Goal: Task Accomplishment & Management: Manage account settings

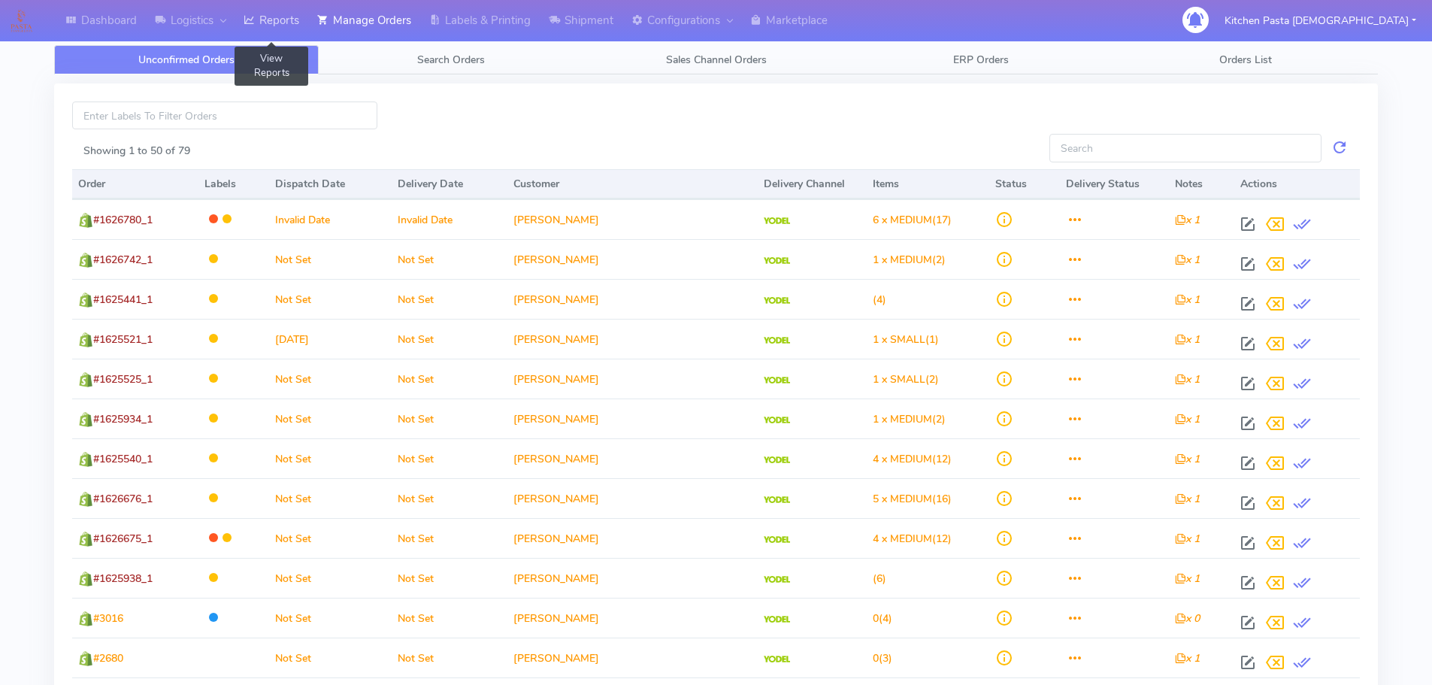
click at [286, 20] on link "Reports" at bounding box center [272, 20] width 74 height 41
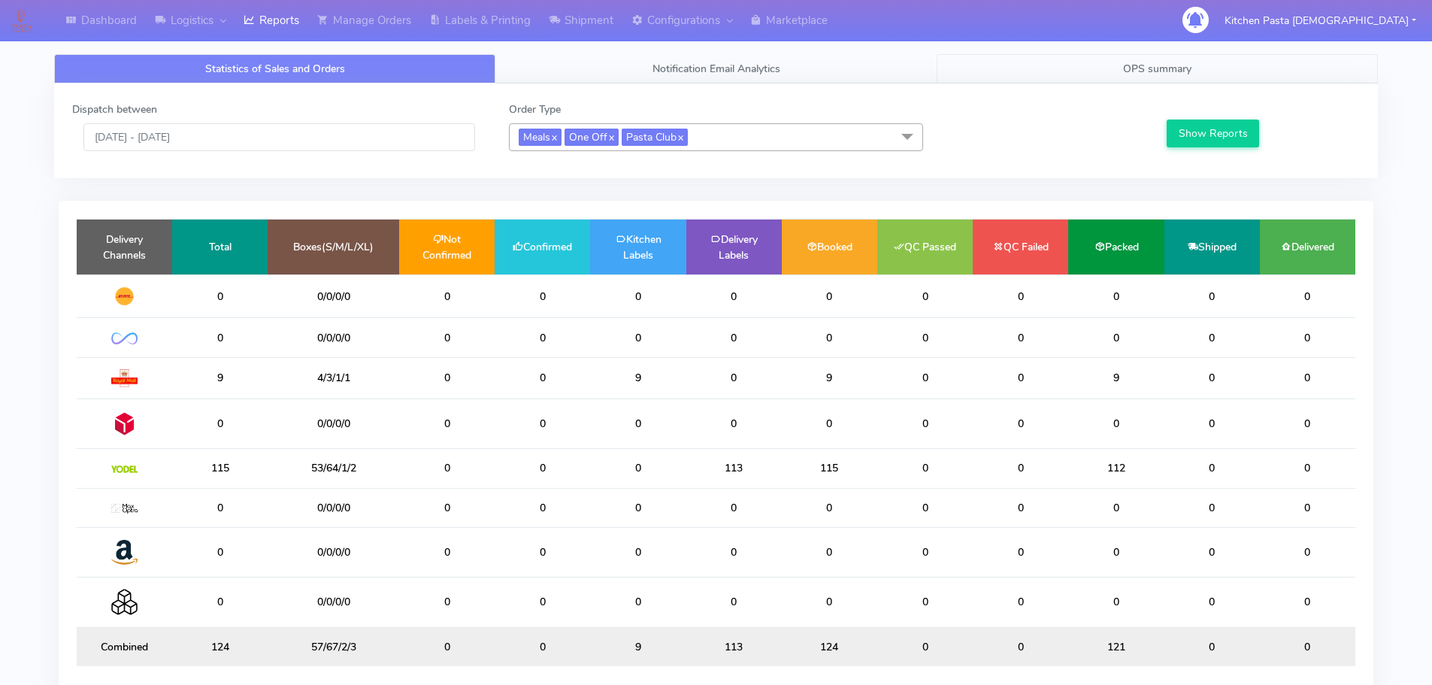
click at [1122, 67] on link "OPS summary" at bounding box center [1157, 68] width 441 height 29
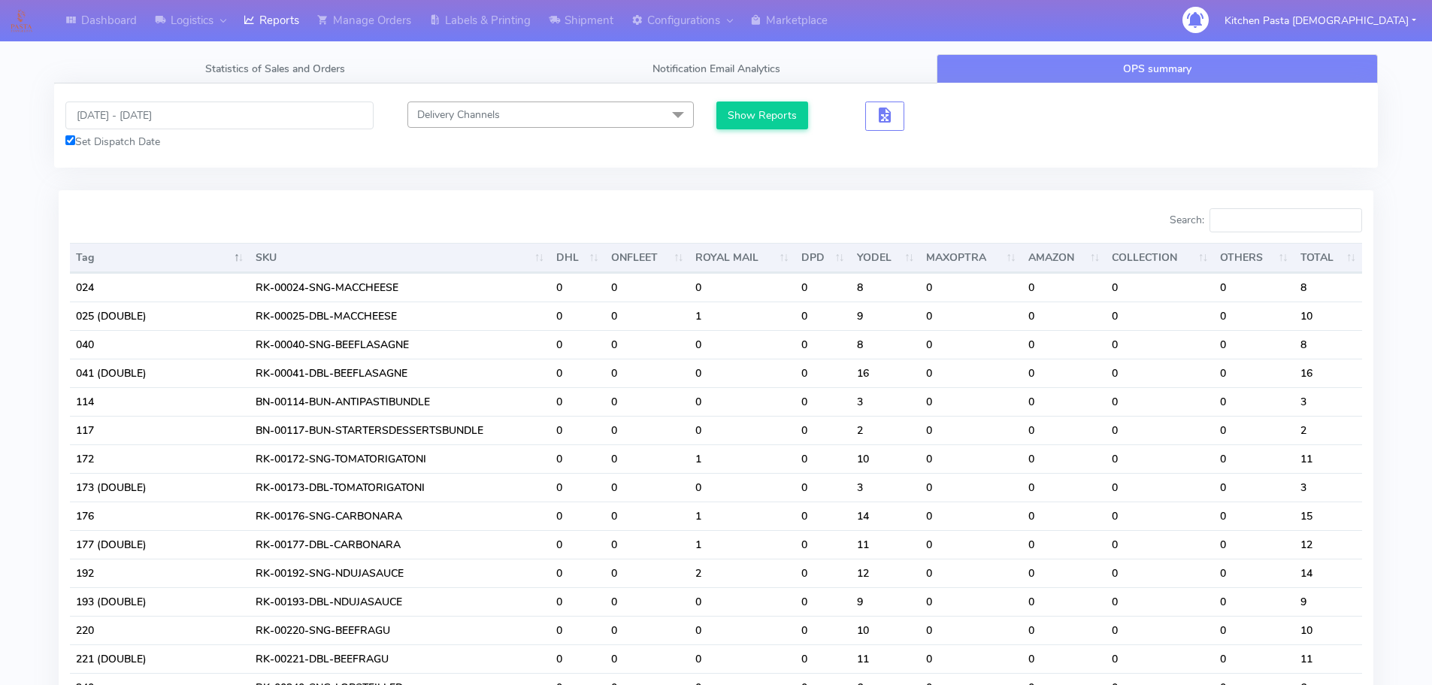
drag, startPoint x: 126, startPoint y: 96, endPoint x: 141, endPoint y: 113, distance: 22.9
click at [124, 101] on div "15/10/2025 - 15/10/2025 Set Dispatch Date Delivery Channels Select All DHL OnFl…" at bounding box center [716, 125] width 1324 height 84
click at [141, 113] on input "[DATE] - [DATE]" at bounding box center [219, 115] width 308 height 28
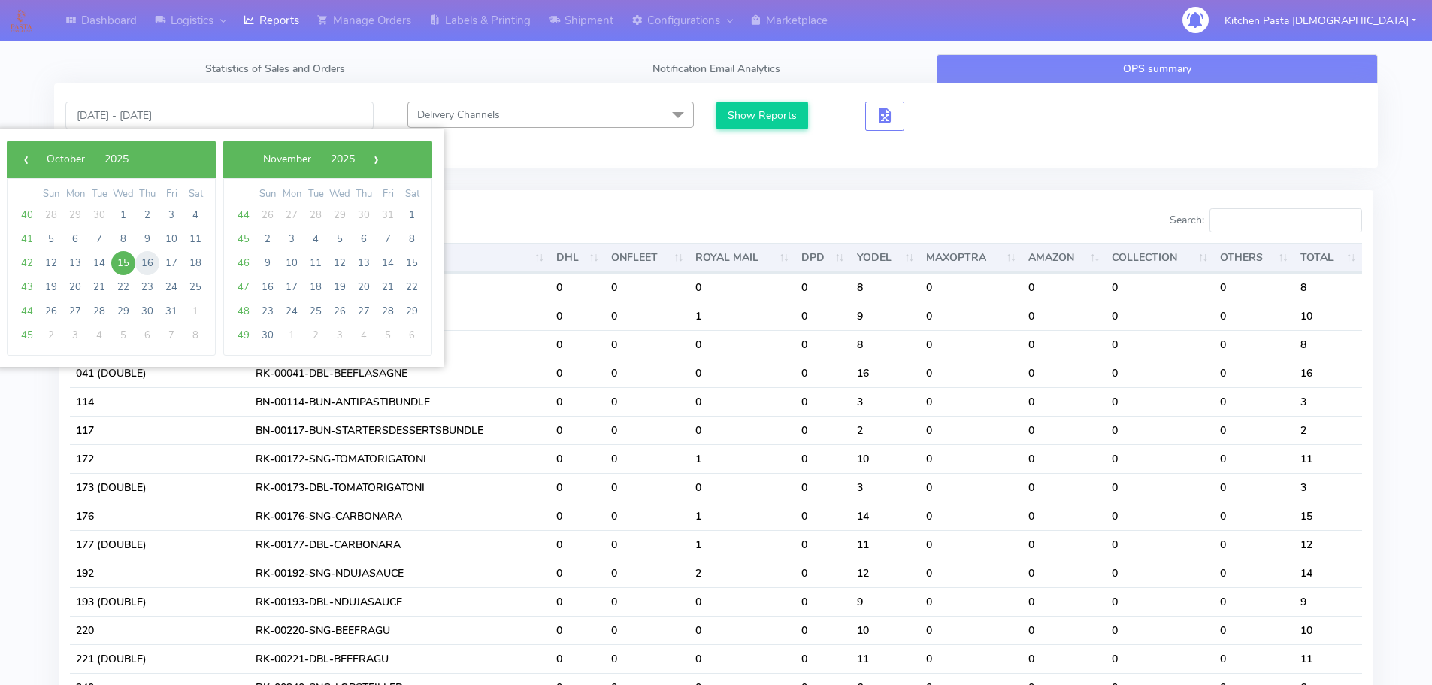
click at [153, 262] on span "16" at bounding box center [147, 263] width 24 height 24
type input "[DATE] - [DATE]"
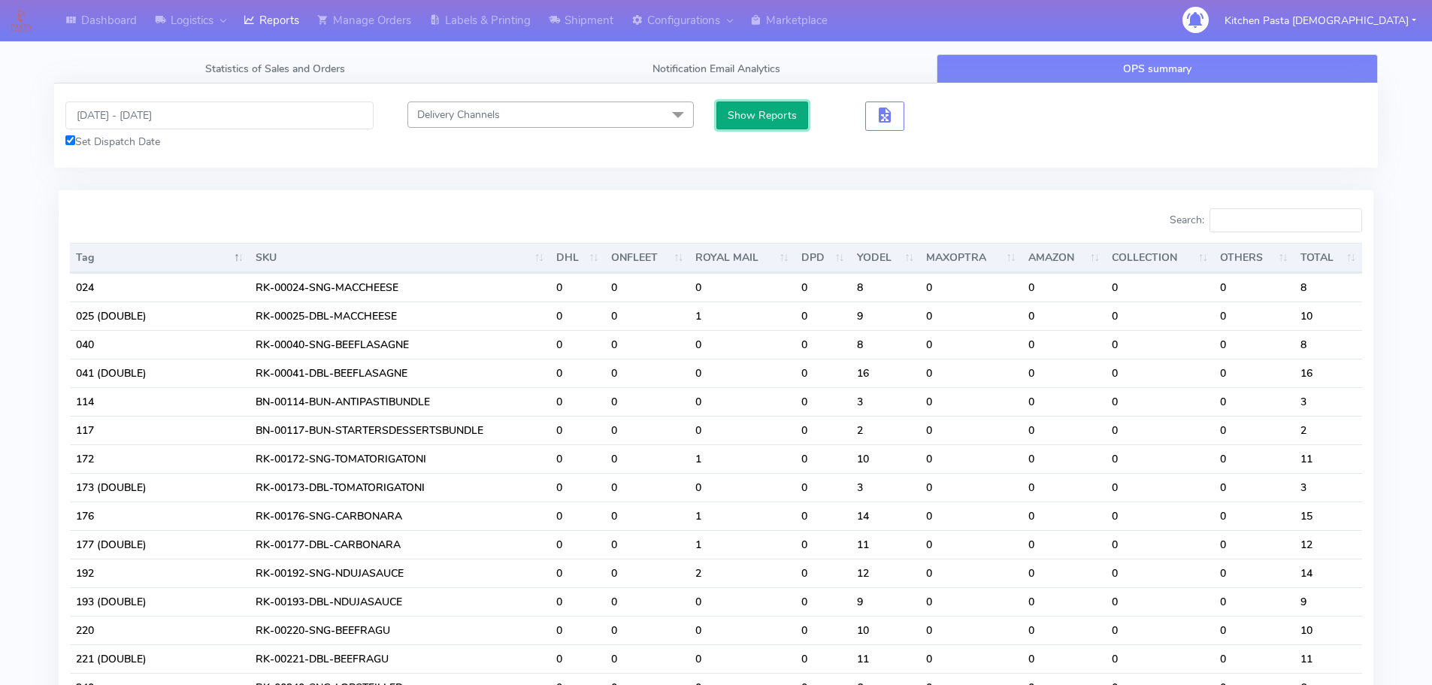
click at [782, 120] on button "Show Reports" at bounding box center [762, 115] width 92 height 28
click at [1258, 219] on input "Search:" at bounding box center [1286, 220] width 153 height 24
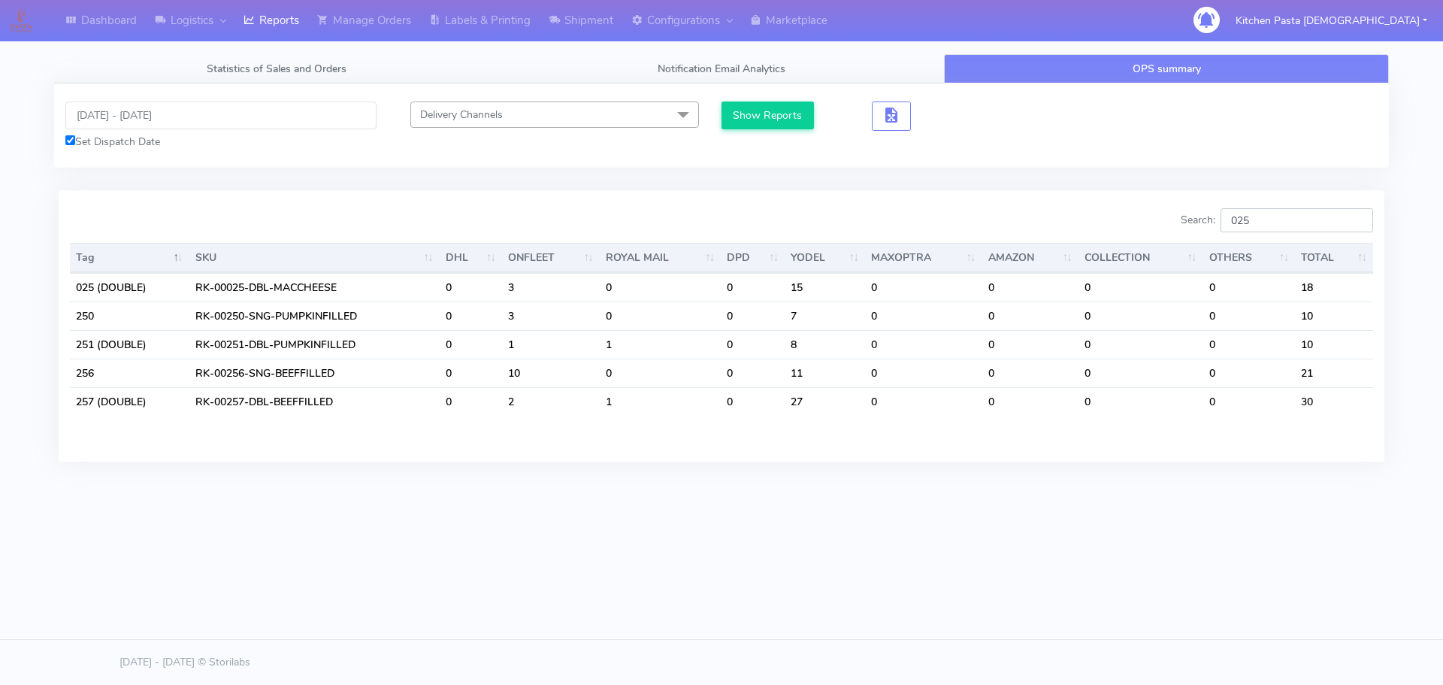
type input "025"
click at [1355, 222] on input "025" at bounding box center [1297, 220] width 153 height 24
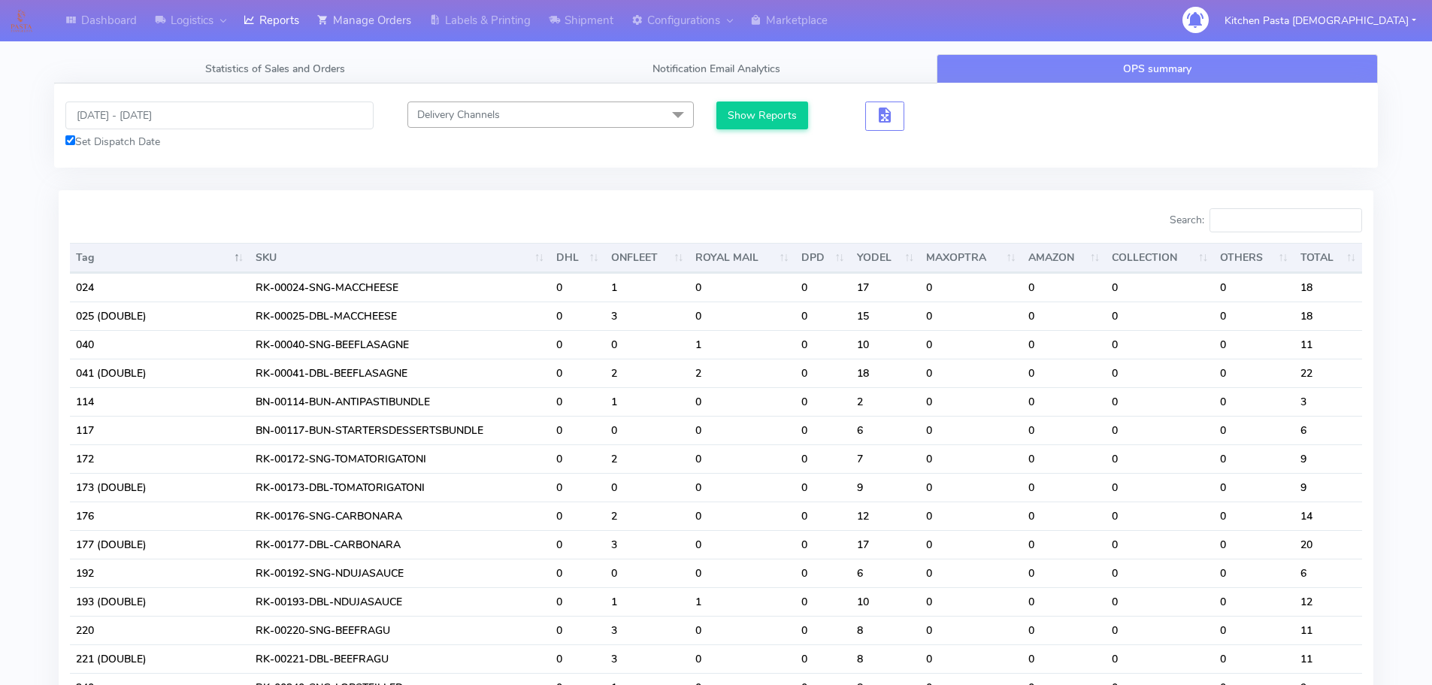
click at [420, 41] on link "Manage Orders" at bounding box center [364, 20] width 112 height 41
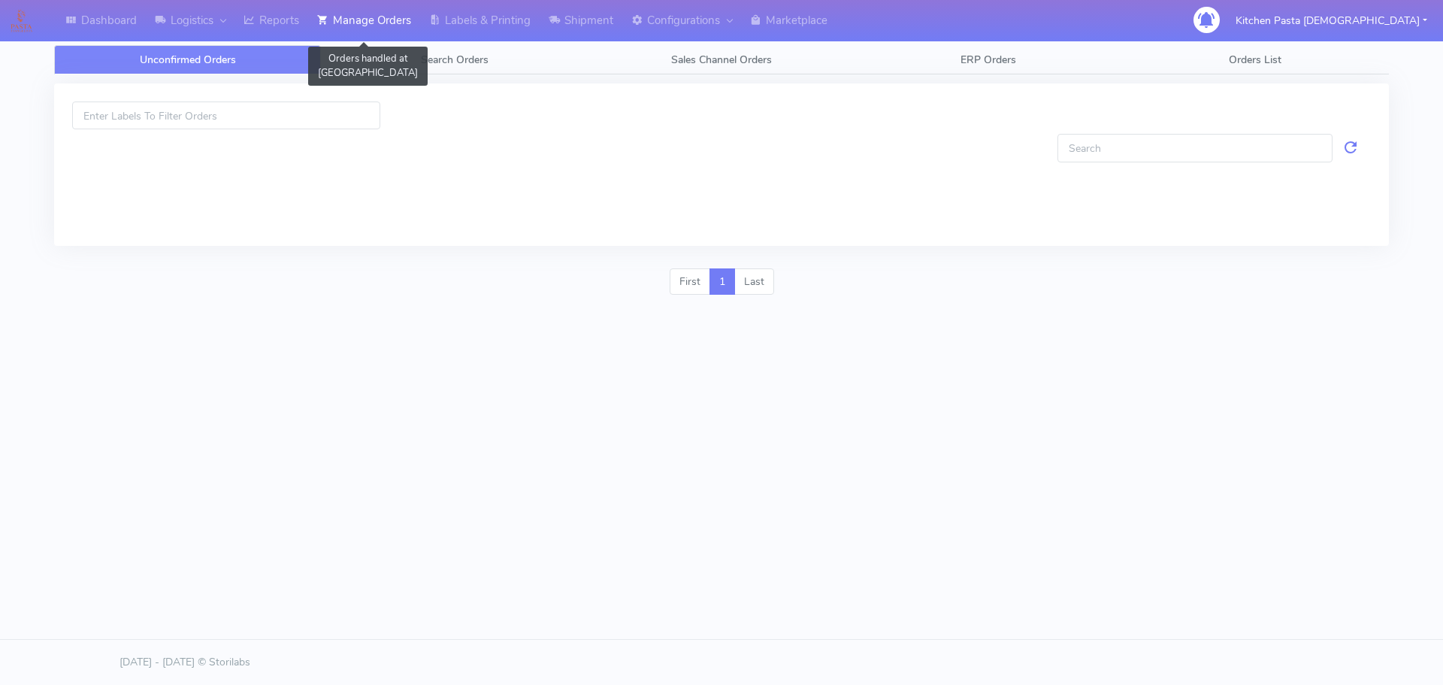
click at [390, 27] on link "Manage Orders" at bounding box center [364, 20] width 112 height 41
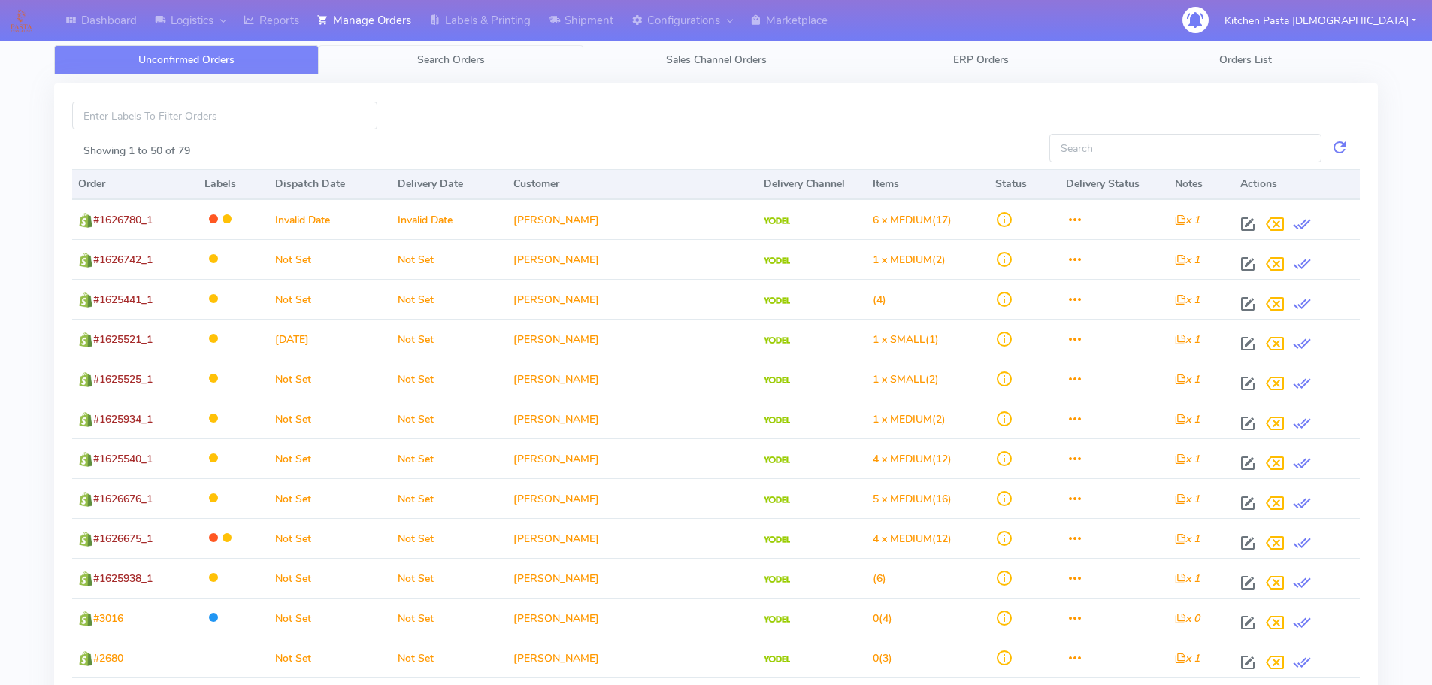
click at [480, 73] on link "Search Orders" at bounding box center [451, 59] width 265 height 29
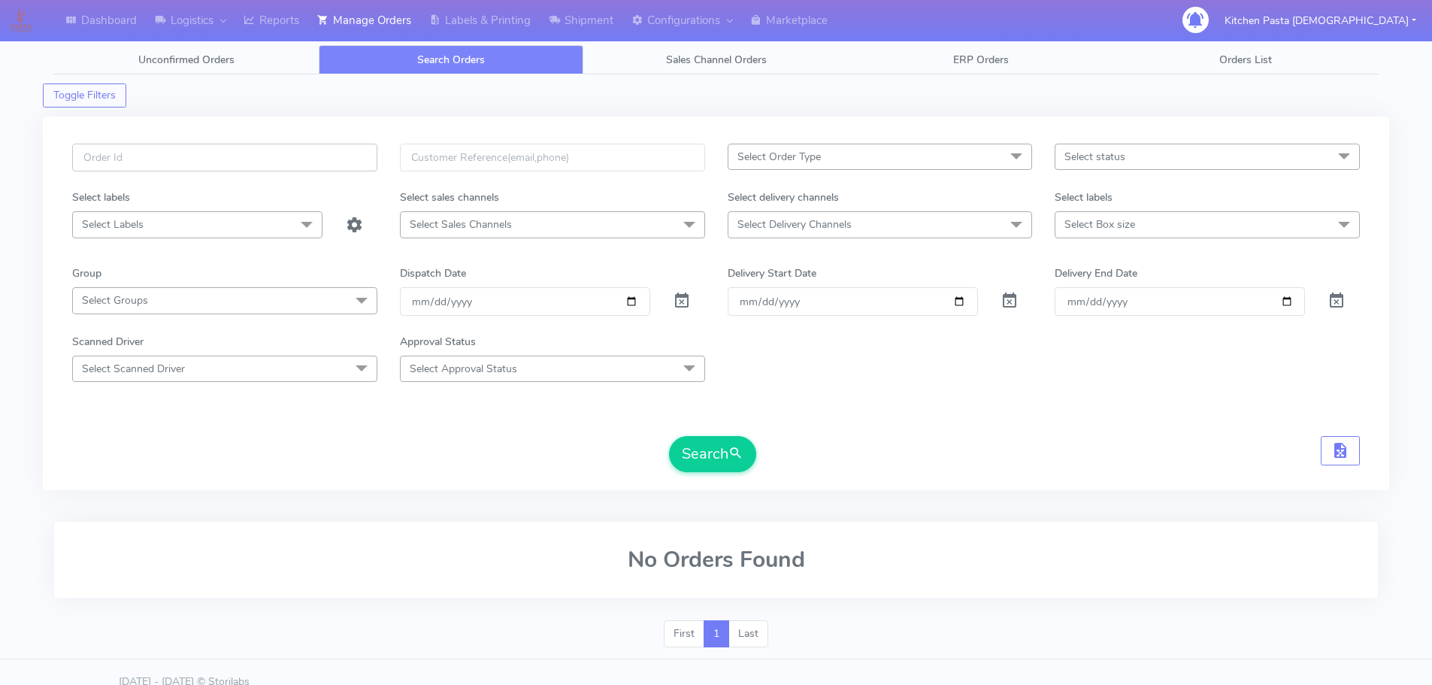
drag, startPoint x: 220, startPoint y: 171, endPoint x: 226, endPoint y: 158, distance: 15.1
click at [220, 171] on input "text" at bounding box center [224, 158] width 305 height 28
type input "#1630011"
click at [716, 453] on button "Search" at bounding box center [712, 454] width 87 height 36
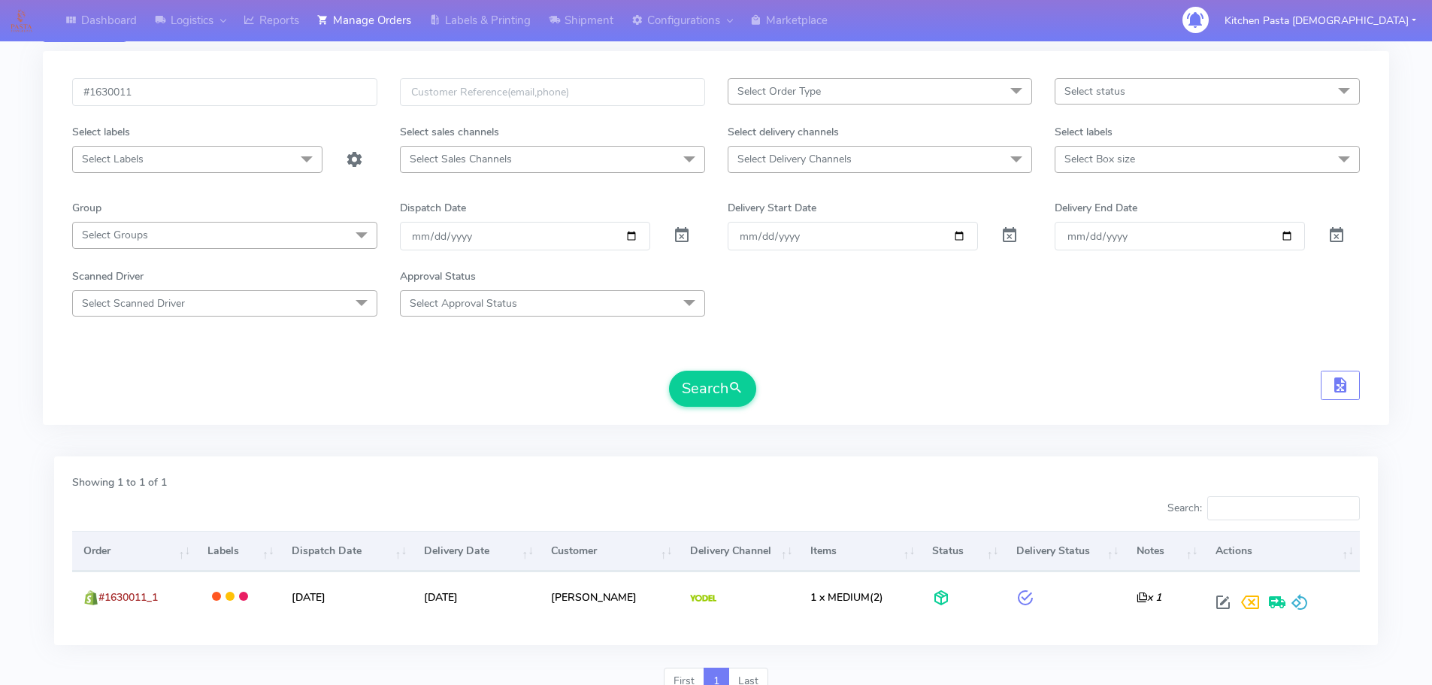
scroll to position [132, 0]
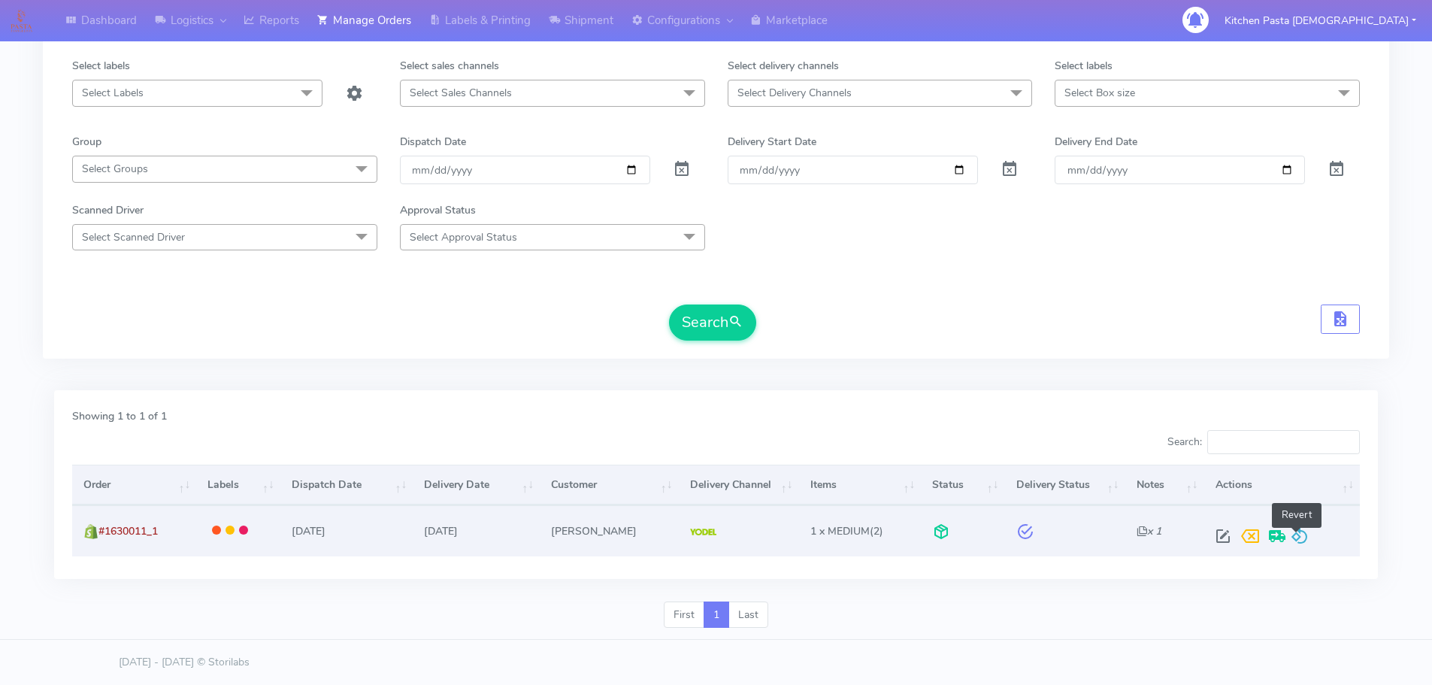
click at [1295, 535] on span at bounding box center [1300, 539] width 18 height 14
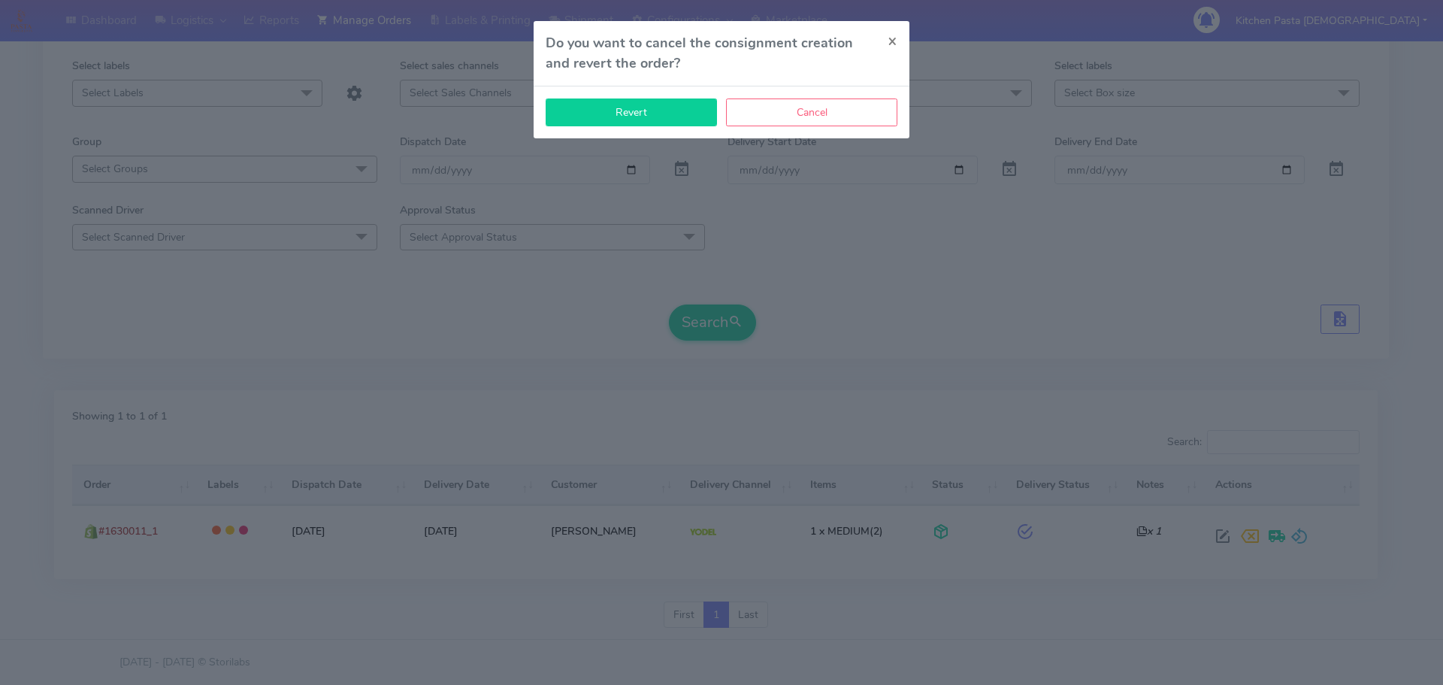
click at [659, 120] on button "Revert" at bounding box center [631, 112] width 171 height 28
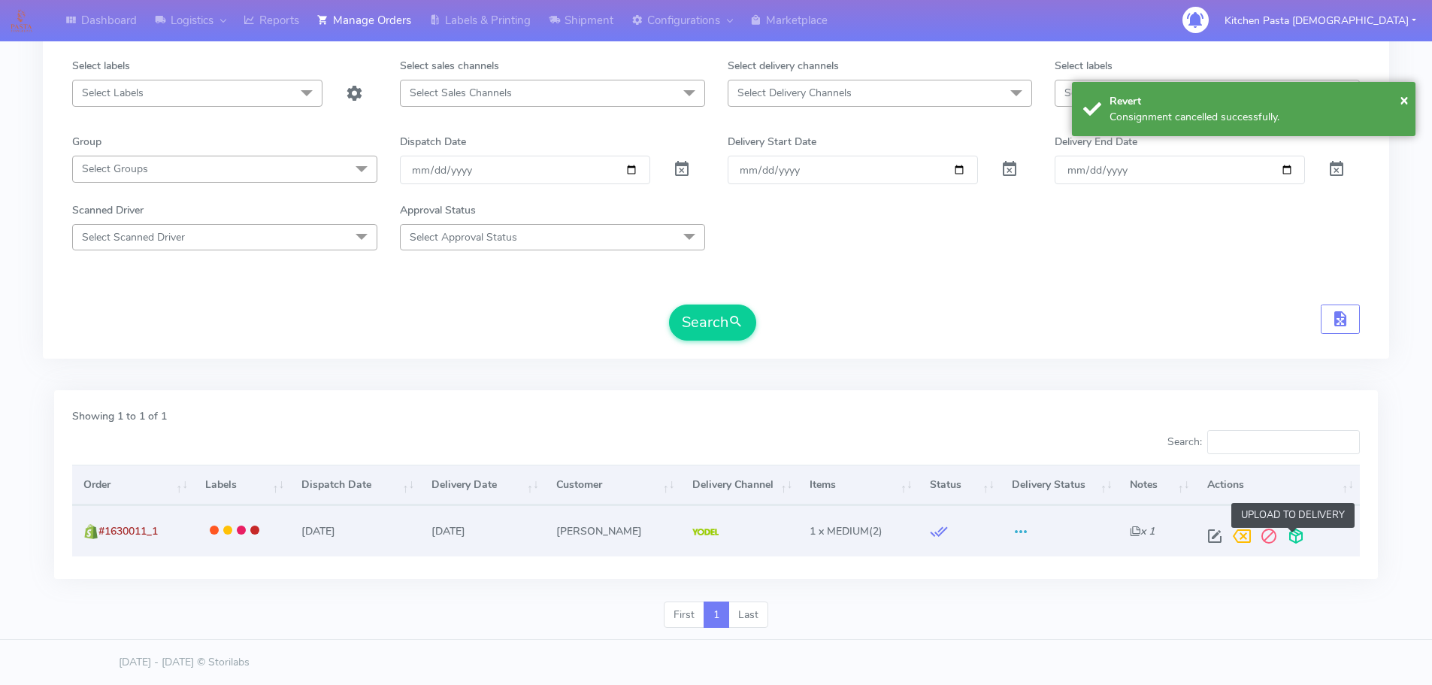
click at [1292, 536] on span at bounding box center [1296, 539] width 27 height 14
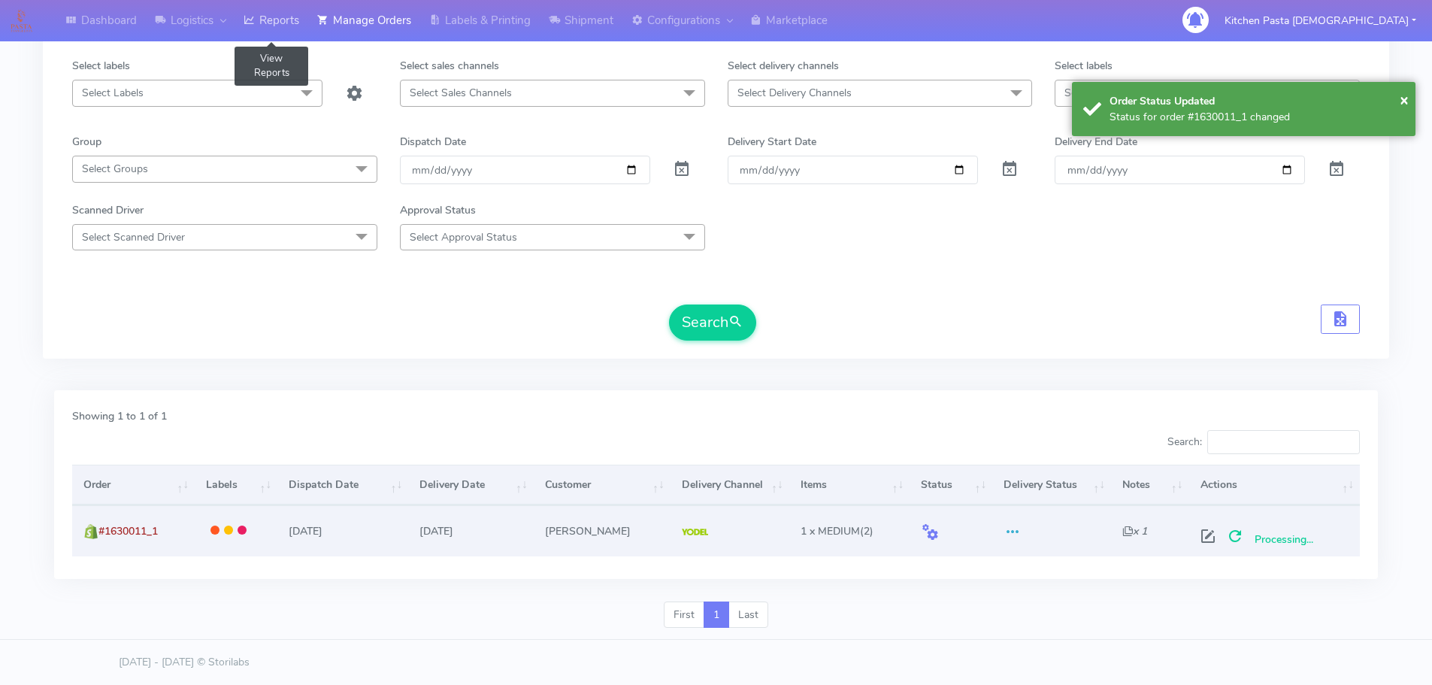
click at [302, 32] on link "Reports" at bounding box center [272, 20] width 74 height 41
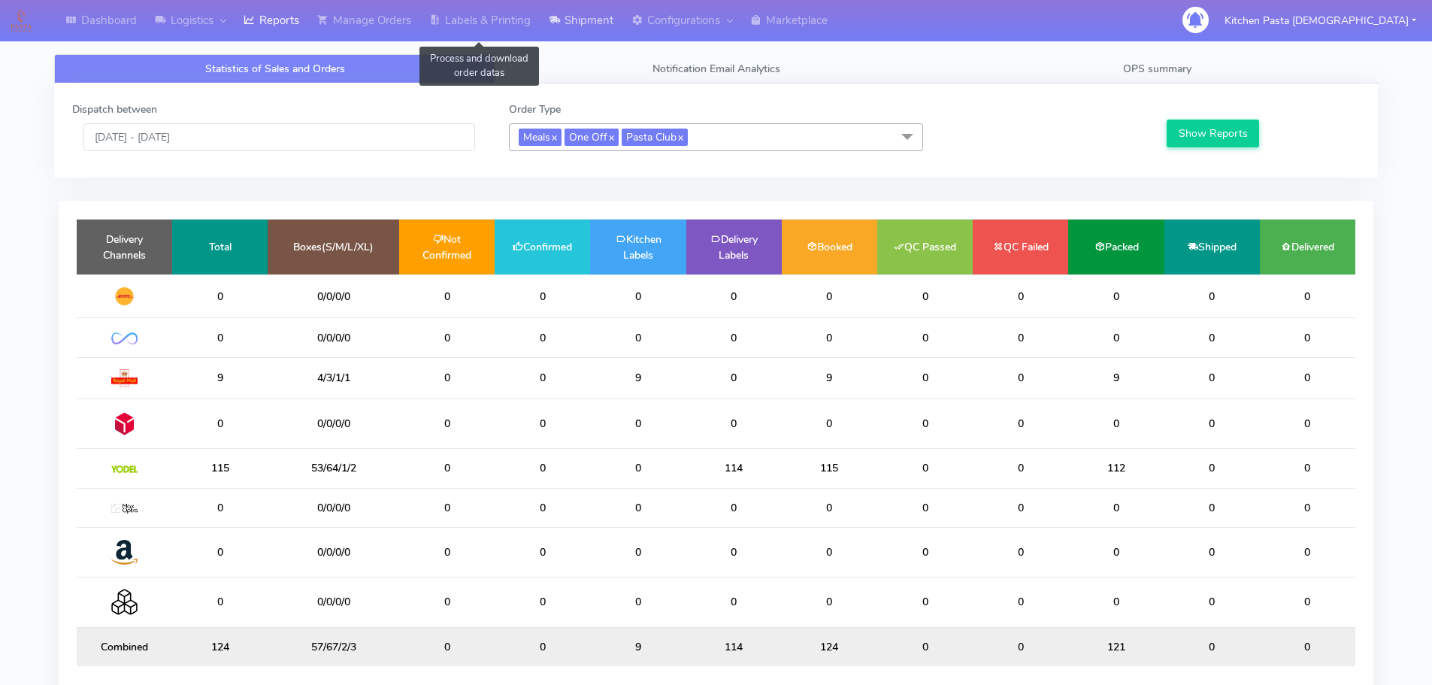
click at [547, 17] on link "Shipment" at bounding box center [581, 20] width 83 height 41
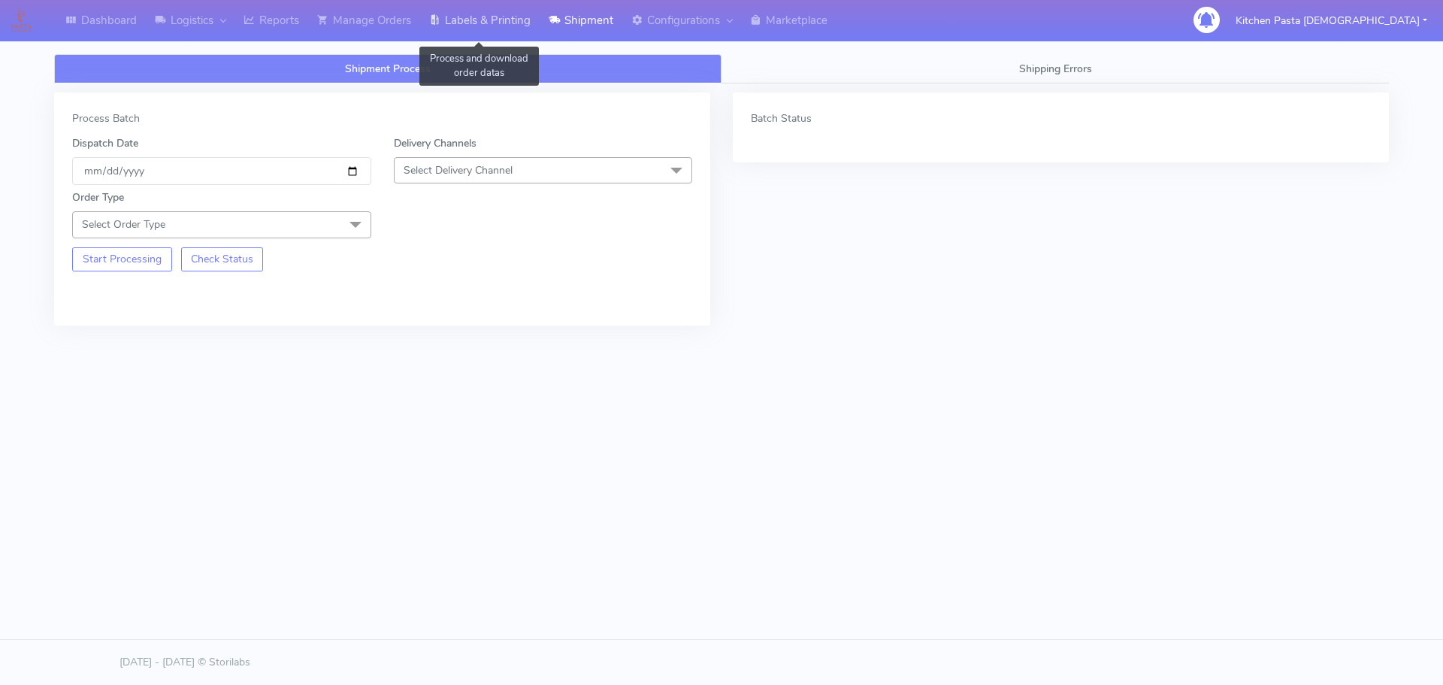
click at [504, 18] on link "Labels & Printing" at bounding box center [480, 20] width 120 height 41
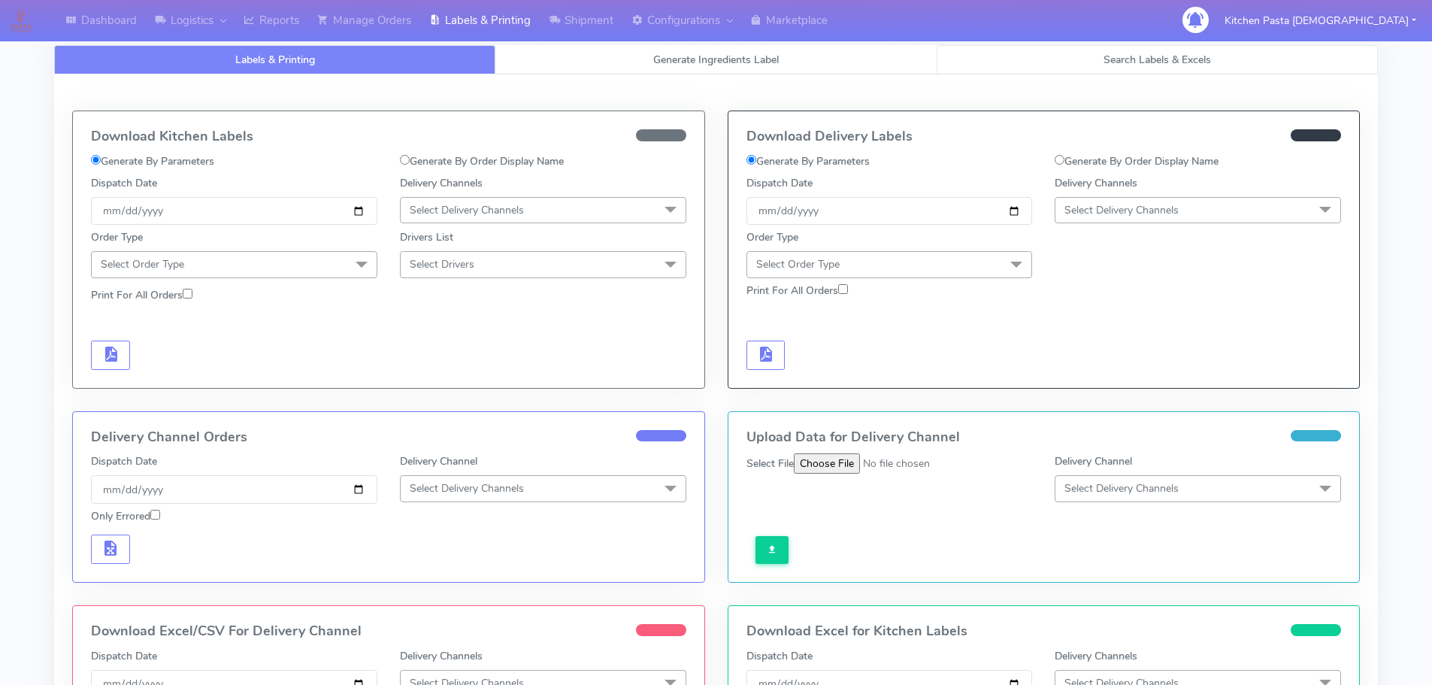
click at [1176, 66] on span "Search Labels & Excels" at bounding box center [1158, 60] width 108 height 14
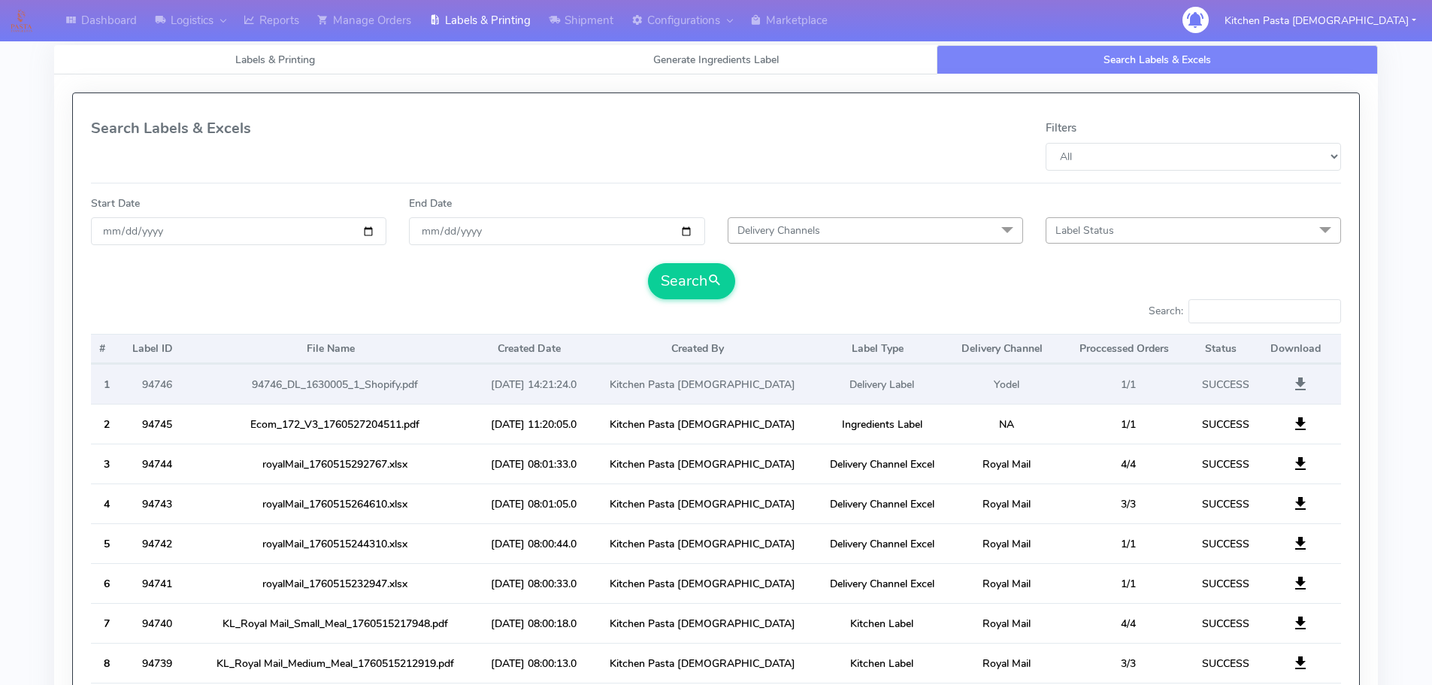
click at [1297, 381] on span at bounding box center [1301, 387] width 18 height 14
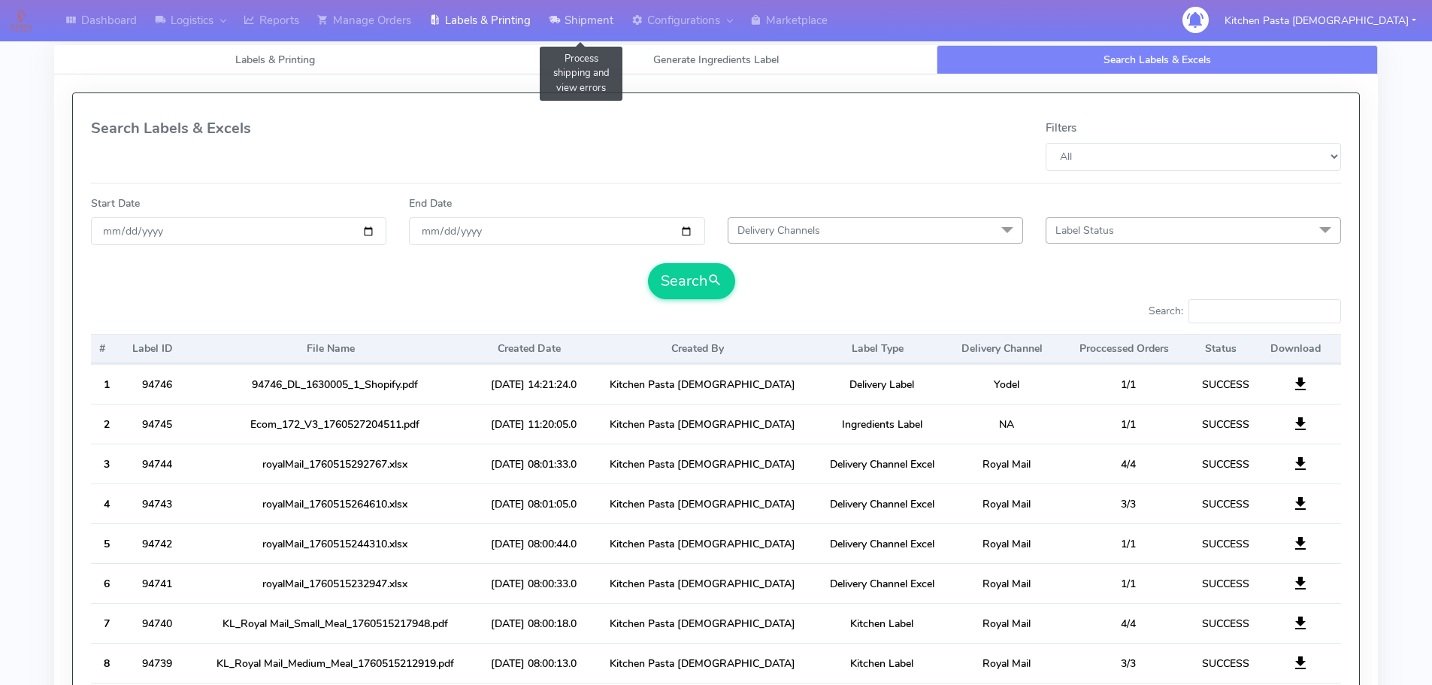
click at [601, 19] on link "Shipment" at bounding box center [581, 20] width 83 height 41
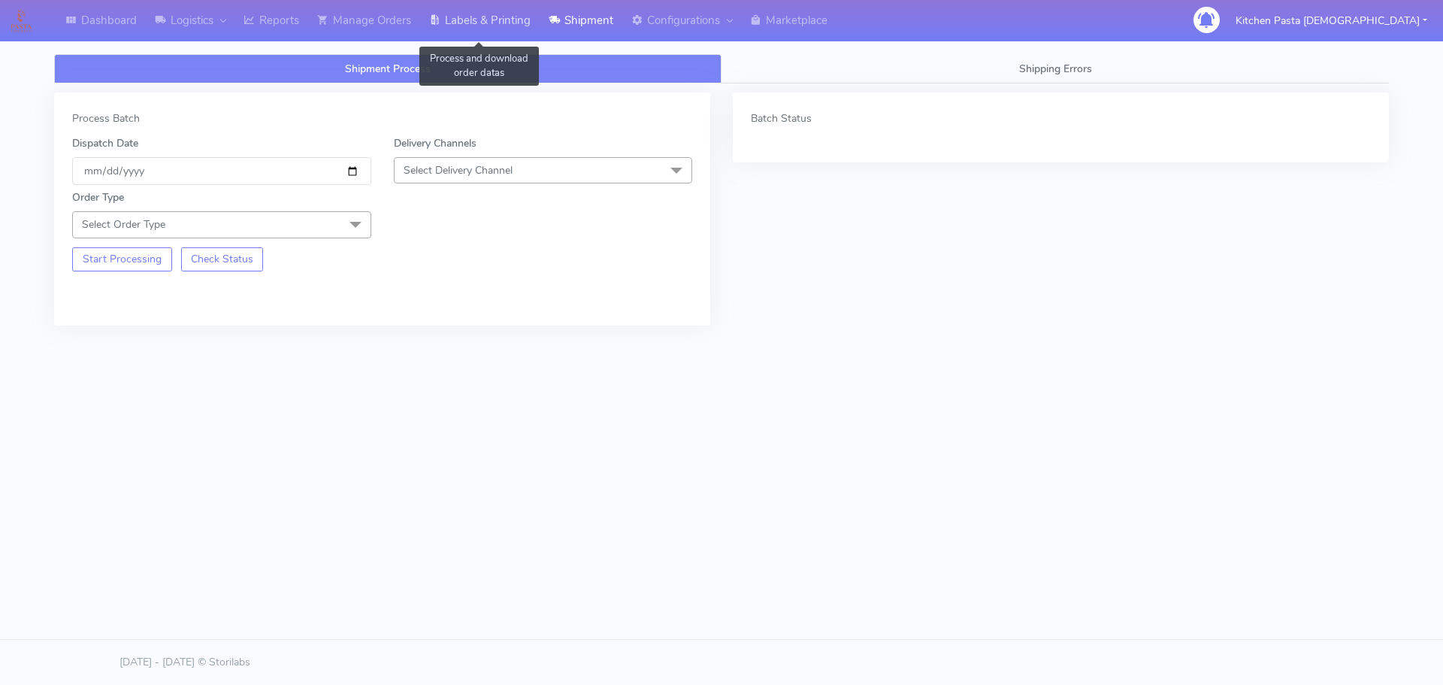
click at [511, 18] on link "Labels & Printing" at bounding box center [480, 20] width 120 height 41
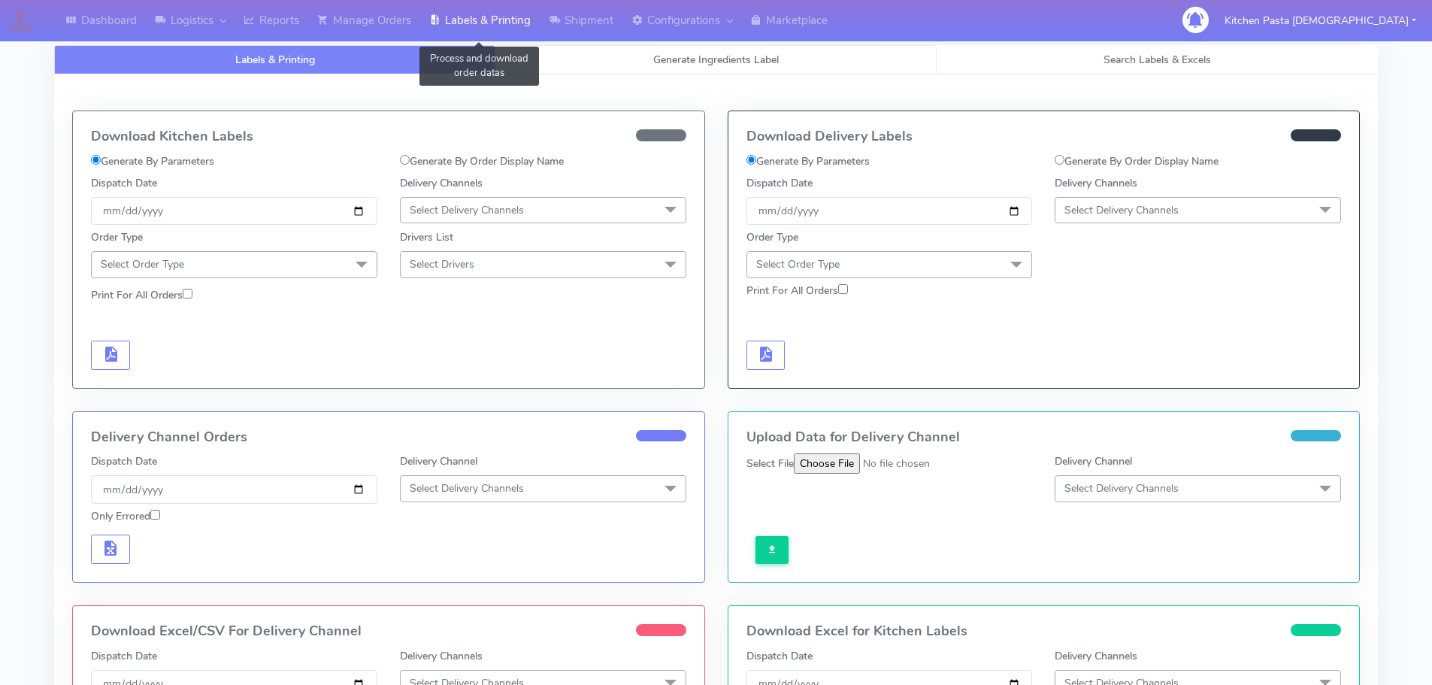
select select "All"
click at [1128, 56] on span "Search Labels & Excels" at bounding box center [1158, 60] width 108 height 14
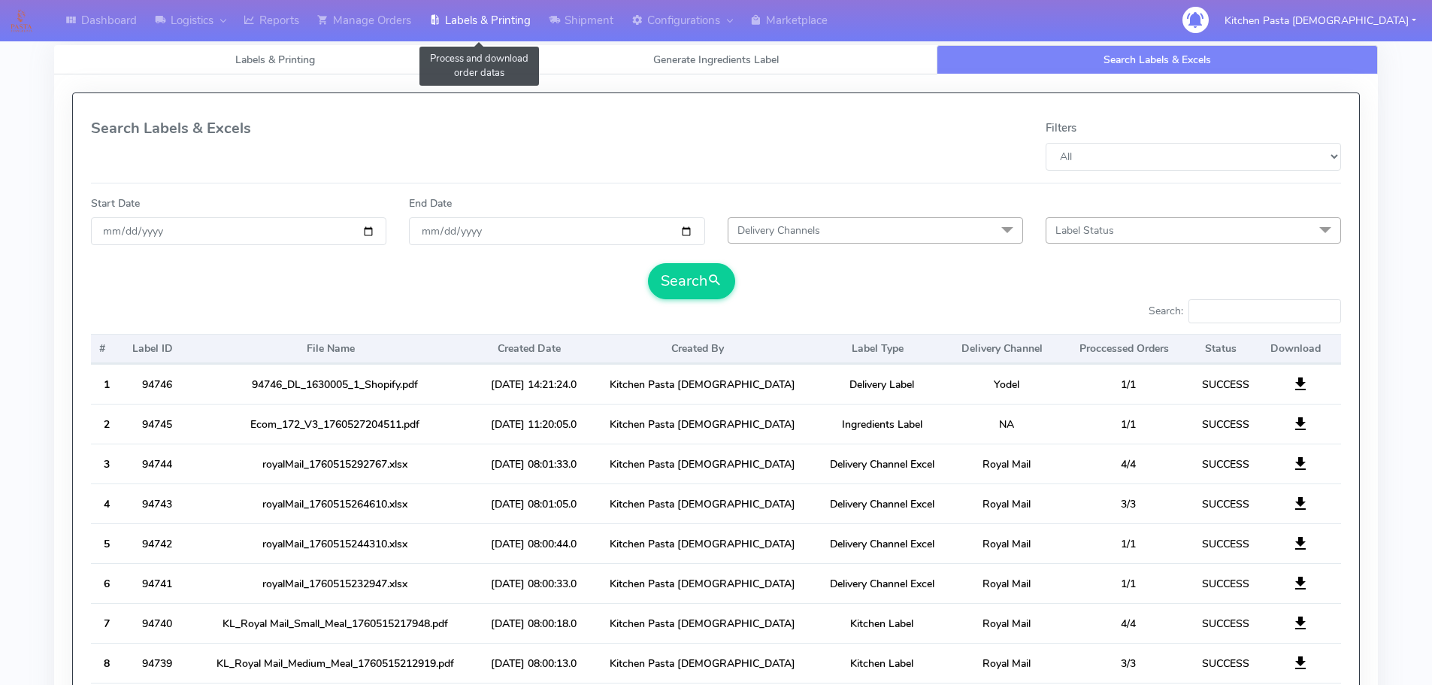
click at [450, 14] on link "Labels & Printing" at bounding box center [480, 20] width 120 height 41
click at [1017, 53] on link "Search Labels & Excels" at bounding box center [1157, 59] width 441 height 29
click at [650, 51] on link "Generate Ingredients Label" at bounding box center [715, 59] width 441 height 29
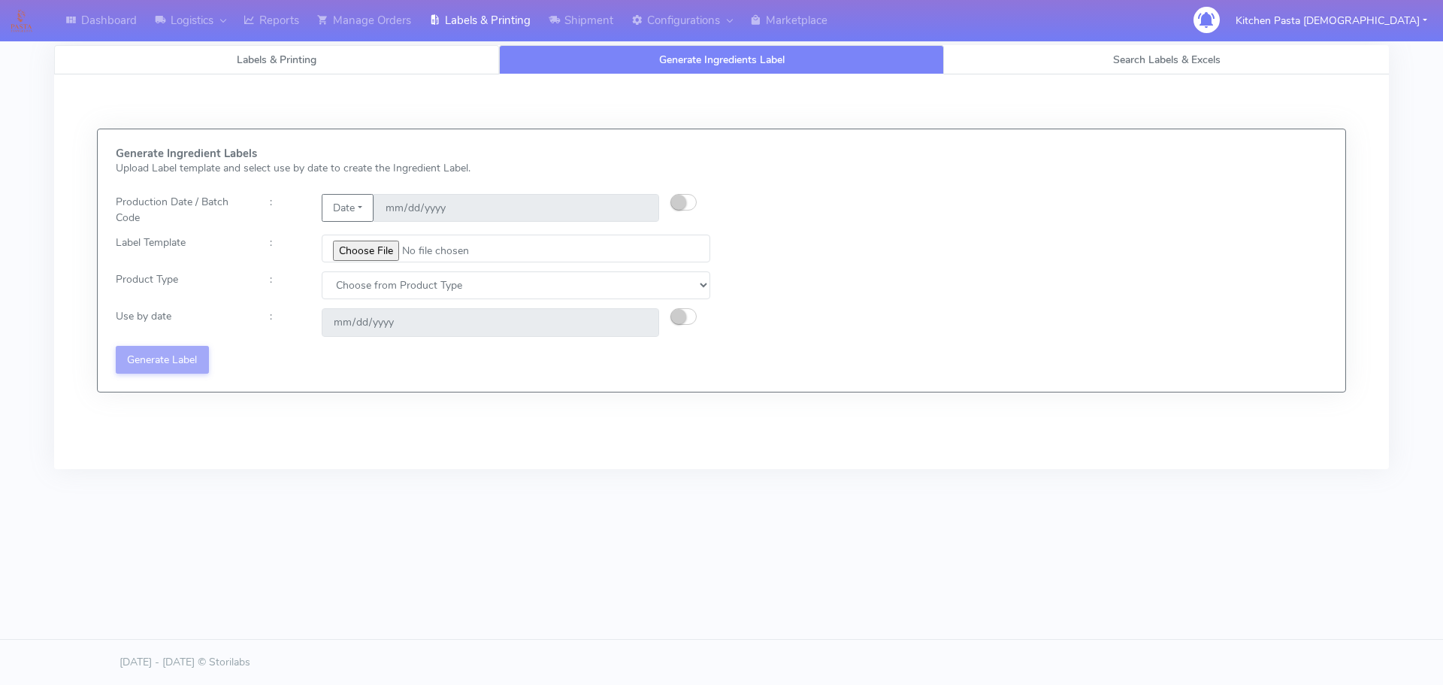
click at [268, 52] on link "Labels & Printing" at bounding box center [276, 59] width 445 height 29
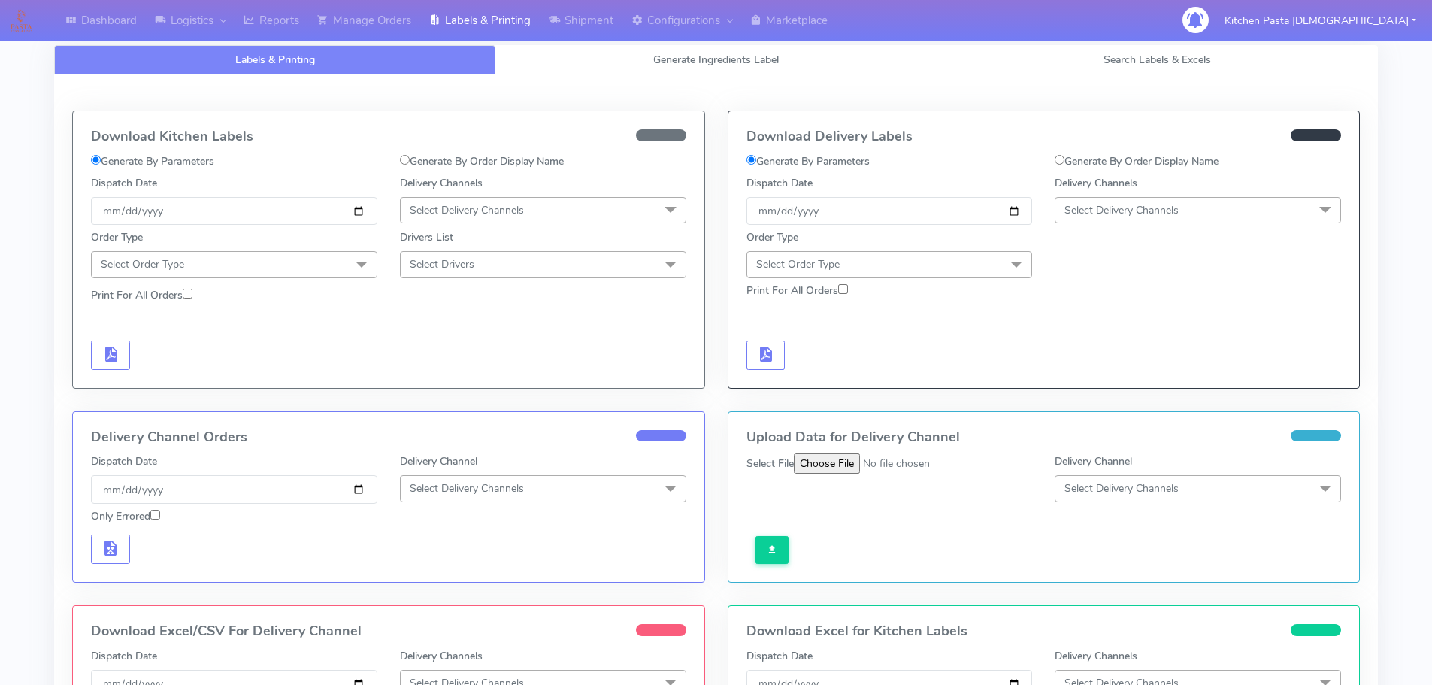
click at [1086, 166] on label "Generate By Order Display Name" at bounding box center [1137, 161] width 164 height 16
click at [1065, 165] on input "Generate By Order Display Name" at bounding box center [1060, 160] width 10 height 10
radio input "true"
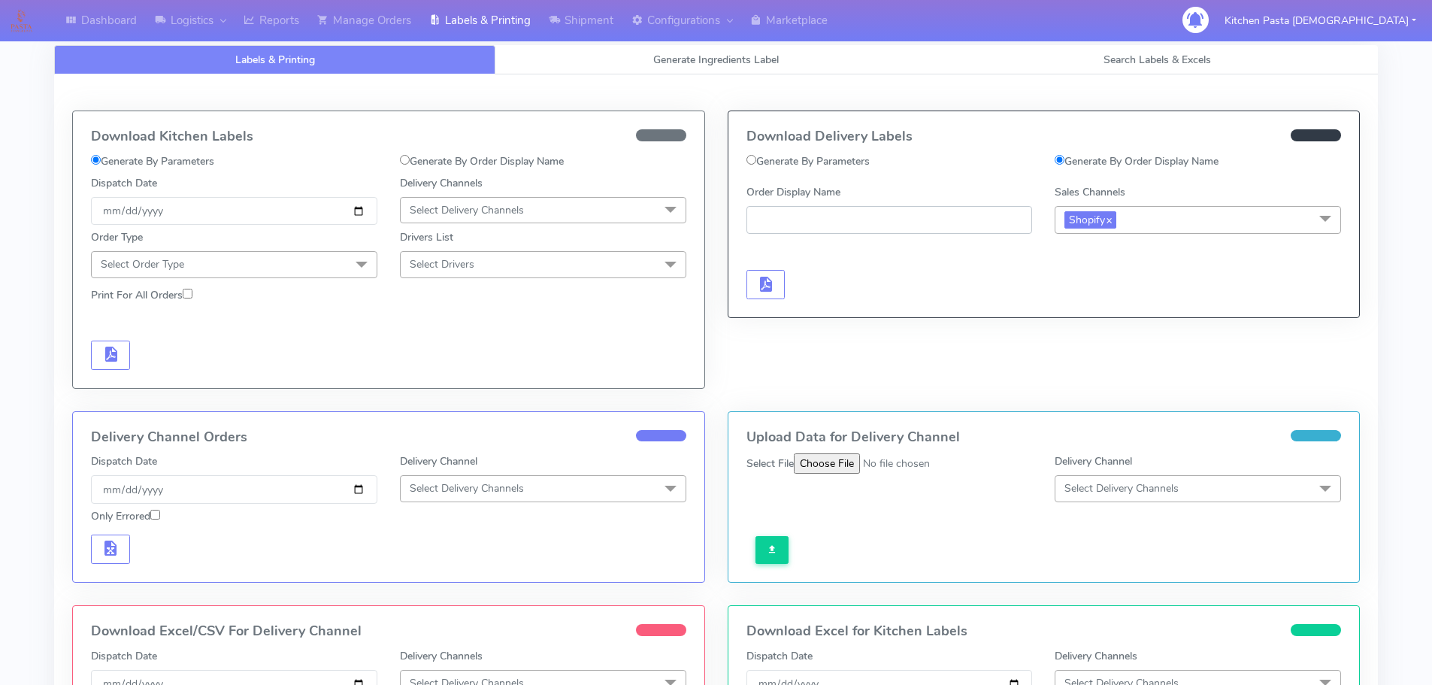
click at [870, 223] on input "Order Display Name" at bounding box center [890, 220] width 286 height 28
type input "#1"
click at [394, 11] on link "Manage Orders" at bounding box center [364, 20] width 112 height 41
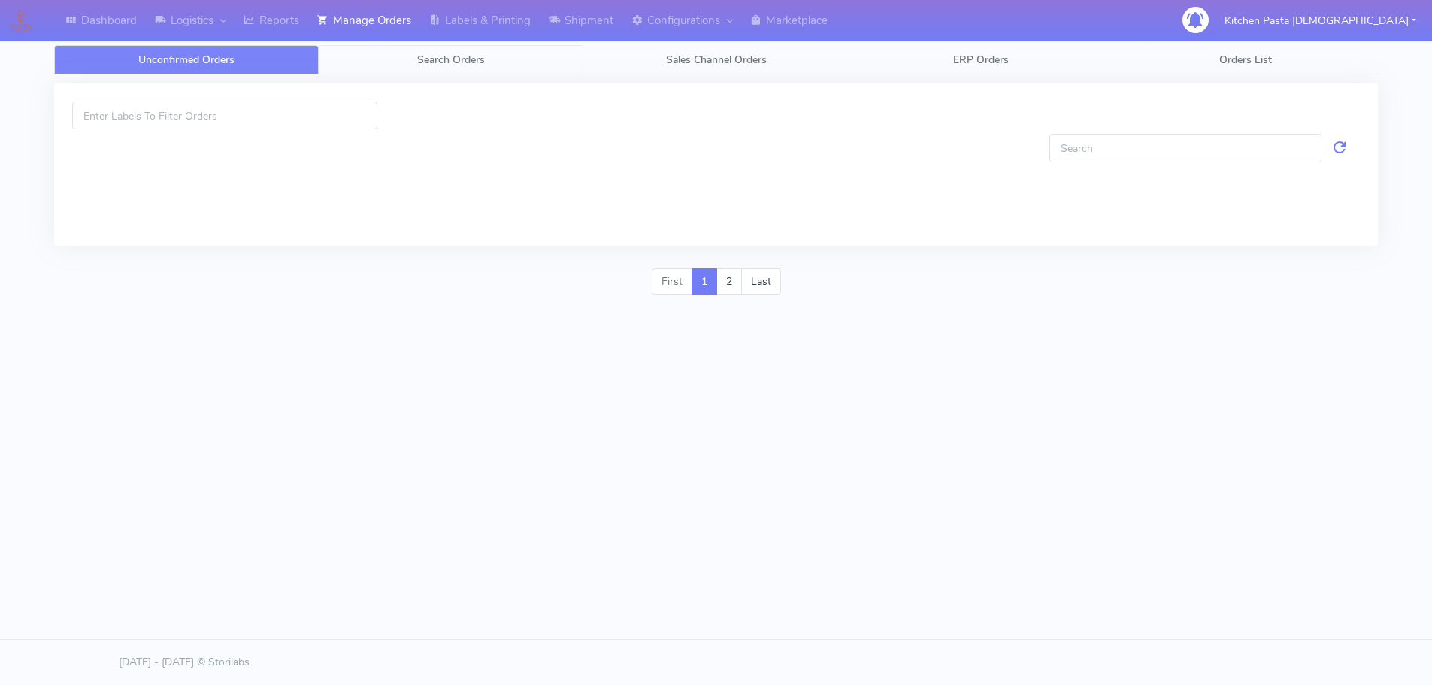
click at [458, 65] on span "Search Orders" at bounding box center [451, 60] width 68 height 14
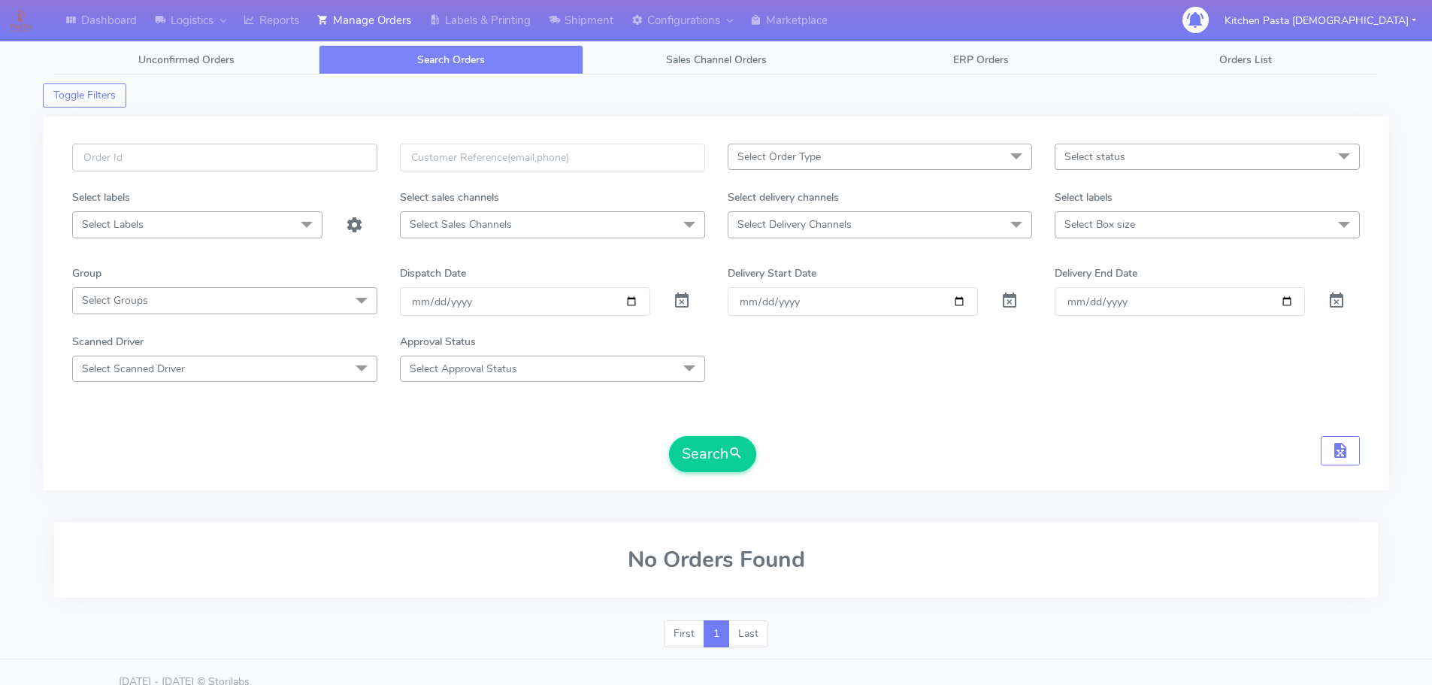
click at [287, 159] on input "text" at bounding box center [224, 158] width 305 height 28
type input "#1630011"
click at [669, 436] on button "Search" at bounding box center [712, 454] width 87 height 36
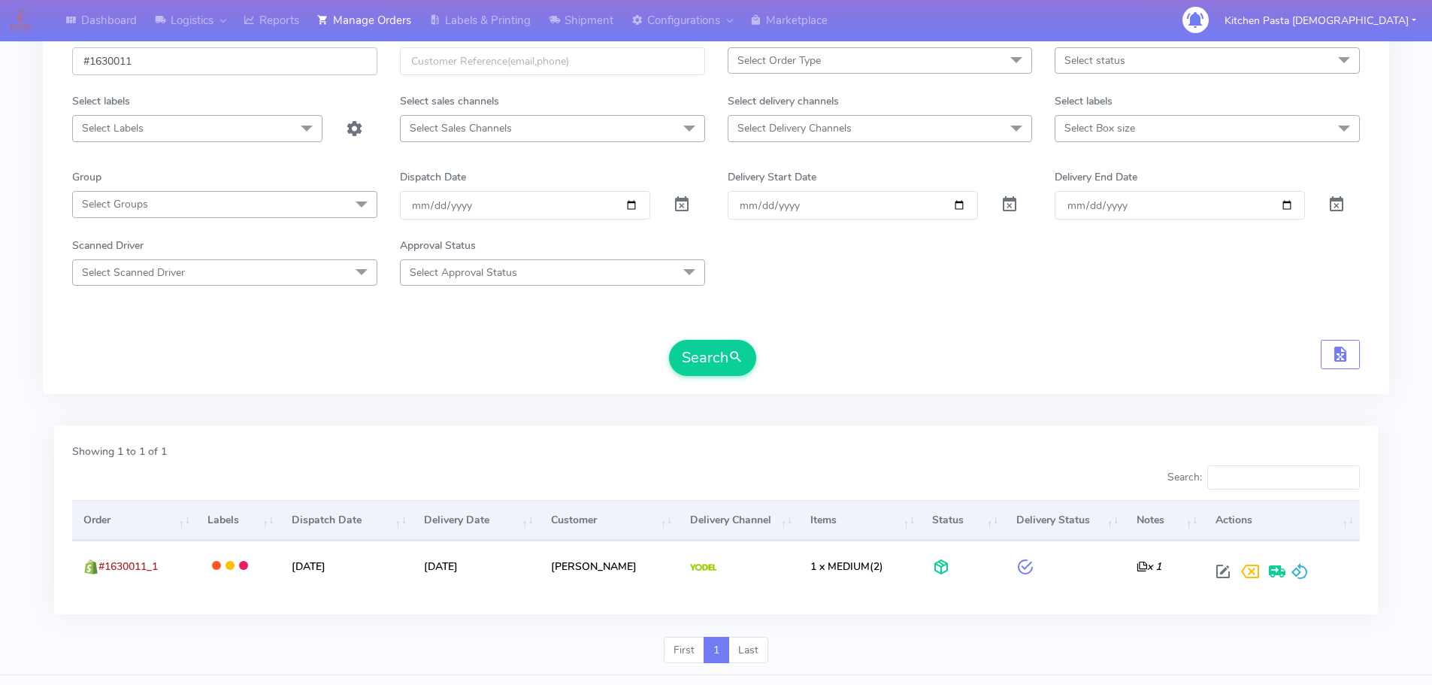
scroll to position [132, 0]
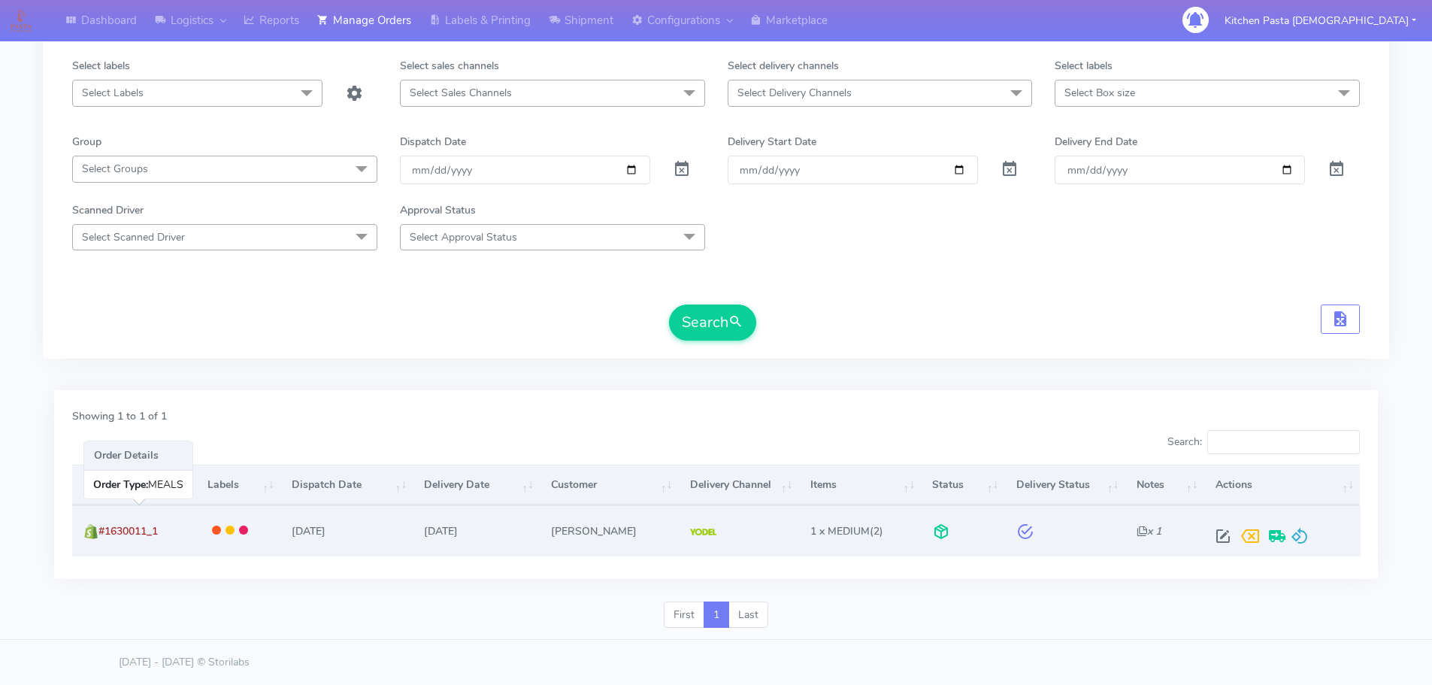
drag, startPoint x: 122, startPoint y: 526, endPoint x: 103, endPoint y: 527, distance: 18.8
click at [103, 527] on span "#1630011_1" at bounding box center [127, 531] width 59 height 14
copy span "#1630011_1"
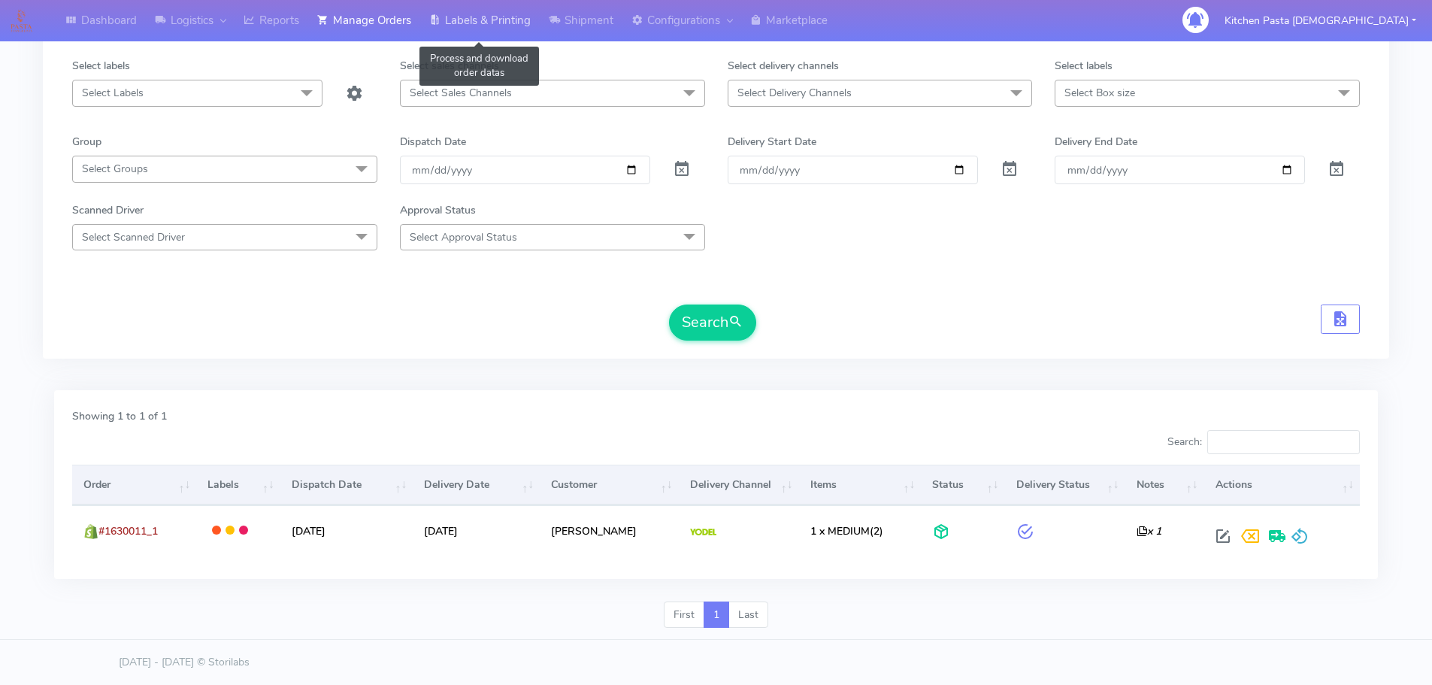
drag, startPoint x: 498, startPoint y: 28, endPoint x: 1424, endPoint y: 167, distance: 935.8
click at [500, 28] on link "Labels & Printing" at bounding box center [480, 20] width 120 height 41
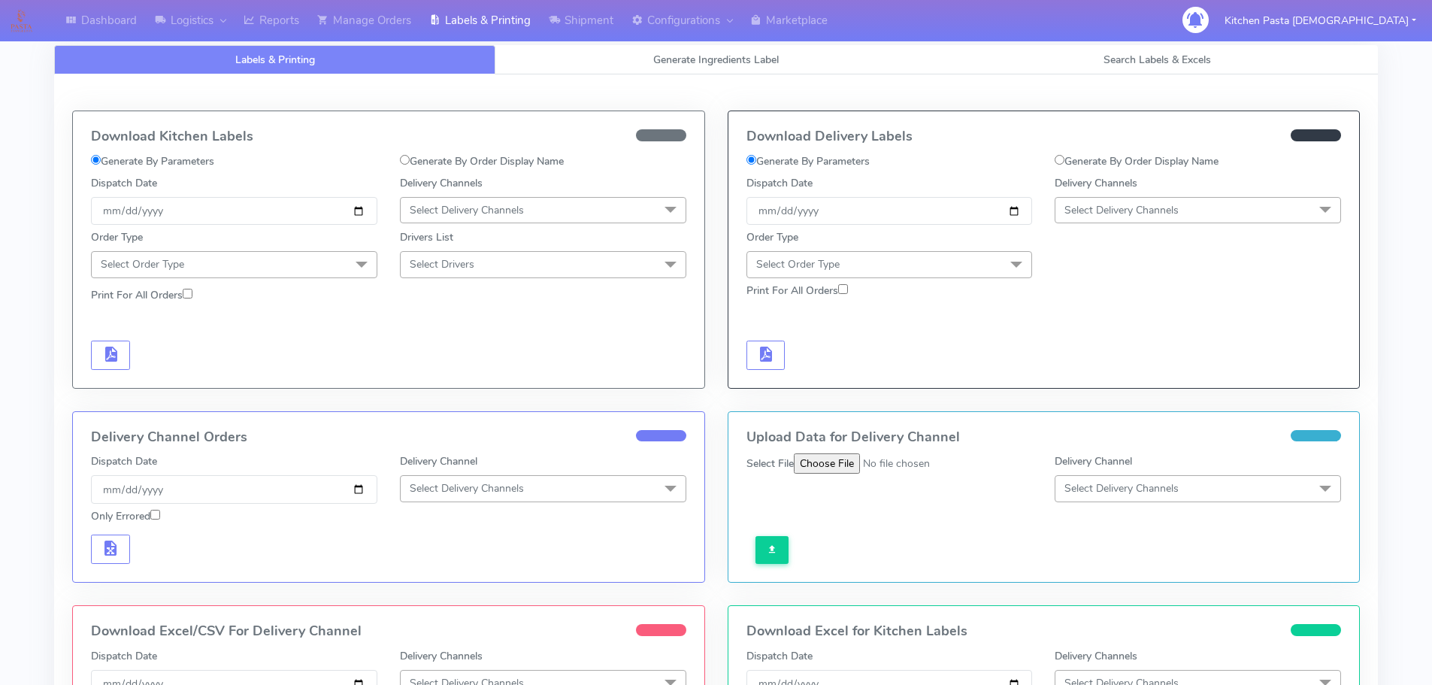
click at [1113, 170] on div "Generate By Order Display Name" at bounding box center [1197, 164] width 309 height 22
click at [1131, 153] on label "Generate By Order Display Name" at bounding box center [1137, 161] width 164 height 16
click at [1065, 155] on input "Generate By Order Display Name" at bounding box center [1060, 160] width 10 height 10
radio input "true"
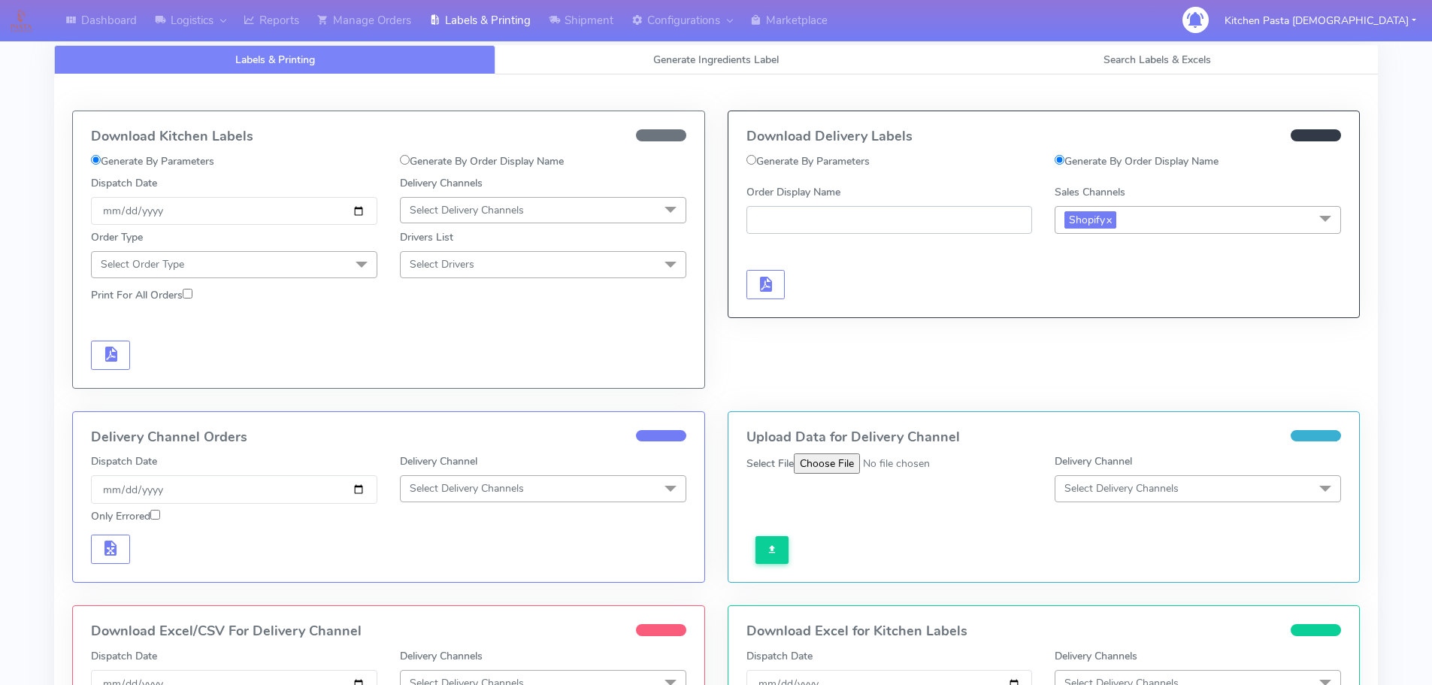
click at [924, 217] on input "Order Display Name" at bounding box center [890, 220] width 286 height 28
paste input "#1630011_1"
type input "#1630011_1"
click at [783, 282] on button "button" at bounding box center [766, 284] width 39 height 29
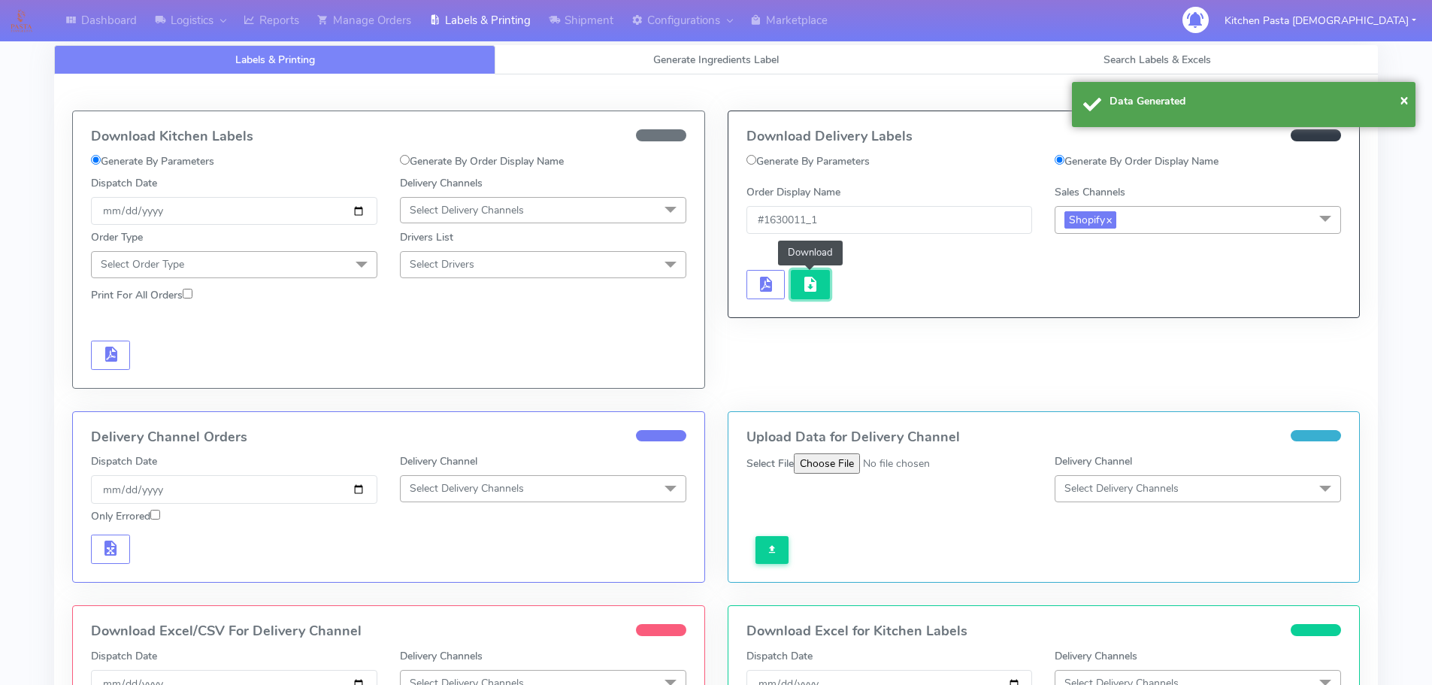
click at [814, 290] on span "button" at bounding box center [810, 287] width 18 height 14
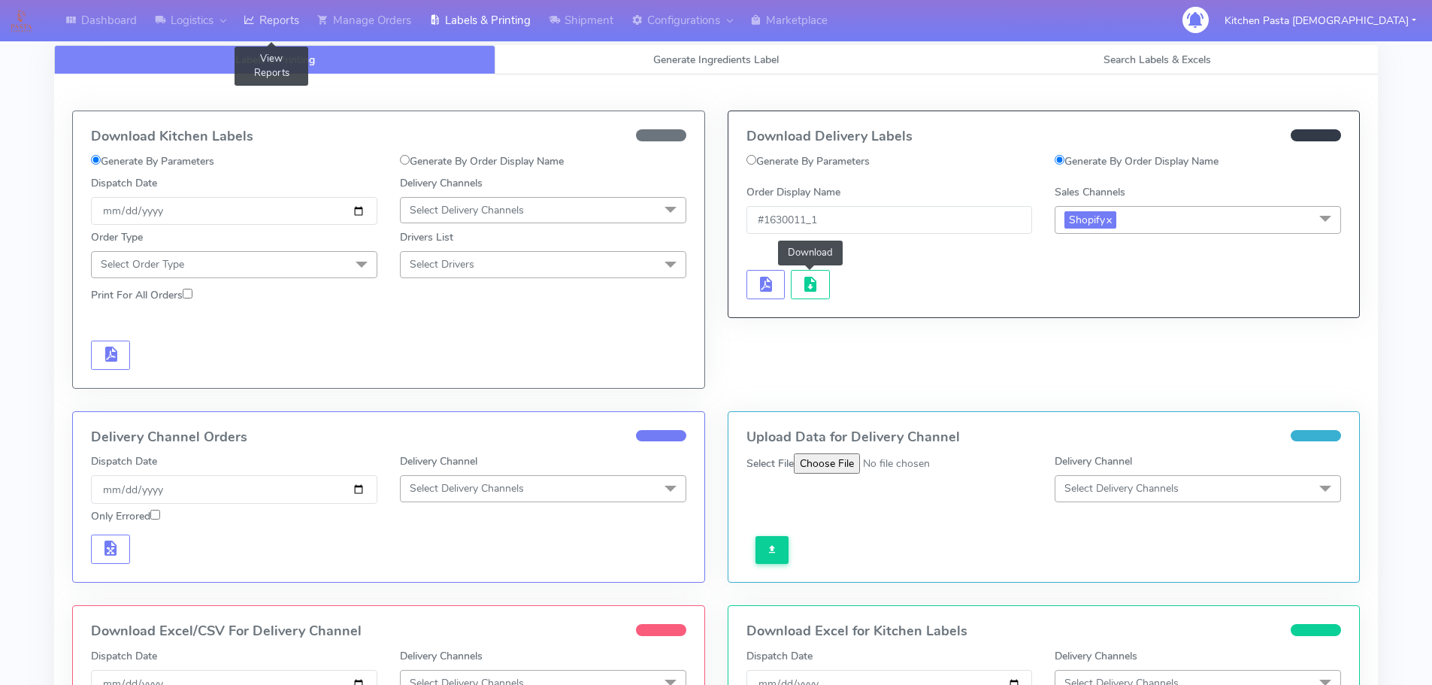
click at [250, 13] on icon at bounding box center [249, 20] width 11 height 15
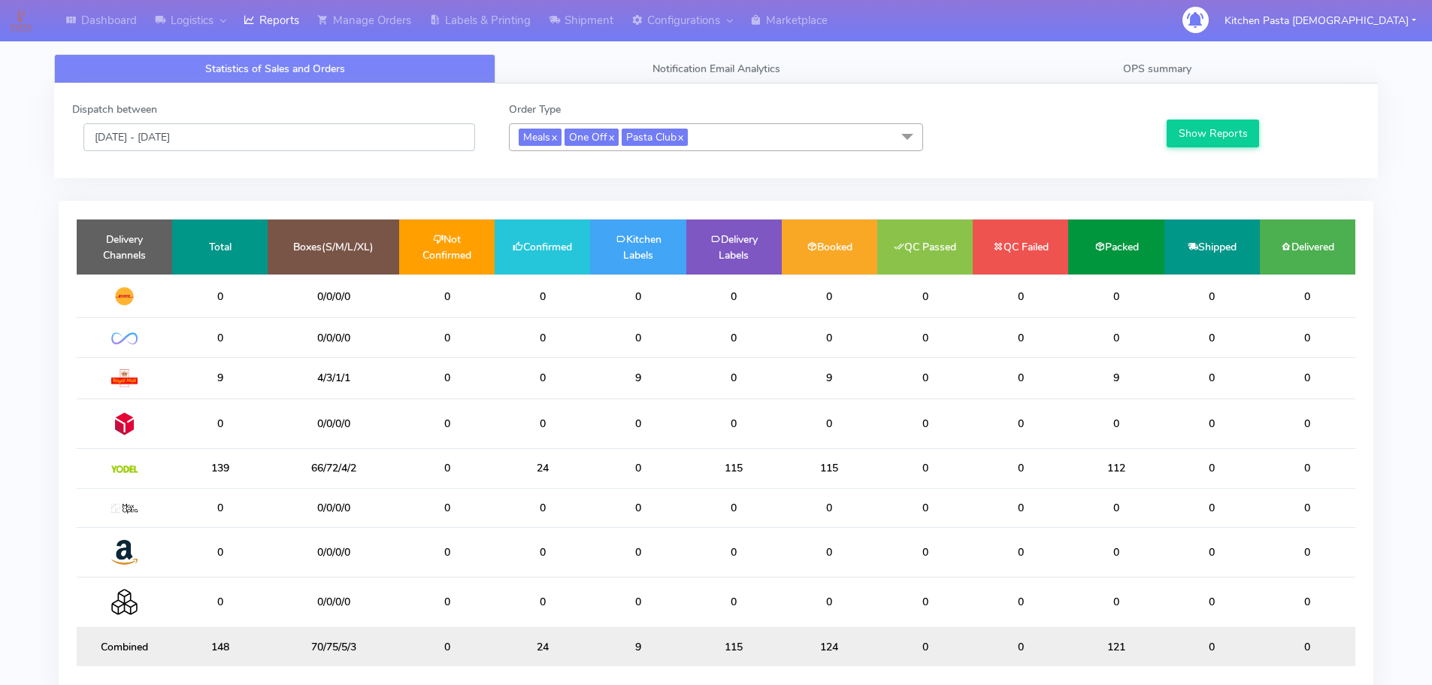
click at [345, 146] on input "15/10/2025 - 15/10/2025" at bounding box center [279, 137] width 392 height 28
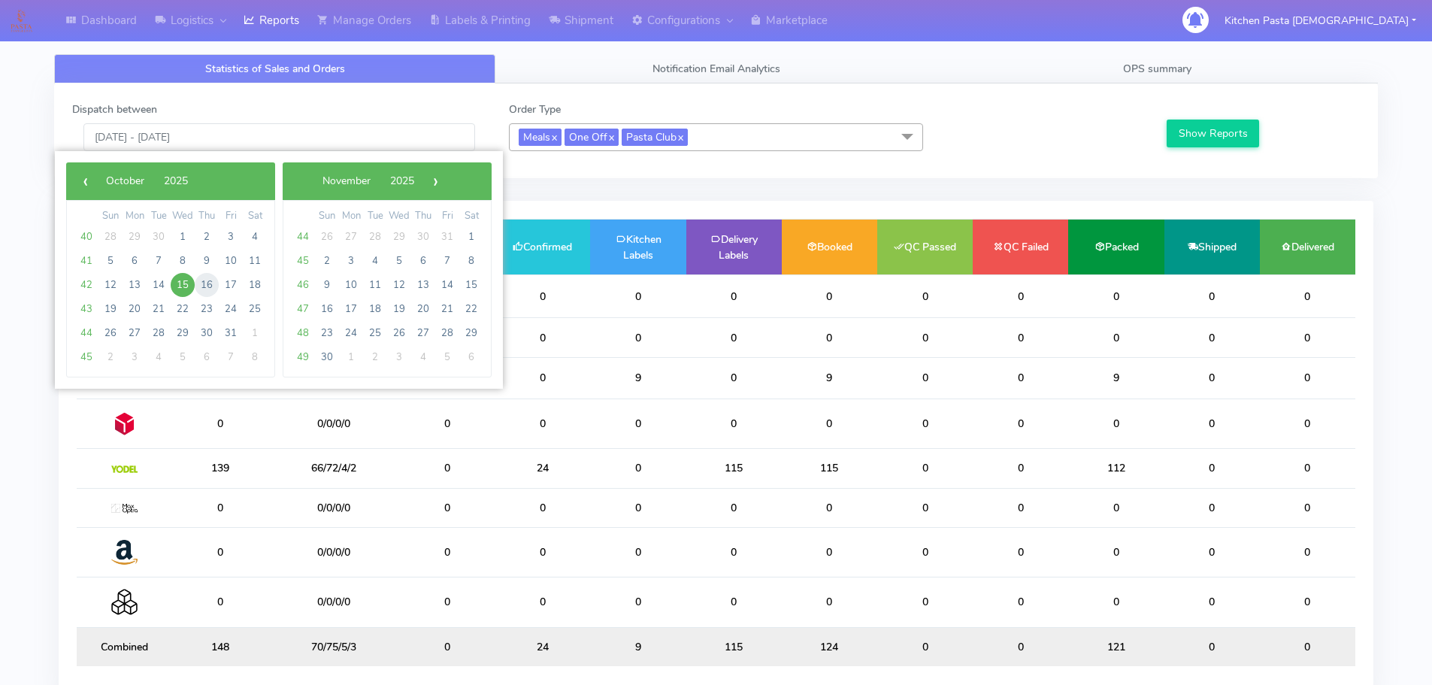
click at [210, 292] on span "16" at bounding box center [207, 285] width 24 height 24
type input "16/10/2025 - 16/10/2025"
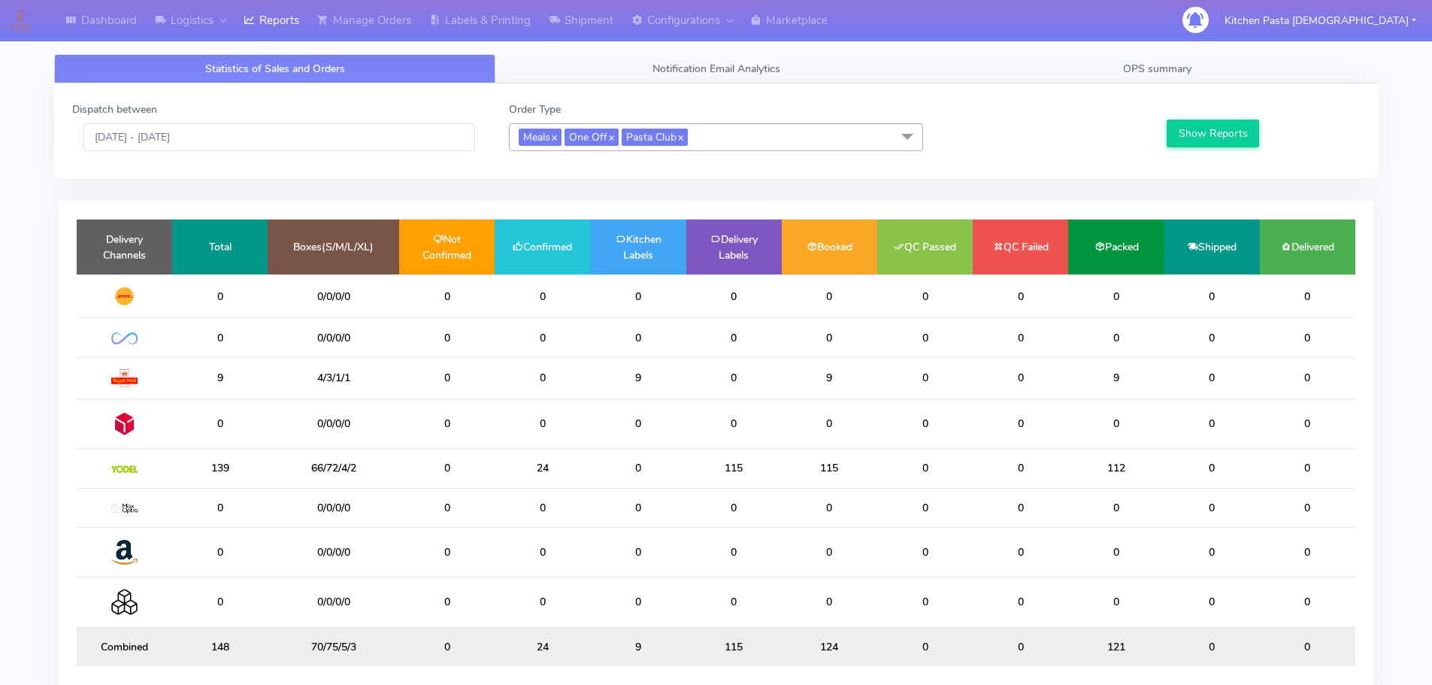
click at [1202, 149] on div "Show Reports" at bounding box center [1261, 126] width 218 height 50
click at [1212, 120] on button "Show Reports" at bounding box center [1213, 134] width 92 height 28
click at [596, 25] on link "Shipment" at bounding box center [581, 20] width 83 height 41
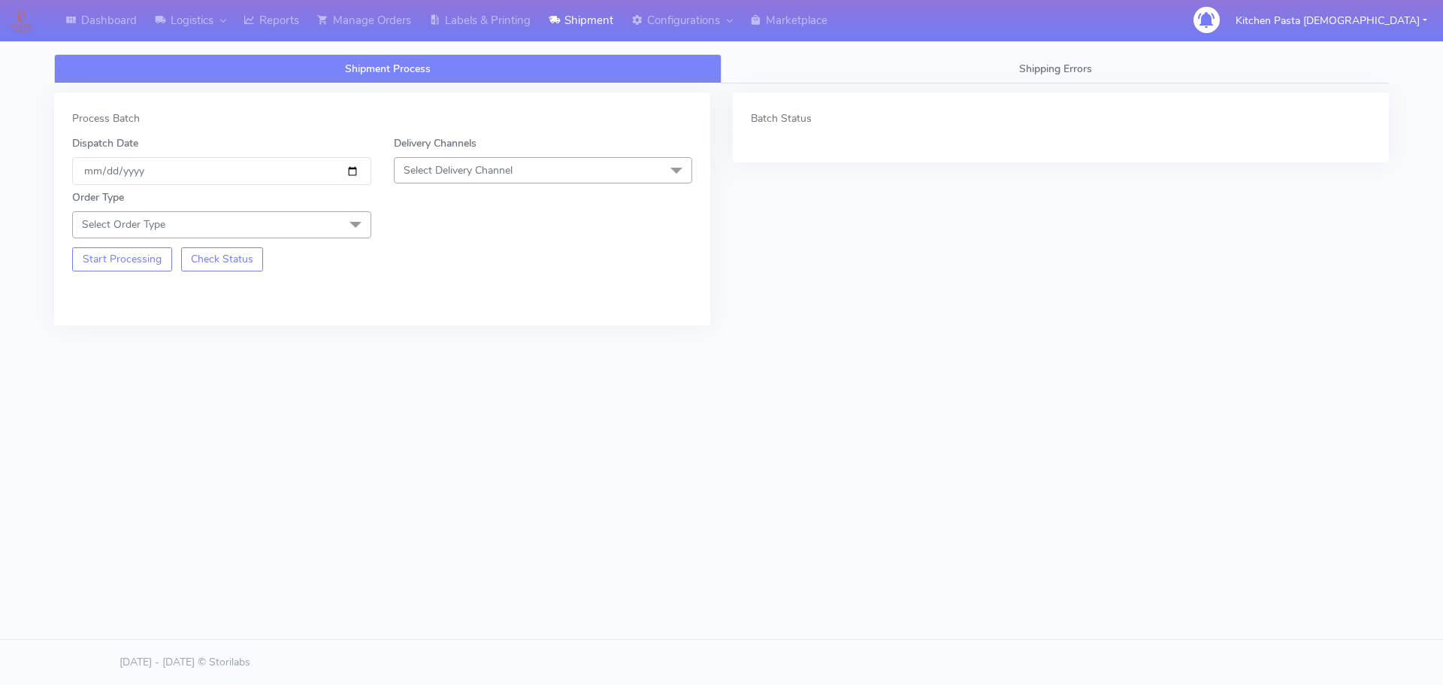
click at [533, 165] on span "Select Delivery Channel" at bounding box center [543, 170] width 299 height 26
click at [456, 335] on div "Yodel" at bounding box center [543, 340] width 283 height 16
click at [347, 234] on span at bounding box center [356, 225] width 30 height 29
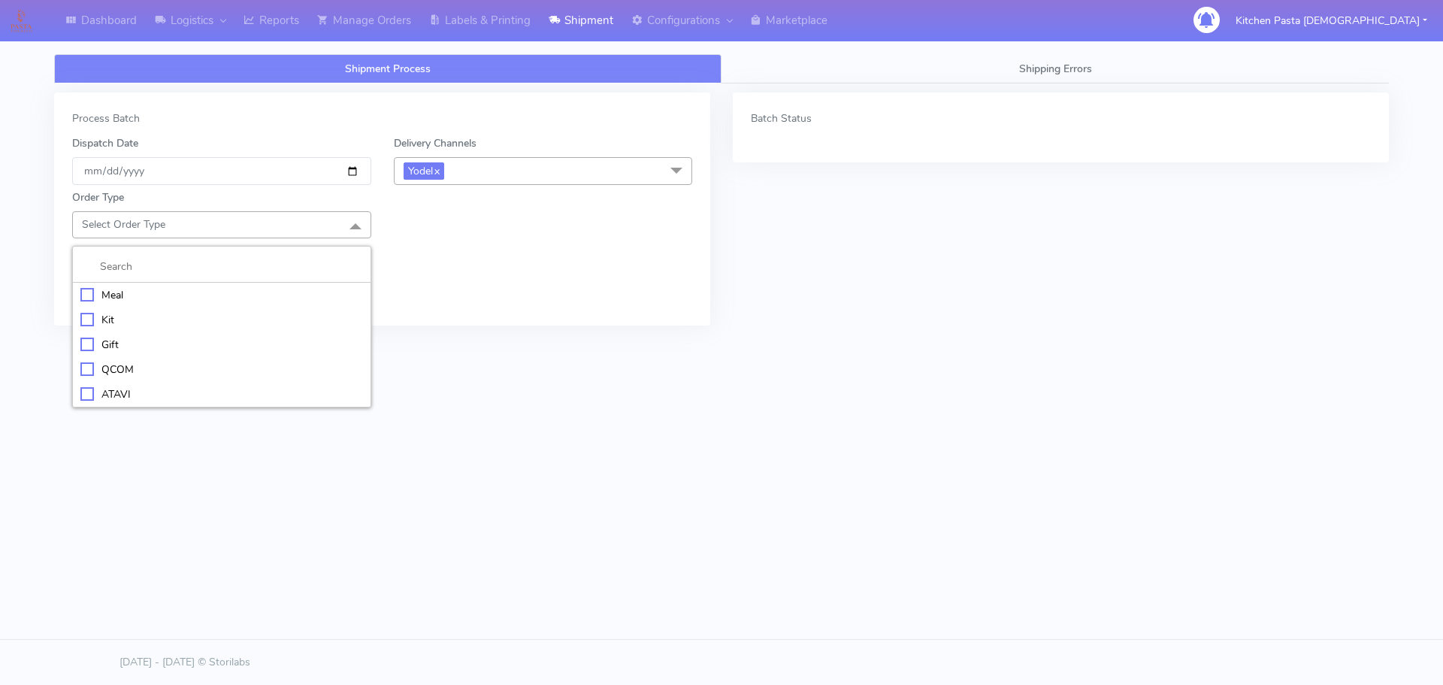
click at [225, 300] on div "Meal" at bounding box center [221, 295] width 283 height 16
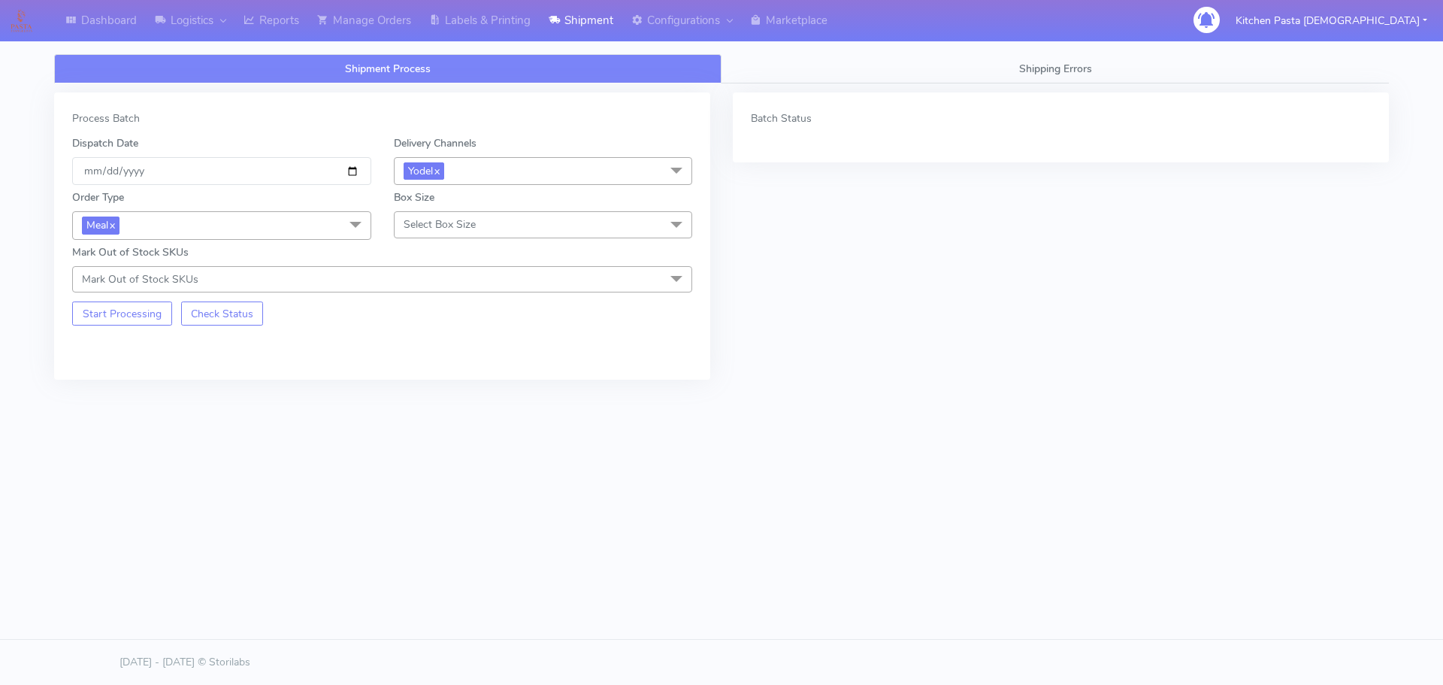
click at [437, 216] on span "Select Box Size" at bounding box center [543, 224] width 299 height 26
click at [457, 397] on div "Mega" at bounding box center [543, 394] width 283 height 16
click at [154, 312] on button "Start Processing" at bounding box center [122, 313] width 100 height 24
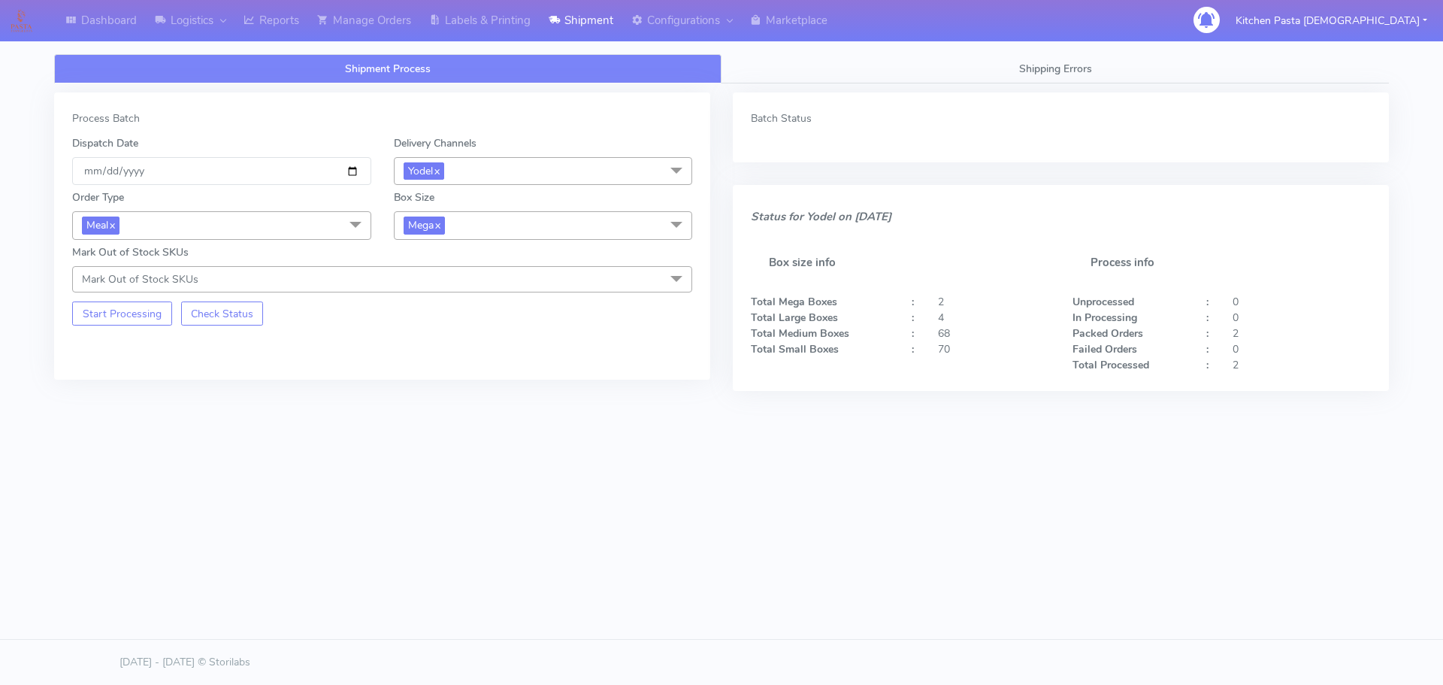
click at [513, 219] on span "Mega x" at bounding box center [543, 225] width 299 height 28
click at [423, 375] on div "Large" at bounding box center [543, 371] width 283 height 16
click at [126, 306] on button "Start Processing" at bounding box center [122, 313] width 100 height 24
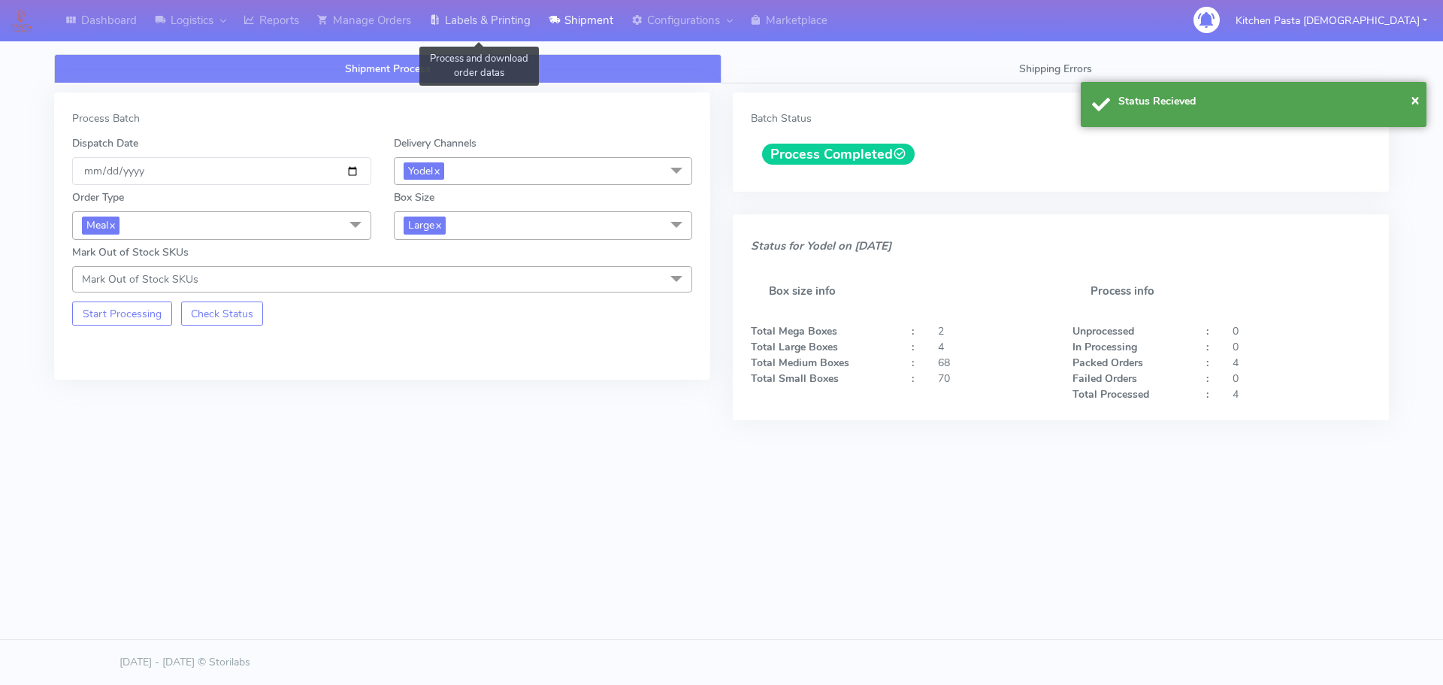
click at [510, 24] on link "Labels & Printing" at bounding box center [480, 20] width 120 height 41
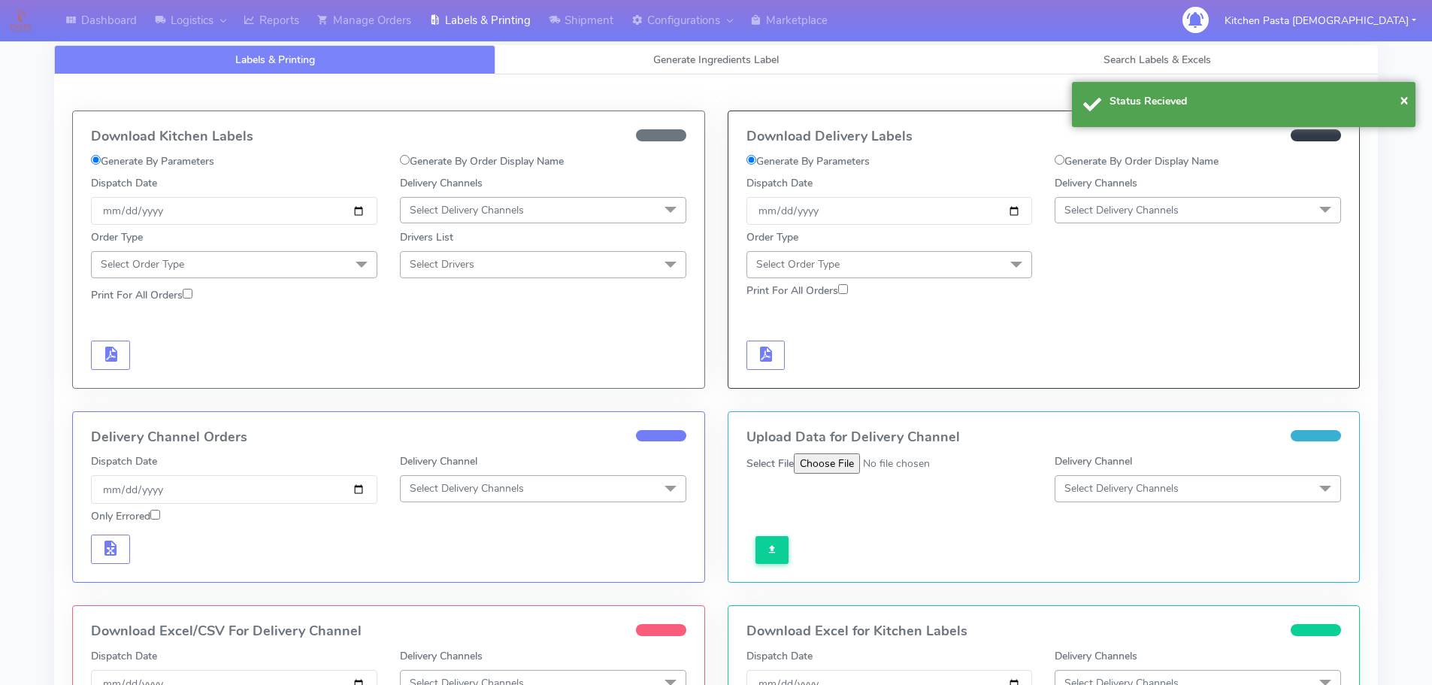
click at [1221, 210] on span "Select Delivery Channels" at bounding box center [1198, 210] width 286 height 26
click at [1107, 377] on div "Yodel" at bounding box center [1198, 379] width 270 height 16
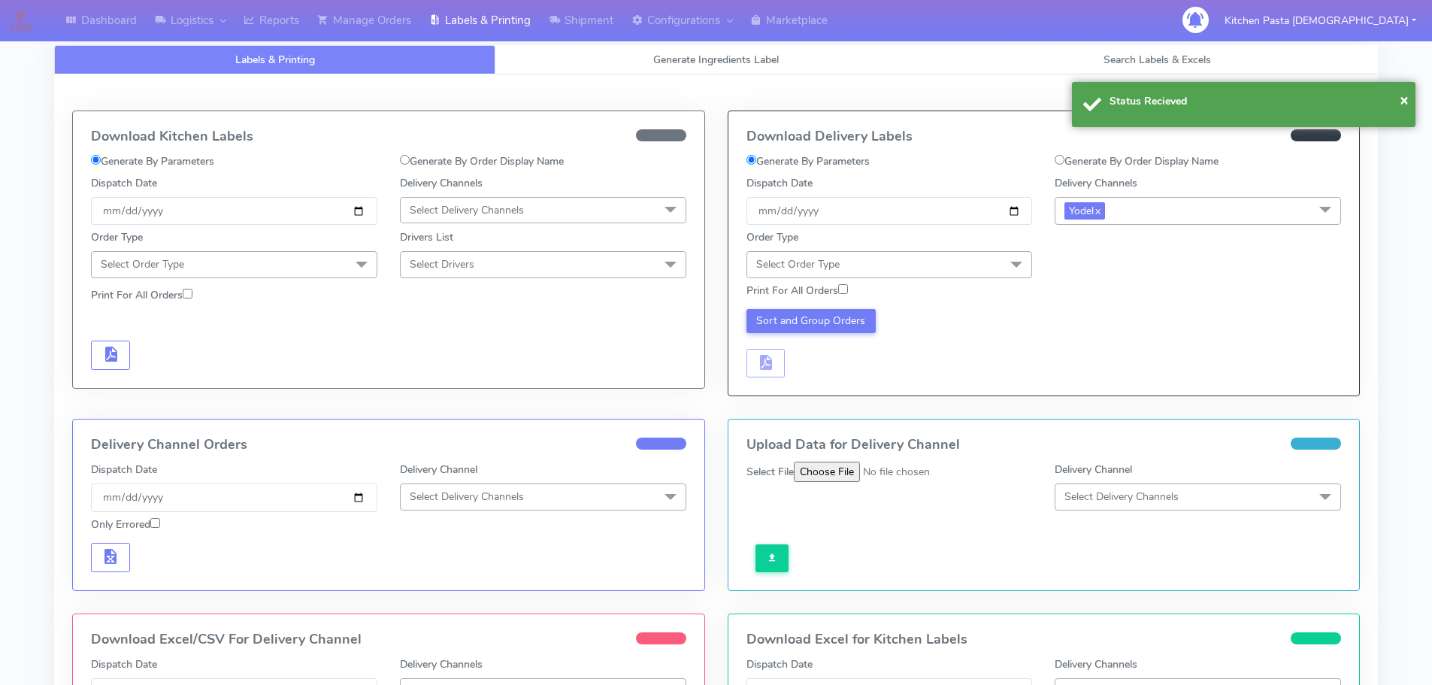
click at [957, 251] on span "Select Order Type" at bounding box center [890, 264] width 286 height 26
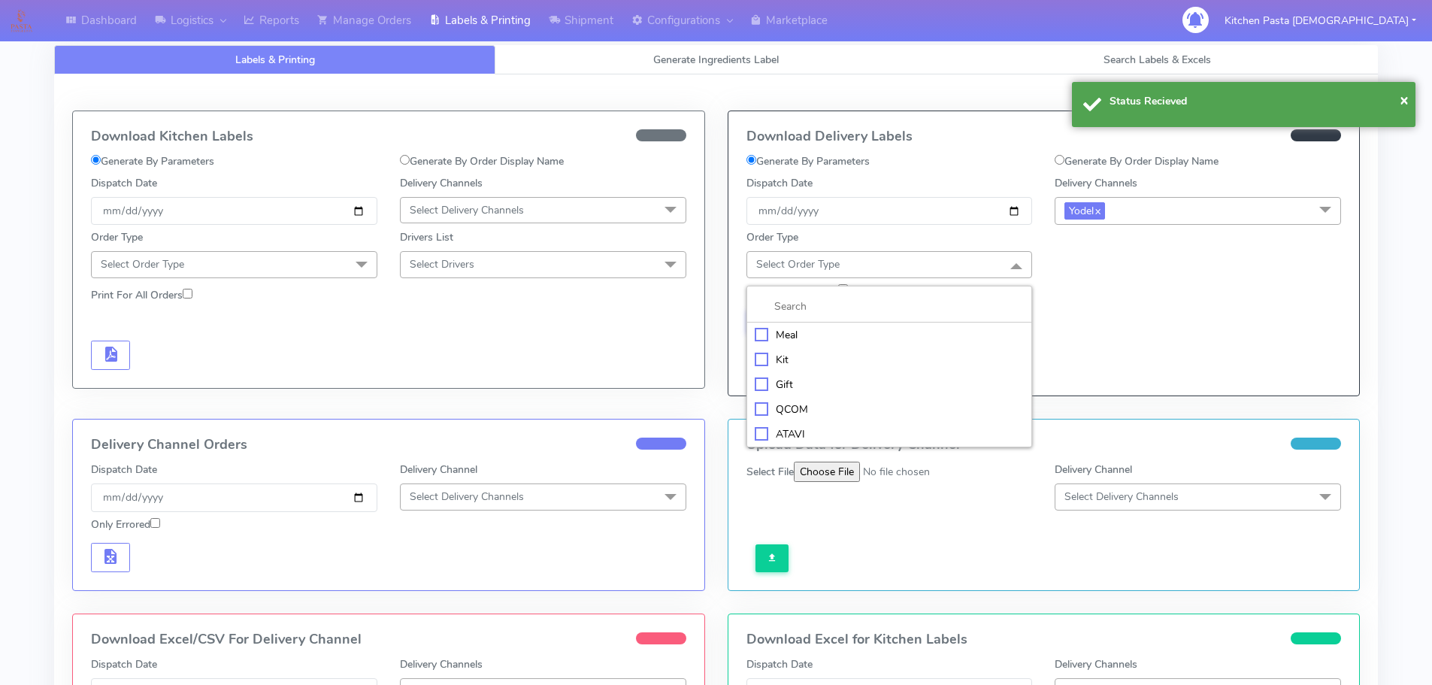
click at [868, 342] on div "Meal" at bounding box center [890, 335] width 270 height 16
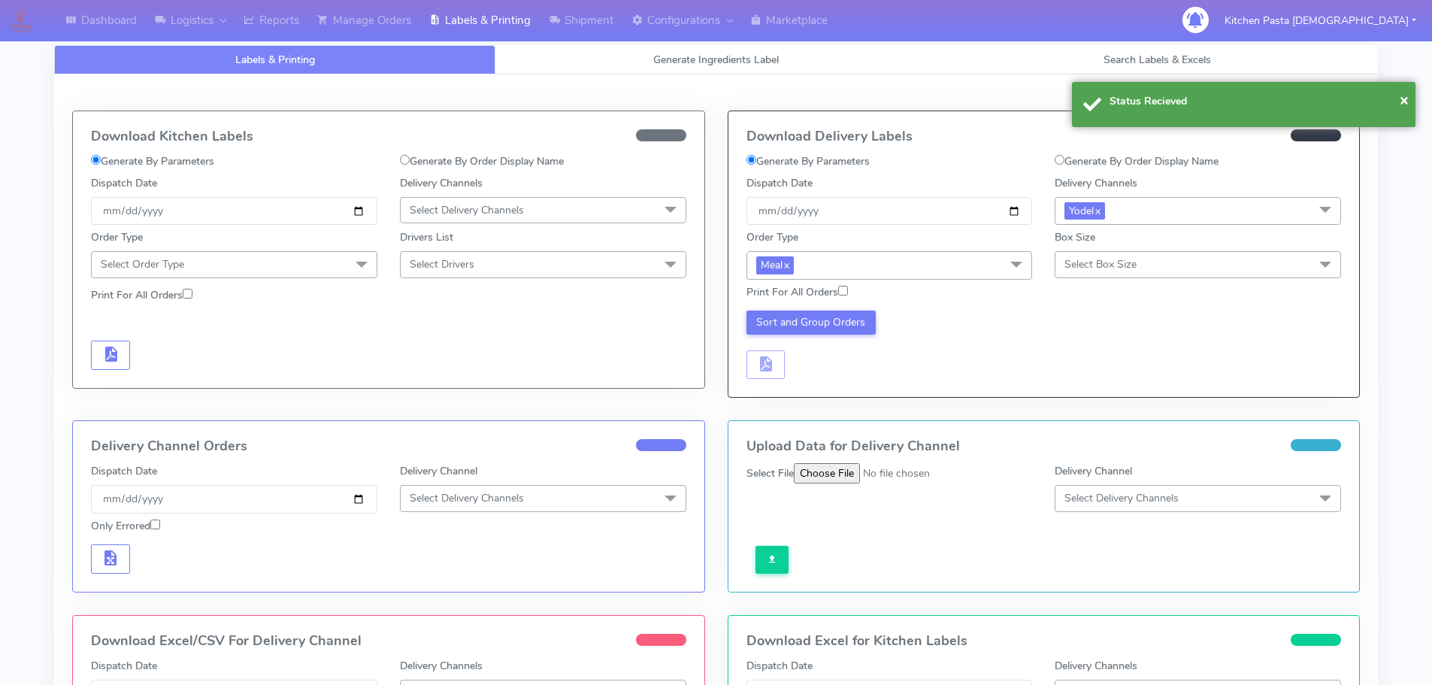
click at [1121, 270] on span "Select Box Size" at bounding box center [1101, 264] width 72 height 14
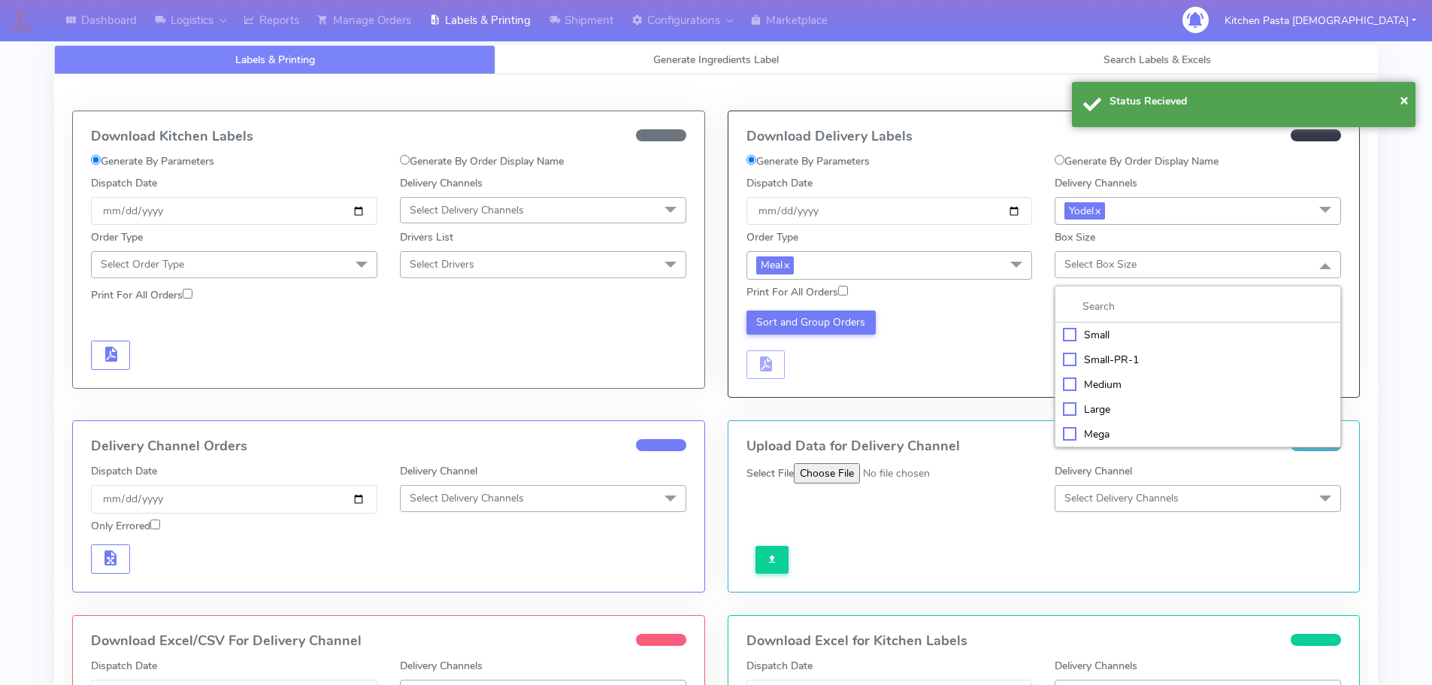
click at [1125, 404] on div "Large" at bounding box center [1198, 409] width 270 height 16
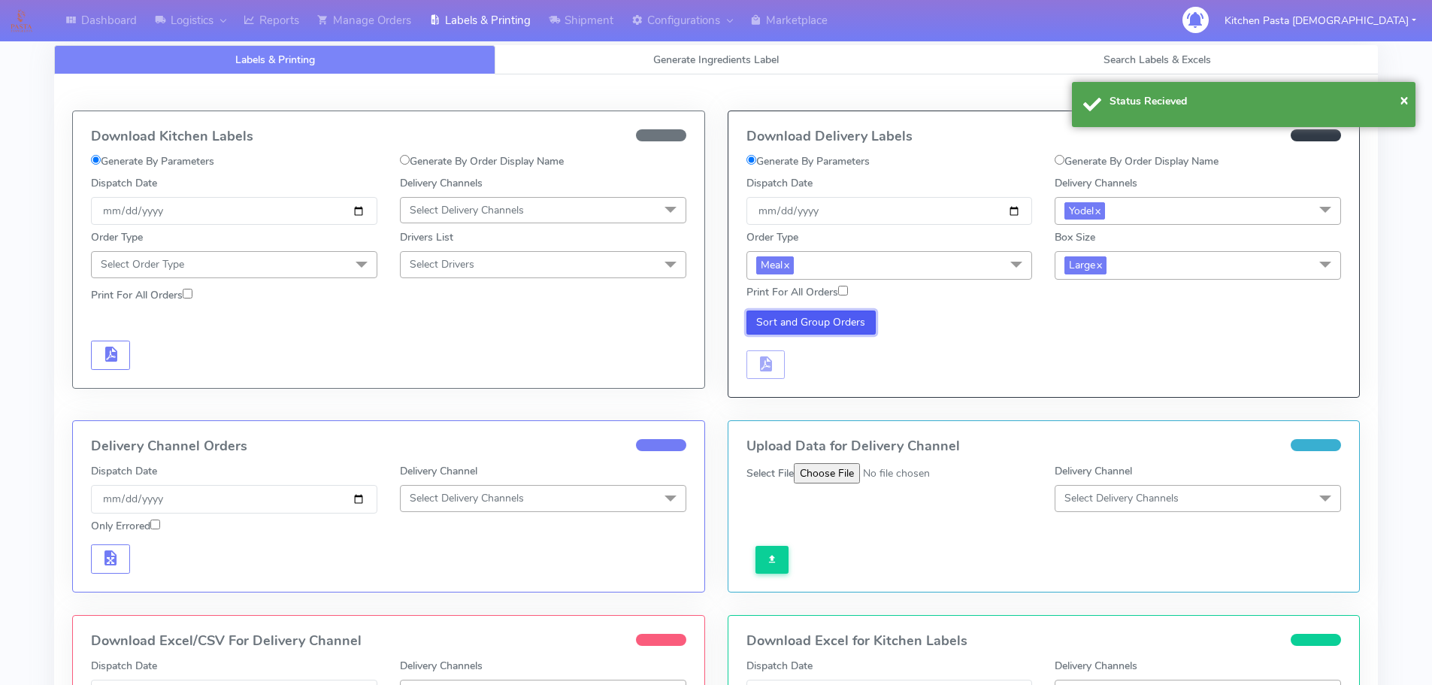
click at [826, 326] on button "Sort and Group Orders" at bounding box center [812, 322] width 130 height 24
click at [769, 371] on span "button" at bounding box center [765, 367] width 18 height 14
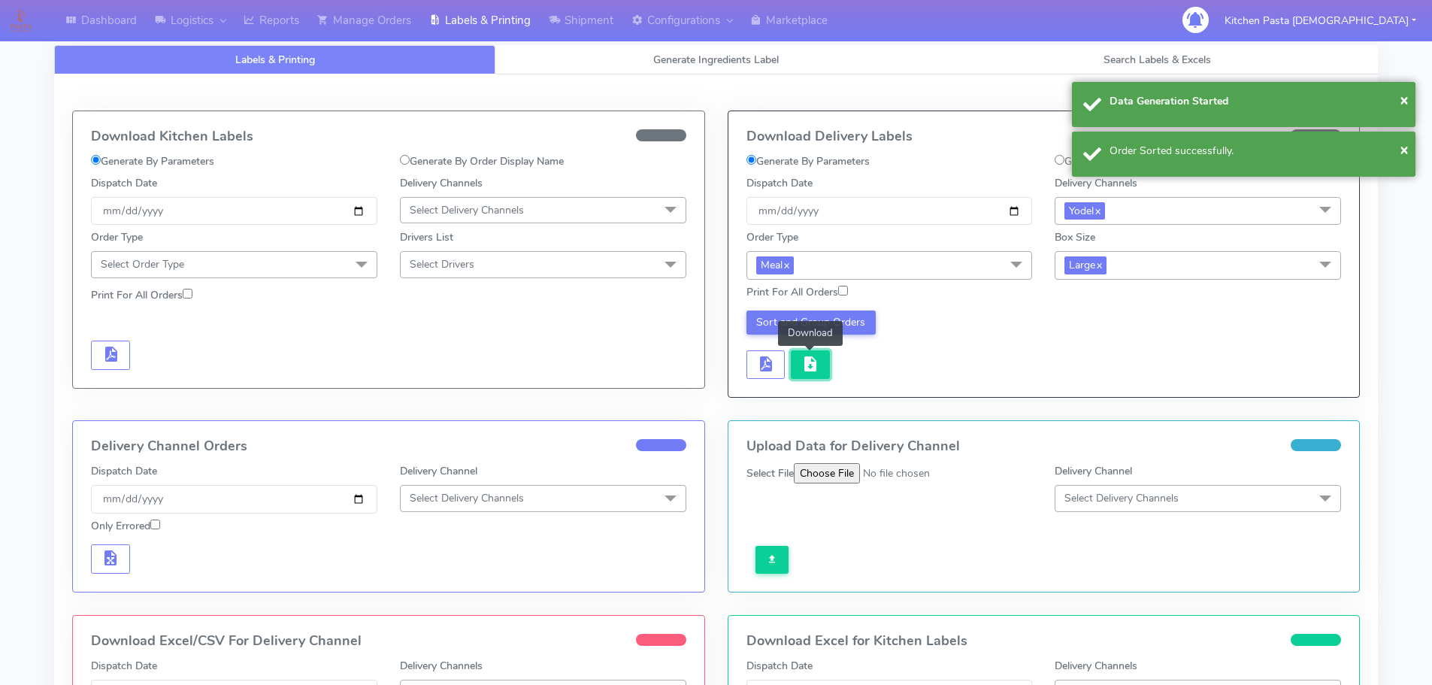
click at [805, 373] on span "button" at bounding box center [810, 367] width 18 height 14
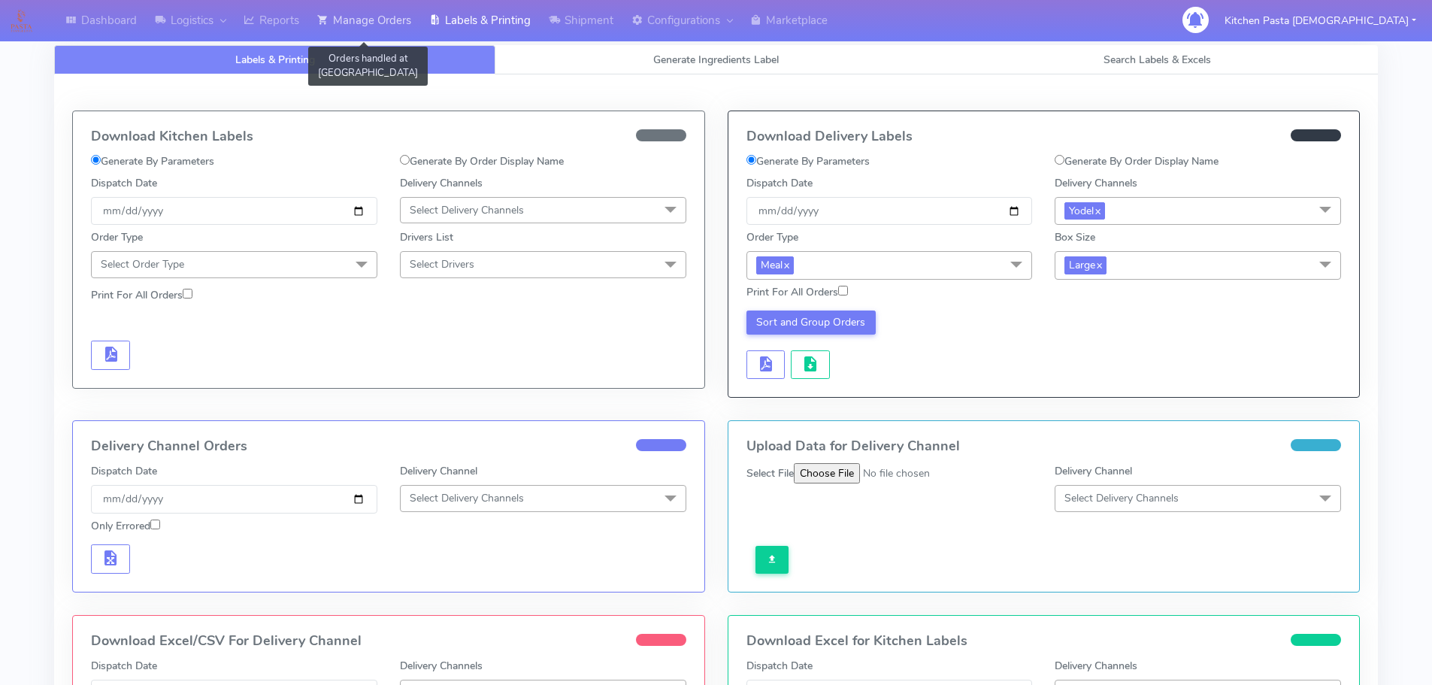
click at [395, 20] on link "Manage Orders" at bounding box center [364, 20] width 112 height 41
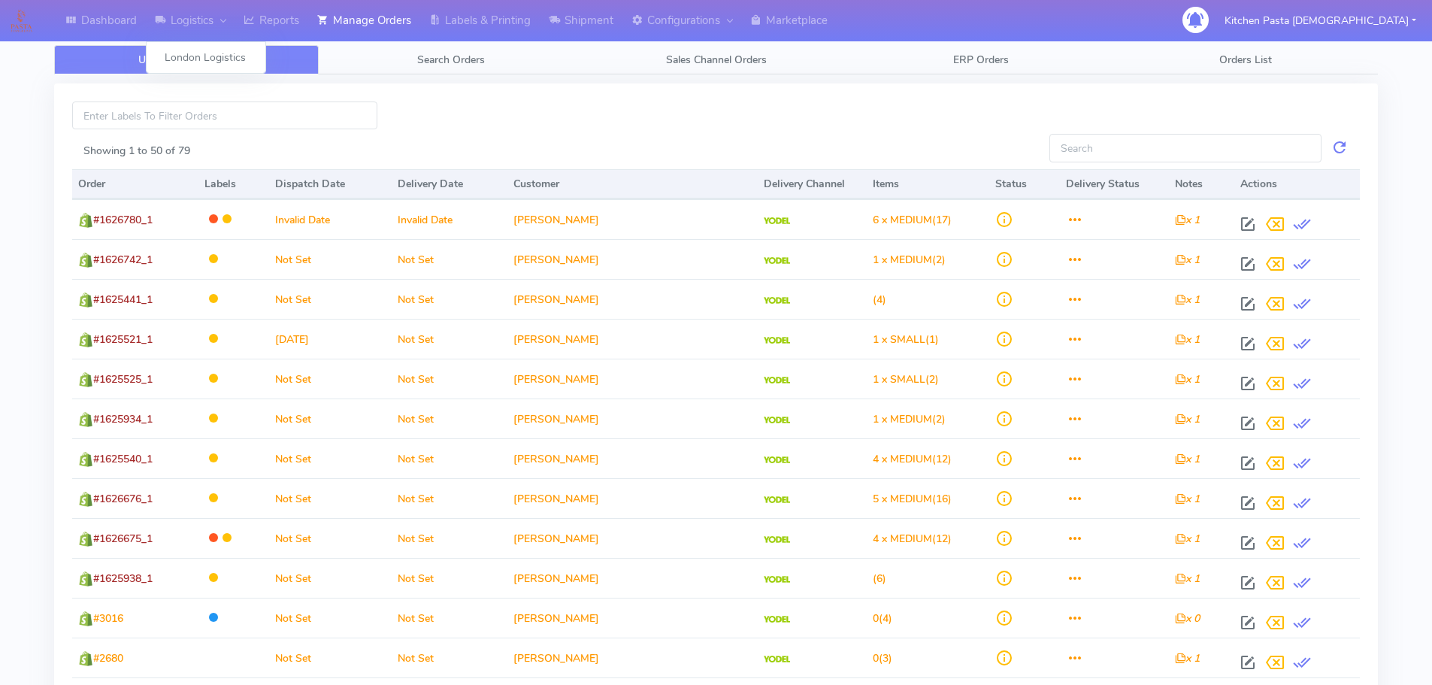
drag, startPoint x: 232, startPoint y: 42, endPoint x: 240, endPoint y: 41, distance: 7.6
click at [233, 44] on div "London Logistics" at bounding box center [206, 57] width 120 height 32
click at [262, 32] on link "Reports" at bounding box center [272, 20] width 74 height 41
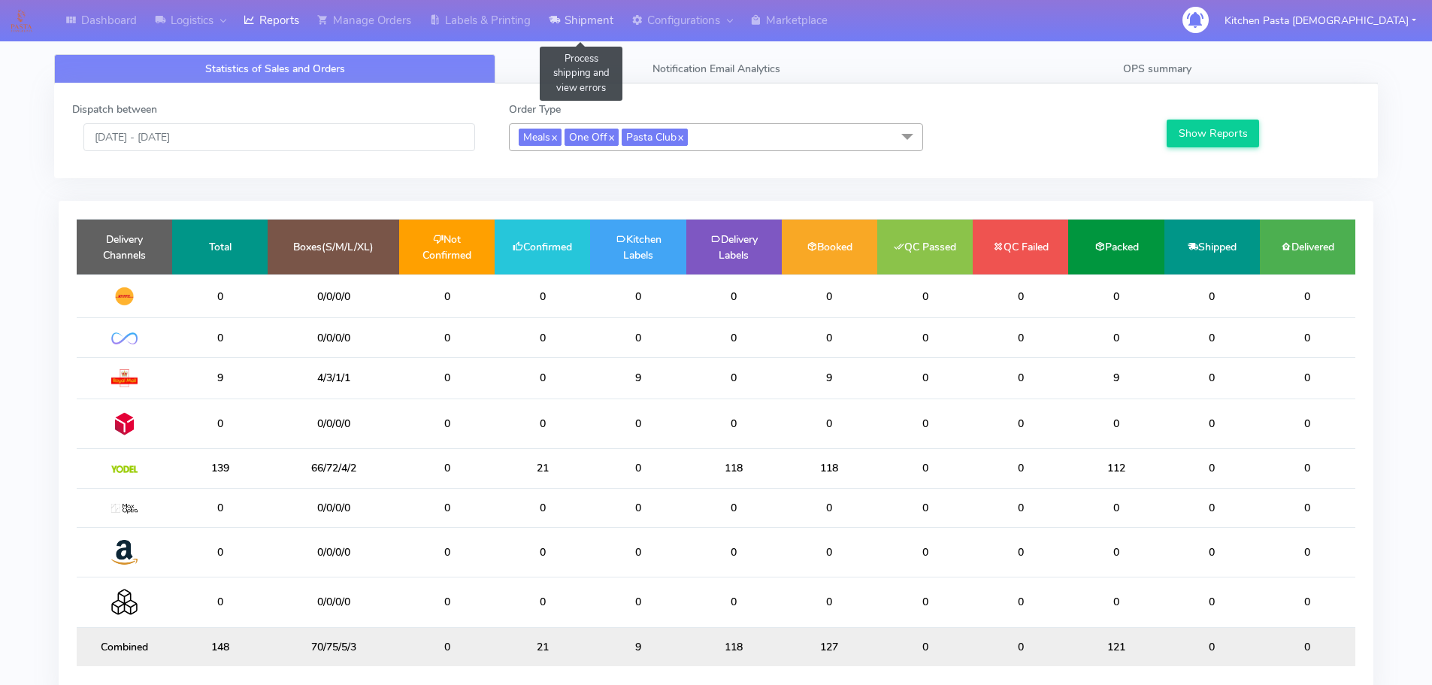
click at [579, 29] on link "Shipment" at bounding box center [581, 20] width 83 height 41
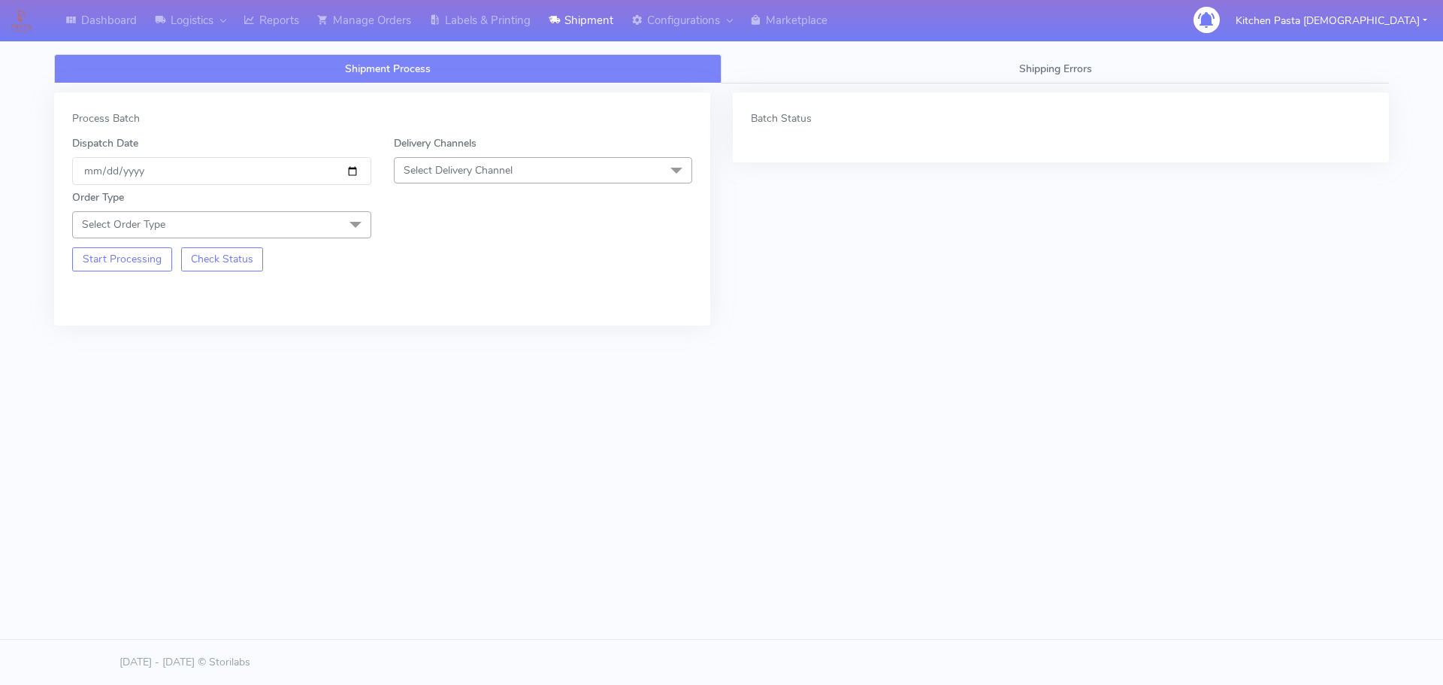
click at [583, 162] on span "Select Delivery Channel" at bounding box center [543, 170] width 299 height 26
click at [496, 337] on div "Yodel" at bounding box center [543, 340] width 283 height 16
click at [301, 230] on span "Select Order Type" at bounding box center [221, 224] width 299 height 26
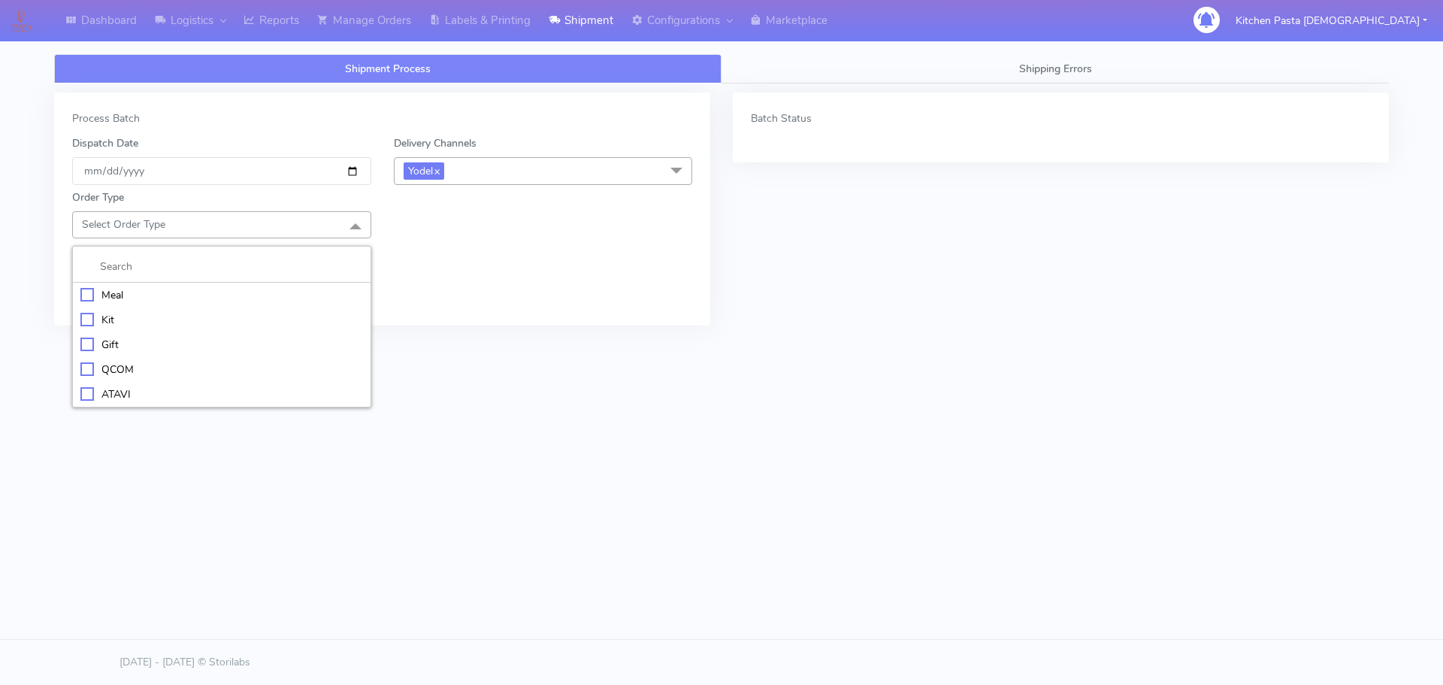
click at [180, 297] on div "Meal" at bounding box center [221, 295] width 283 height 16
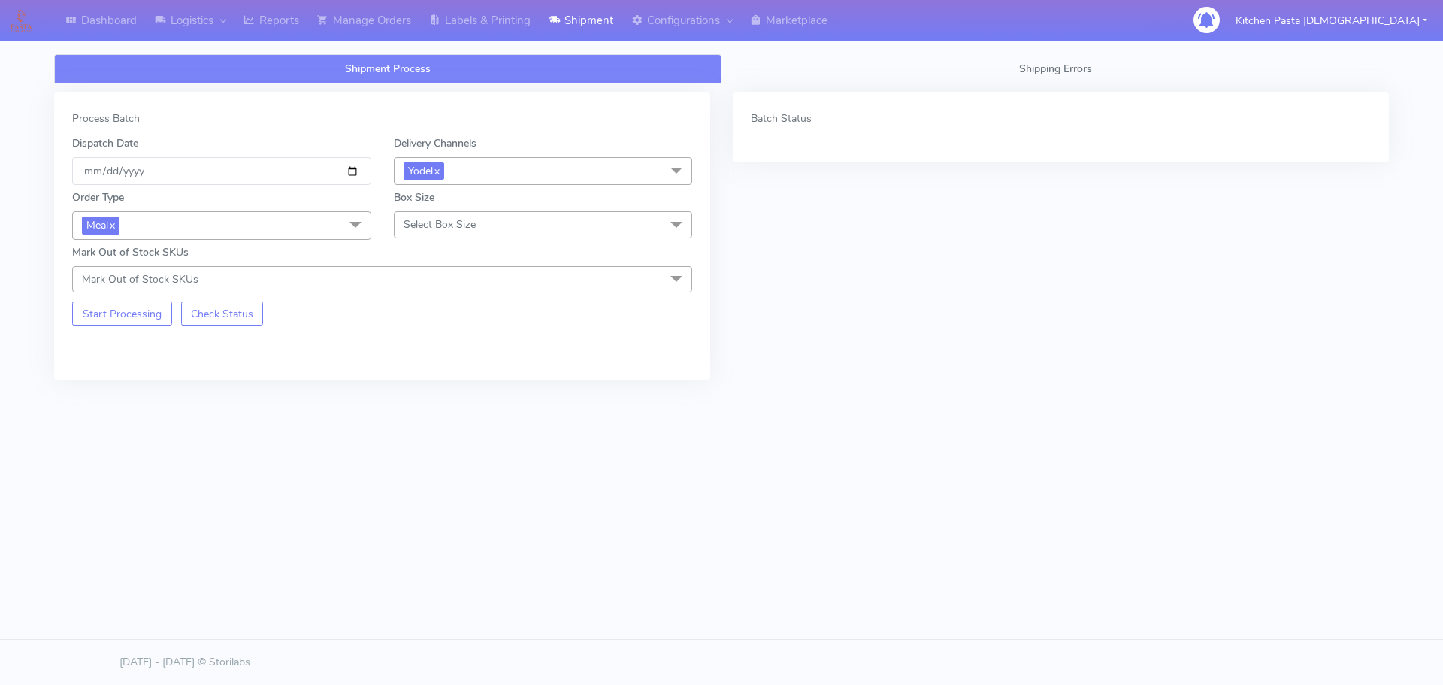
click at [507, 226] on span "Select Box Size" at bounding box center [543, 224] width 299 height 26
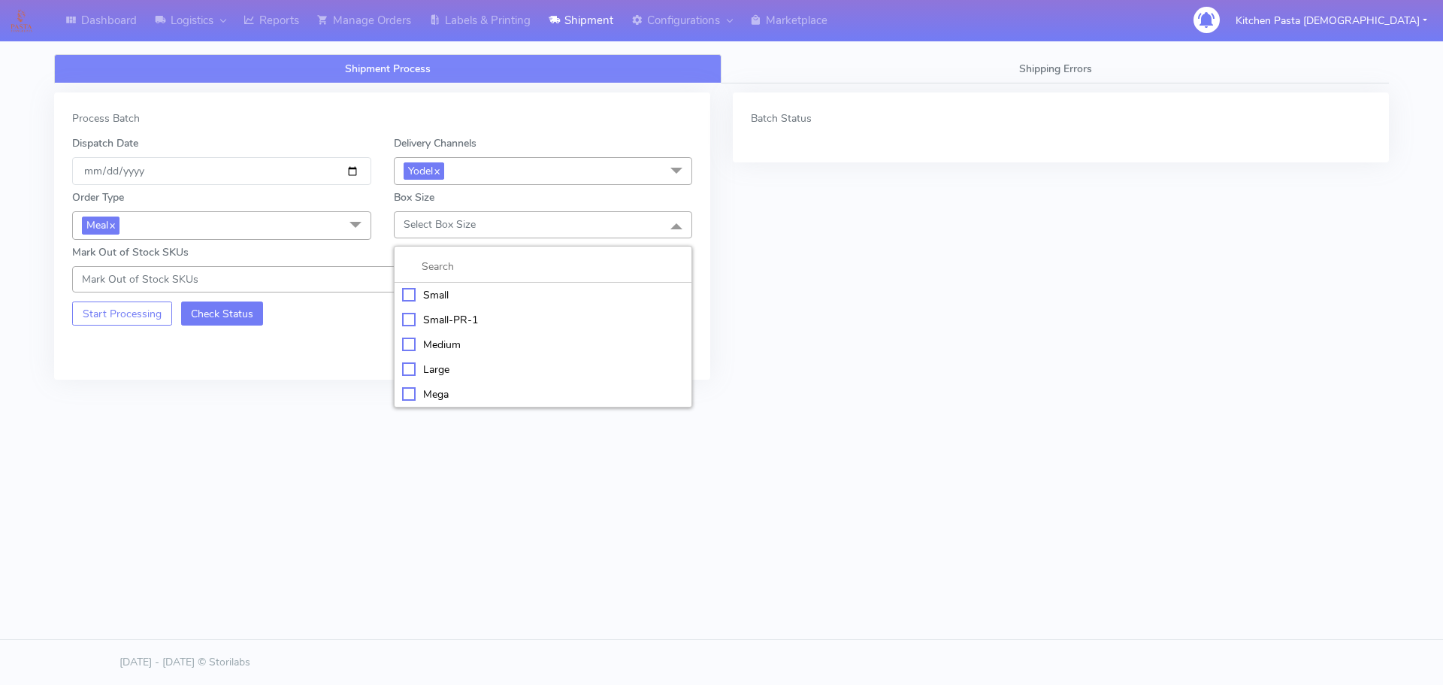
drag, startPoint x: 430, startPoint y: 344, endPoint x: 227, endPoint y: 325, distance: 203.9
click at [431, 344] on div "Medium" at bounding box center [543, 345] width 283 height 16
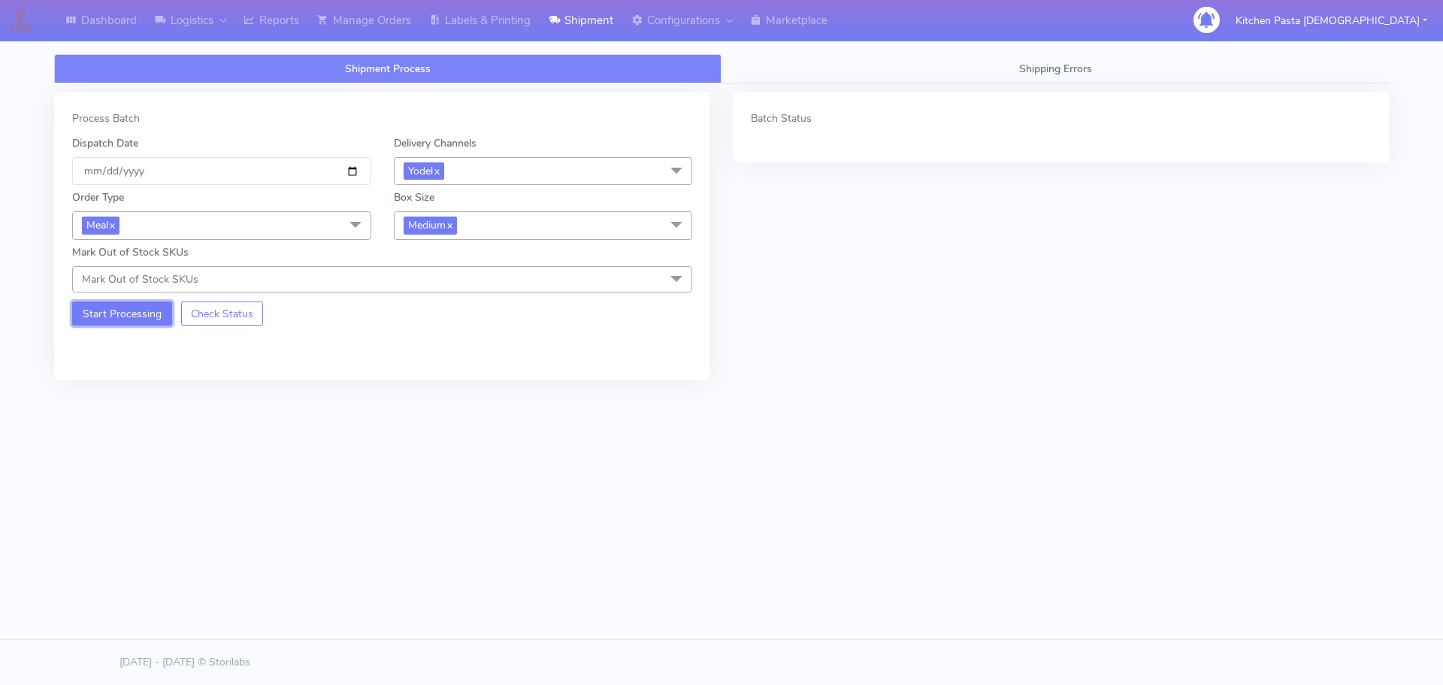
click at [126, 315] on button "Start Processing" at bounding box center [122, 313] width 100 height 24
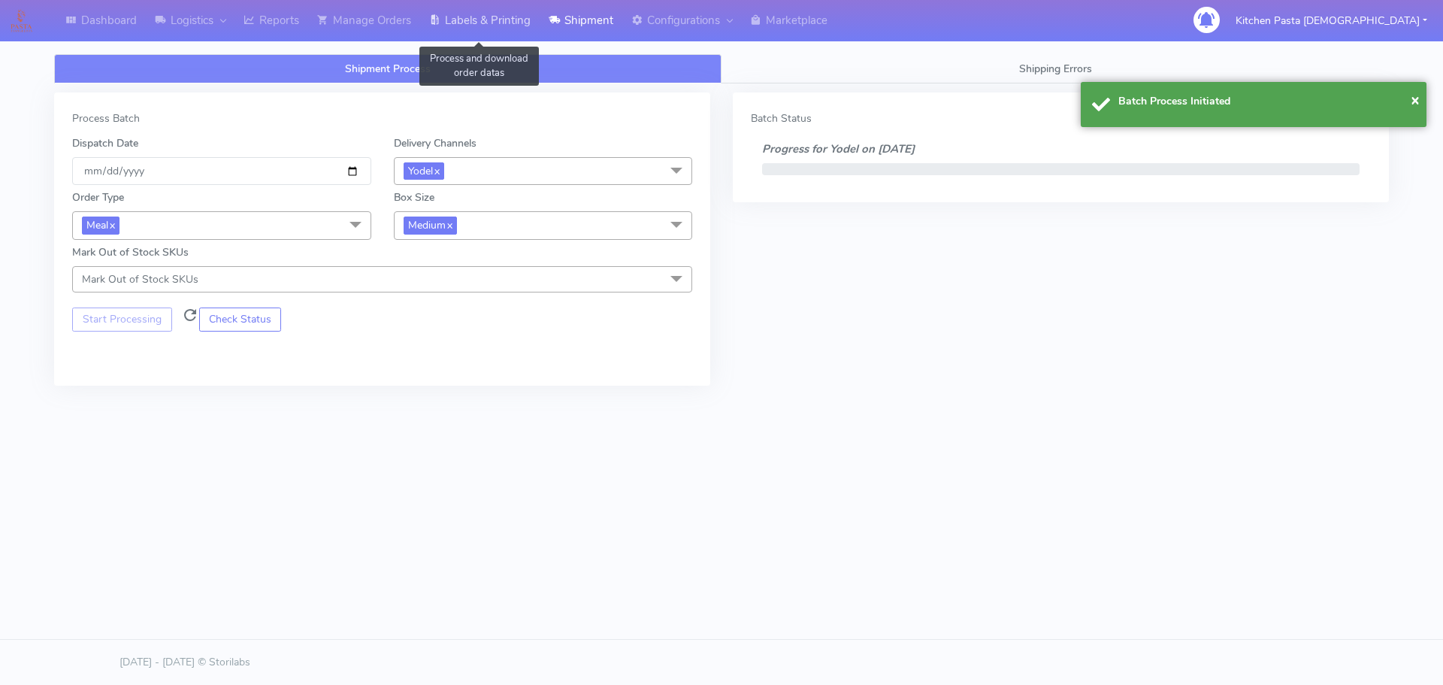
click at [505, 15] on link "Labels & Printing" at bounding box center [480, 20] width 120 height 41
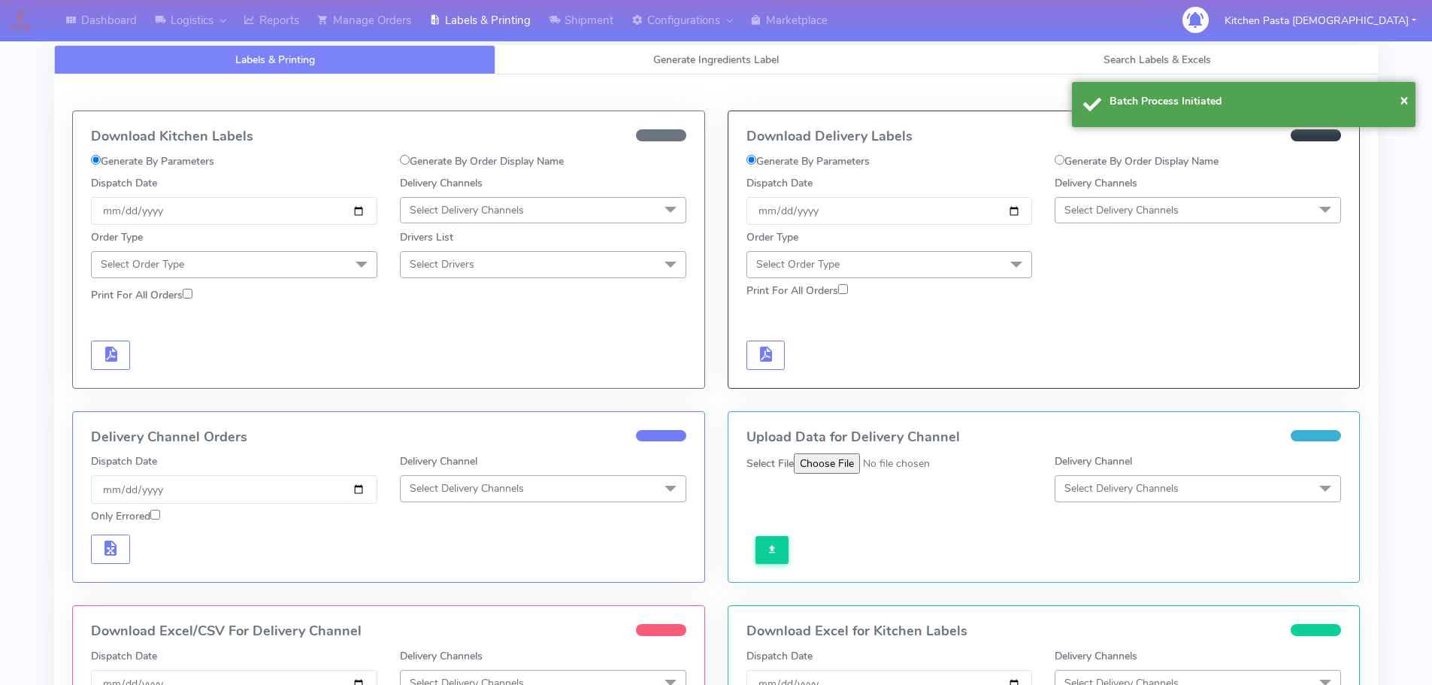
click at [1192, 215] on span "Select Delivery Channels" at bounding box center [1198, 210] width 286 height 26
click at [1118, 374] on div "Yodel" at bounding box center [1198, 379] width 270 height 16
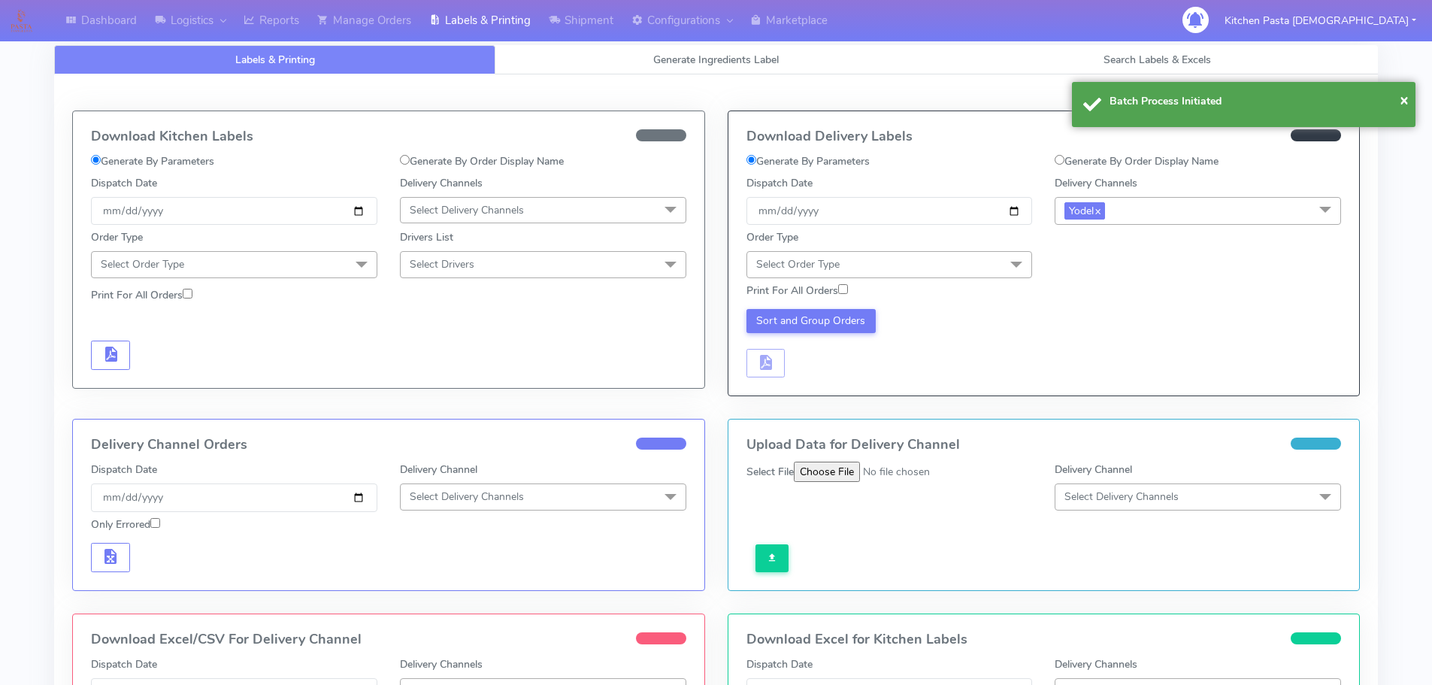
click at [940, 255] on span "Select Order Type" at bounding box center [890, 264] width 286 height 26
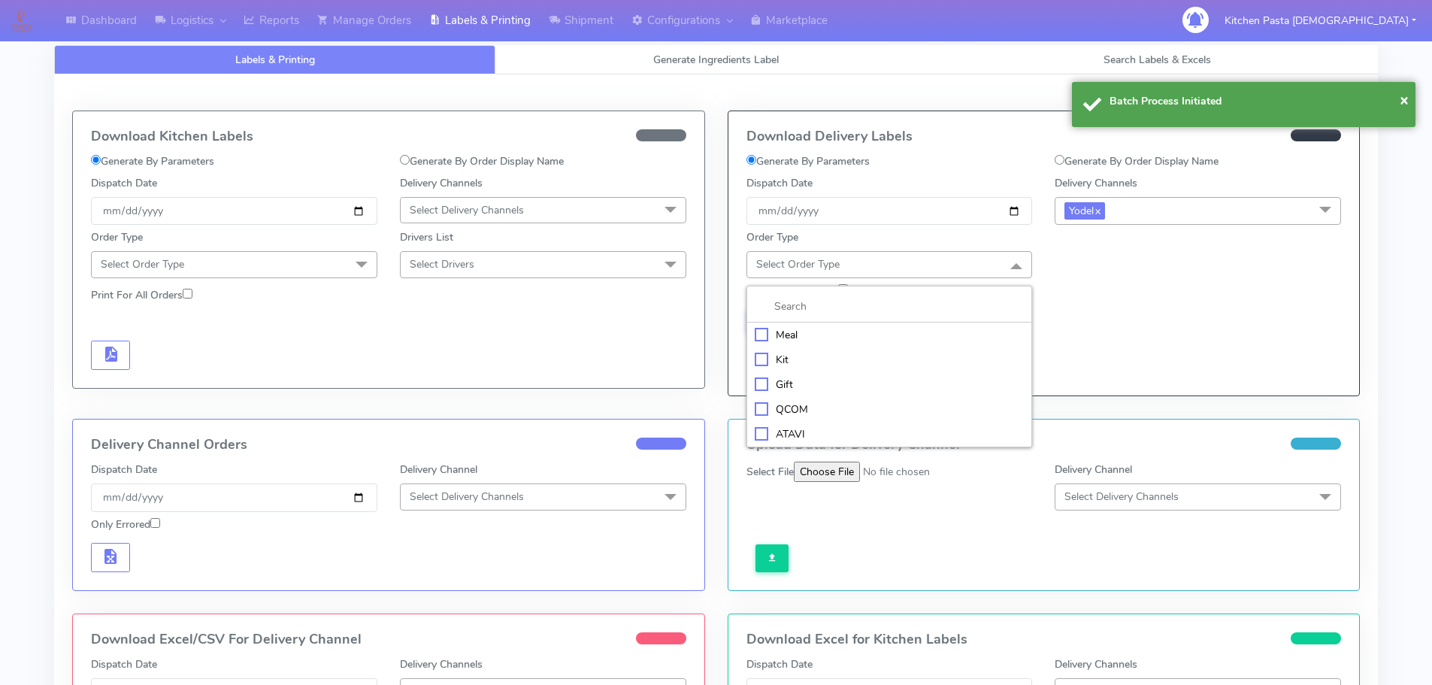
click at [837, 333] on div "Meal" at bounding box center [890, 335] width 270 height 16
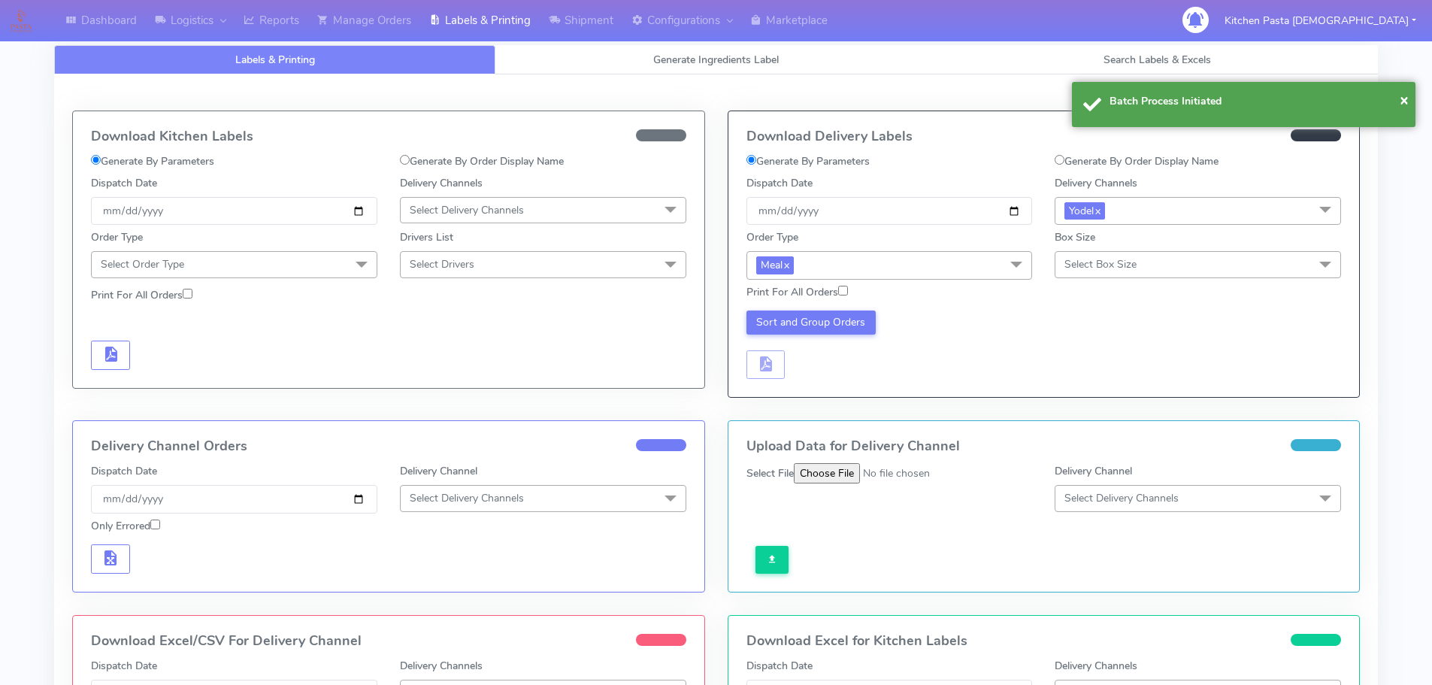
click at [1104, 259] on span "Select Box Size" at bounding box center [1101, 264] width 72 height 14
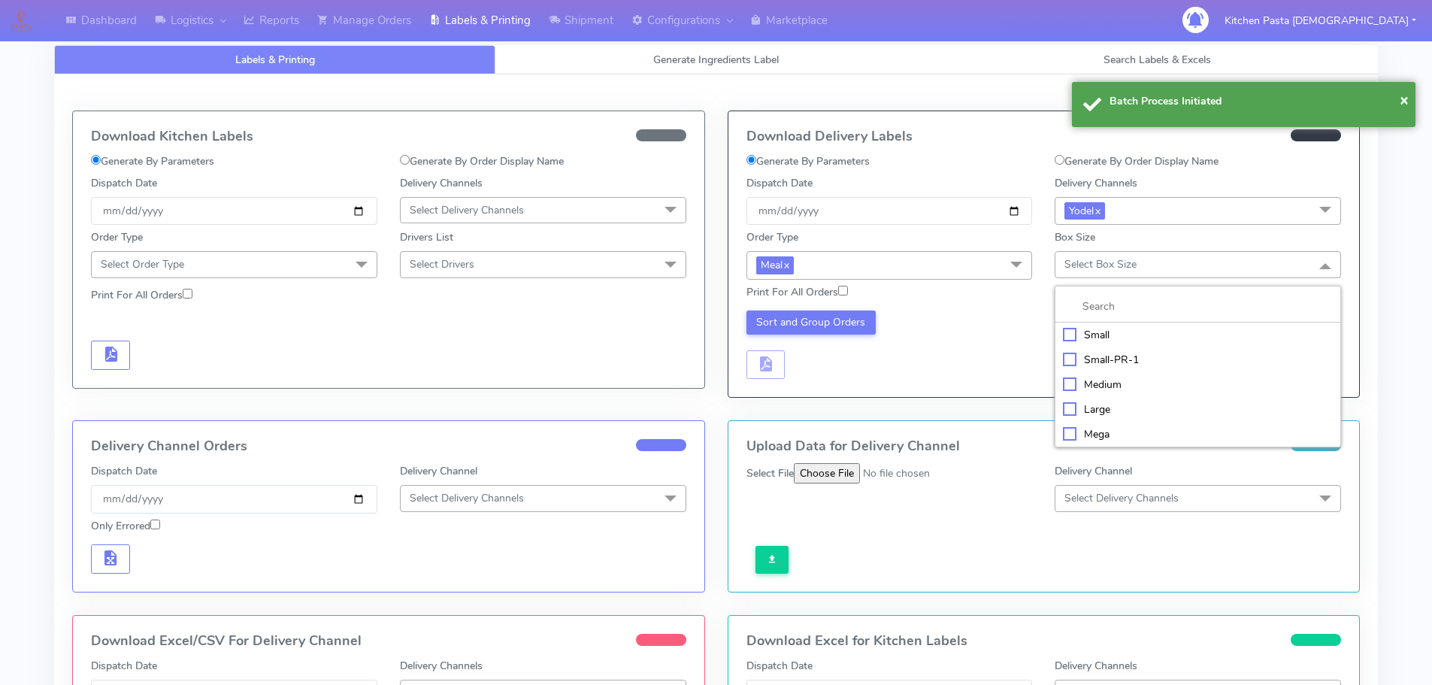
click at [1113, 382] on div "Medium" at bounding box center [1198, 385] width 270 height 16
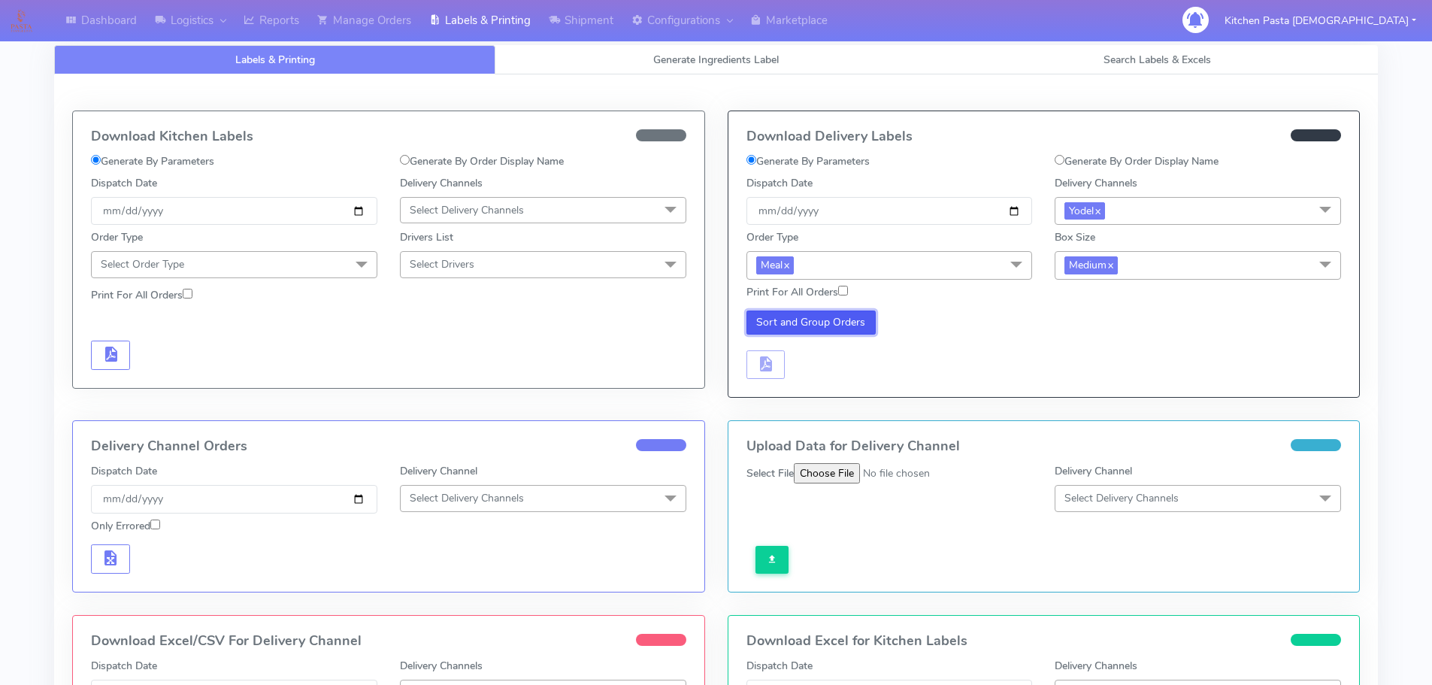
click at [818, 316] on button "Sort and Group Orders" at bounding box center [812, 322] width 130 height 24
click at [771, 369] on span "button" at bounding box center [765, 367] width 18 height 14
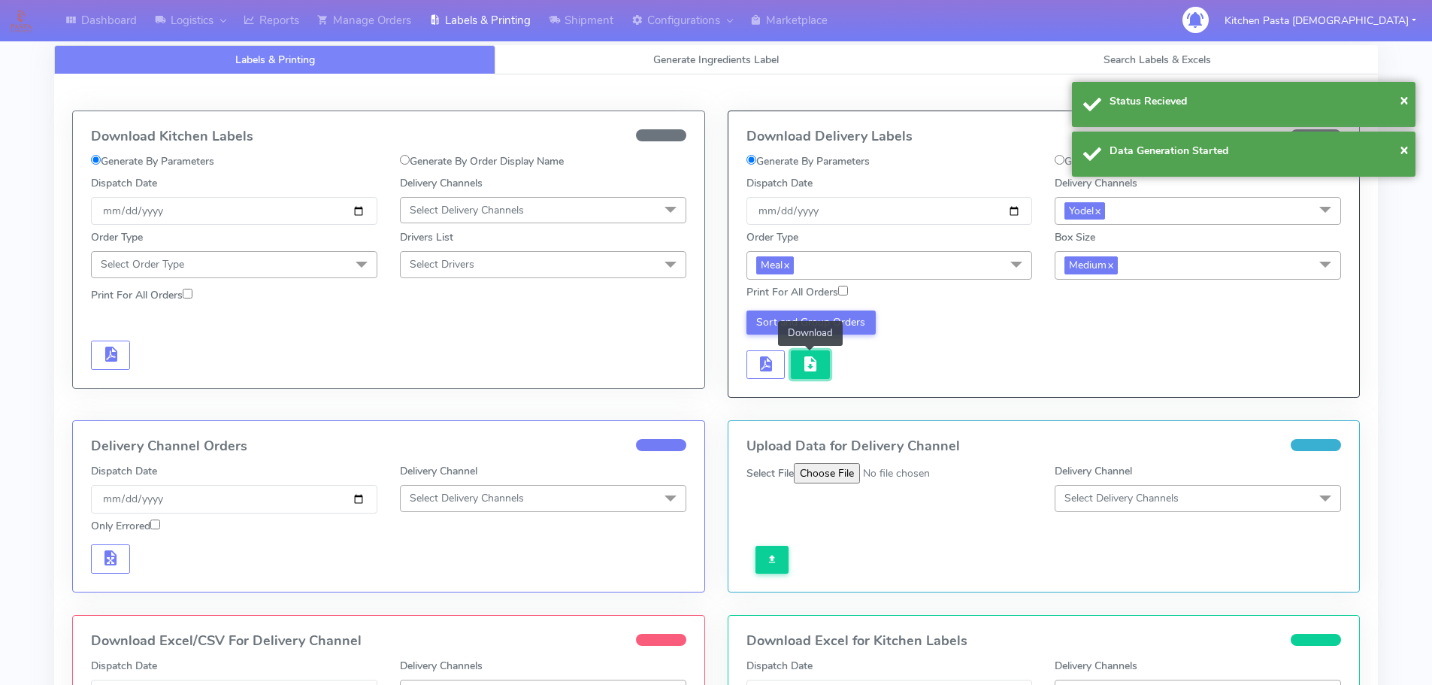
click at [810, 362] on span "button" at bounding box center [810, 367] width 18 height 14
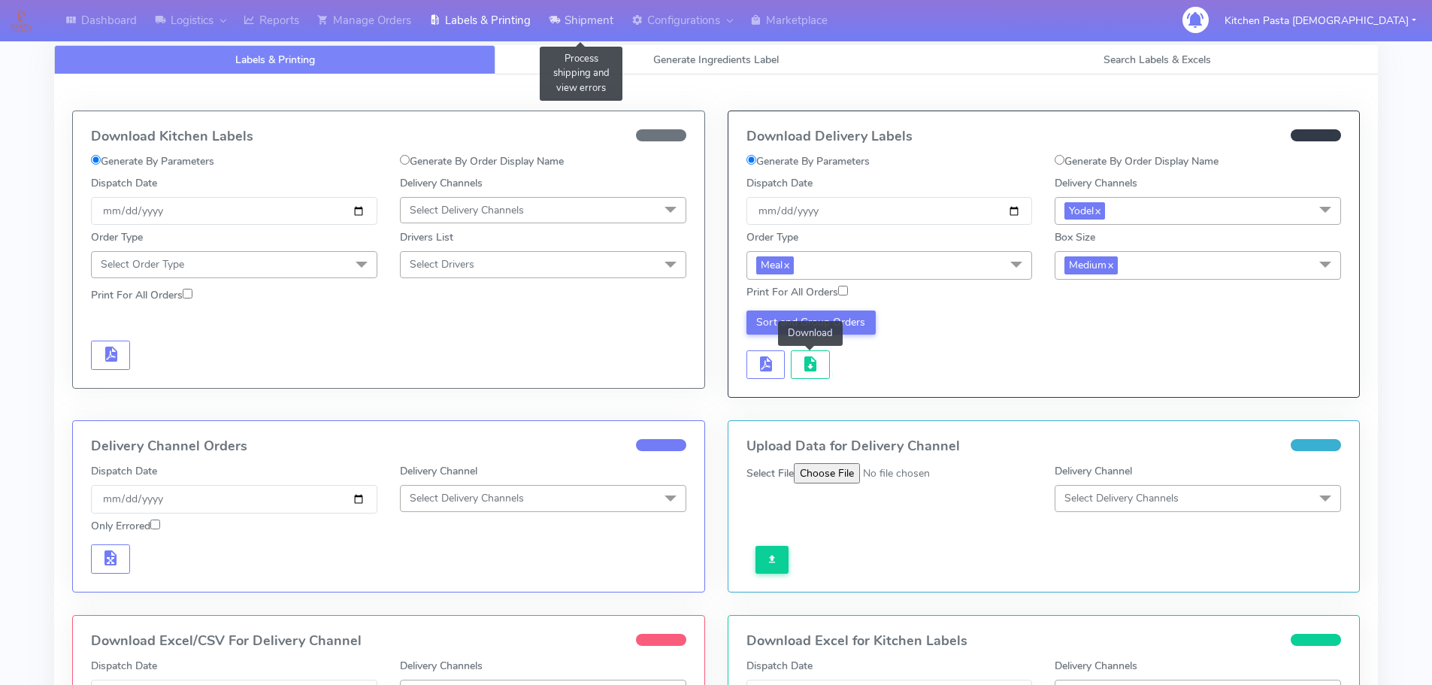
click at [560, 23] on icon at bounding box center [554, 20] width 11 height 15
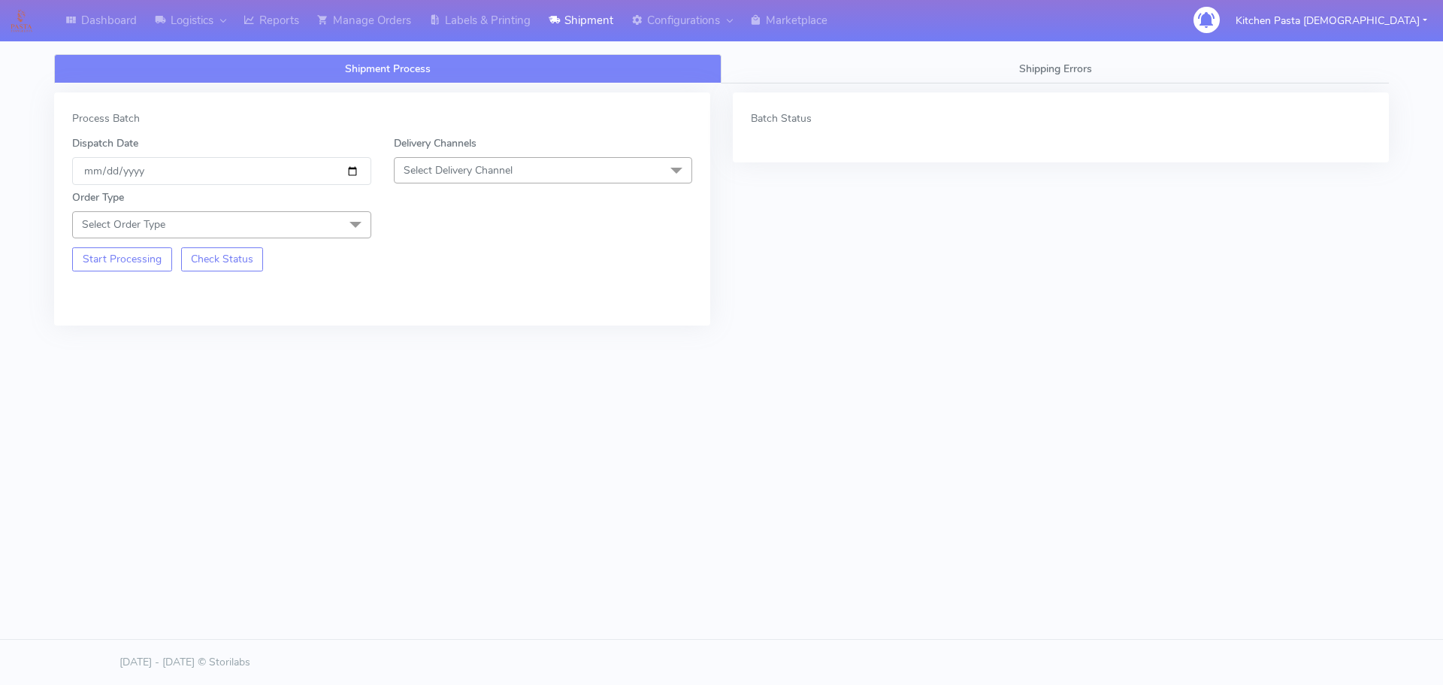
drag, startPoint x: 550, startPoint y: 177, endPoint x: 429, endPoint y: 304, distance: 175.5
click at [550, 177] on span "Select Delivery Channel" at bounding box center [543, 170] width 299 height 26
click at [432, 338] on div "Yodel" at bounding box center [543, 340] width 283 height 16
click at [353, 221] on span at bounding box center [356, 225] width 30 height 29
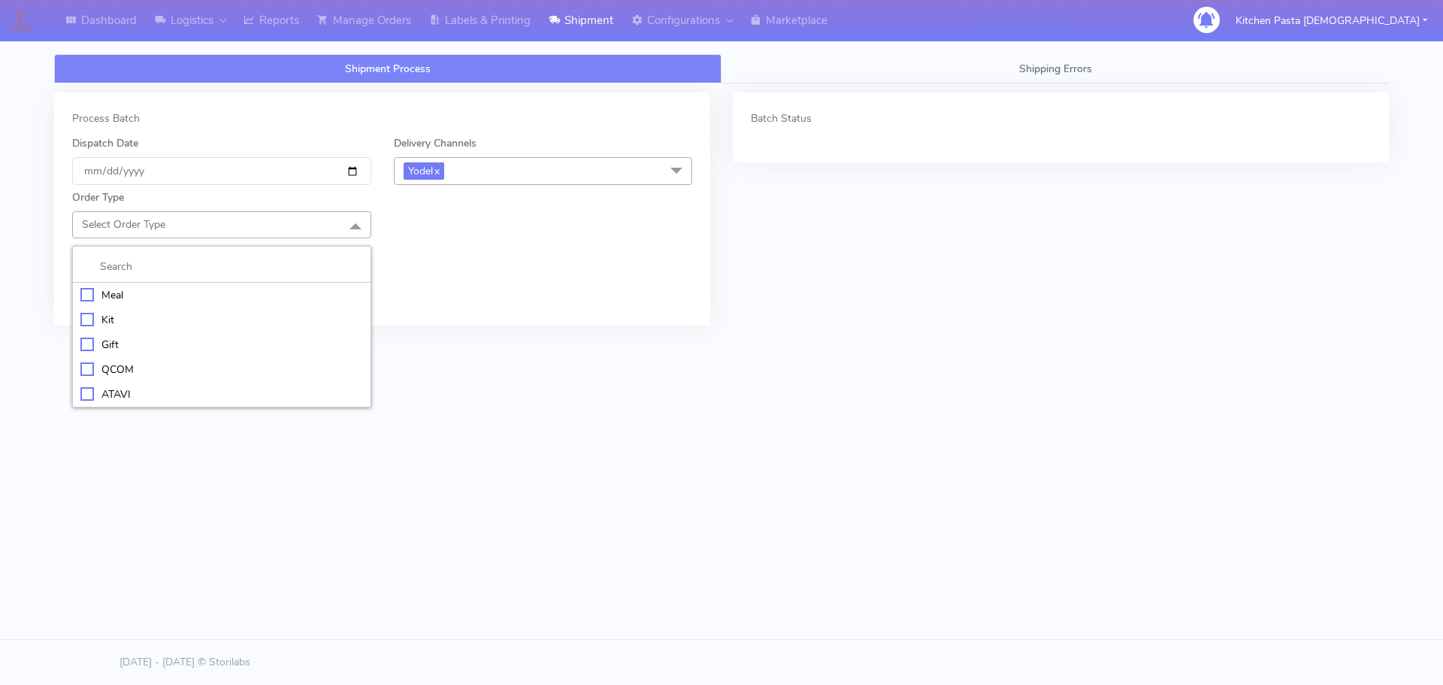
click at [187, 295] on div "Meal" at bounding box center [221, 295] width 283 height 16
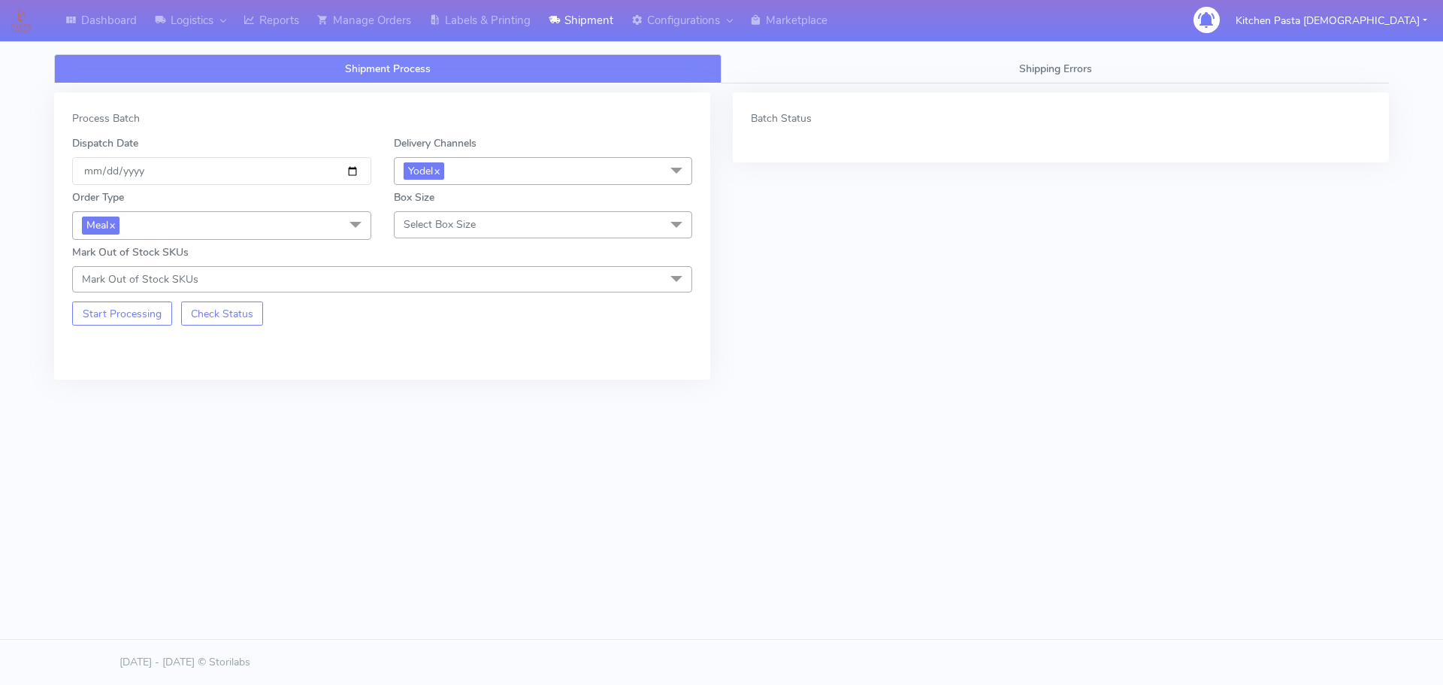
click at [456, 232] on span "Select Box Size" at bounding box center [543, 224] width 299 height 26
drag, startPoint x: 438, startPoint y: 286, endPoint x: 395, endPoint y: 286, distance: 42.9
click at [439, 286] on li "Small" at bounding box center [544, 295] width 298 height 25
click at [125, 307] on button "Start Processing" at bounding box center [122, 313] width 100 height 24
click at [471, 18] on link "Labels & Printing" at bounding box center [480, 20] width 120 height 41
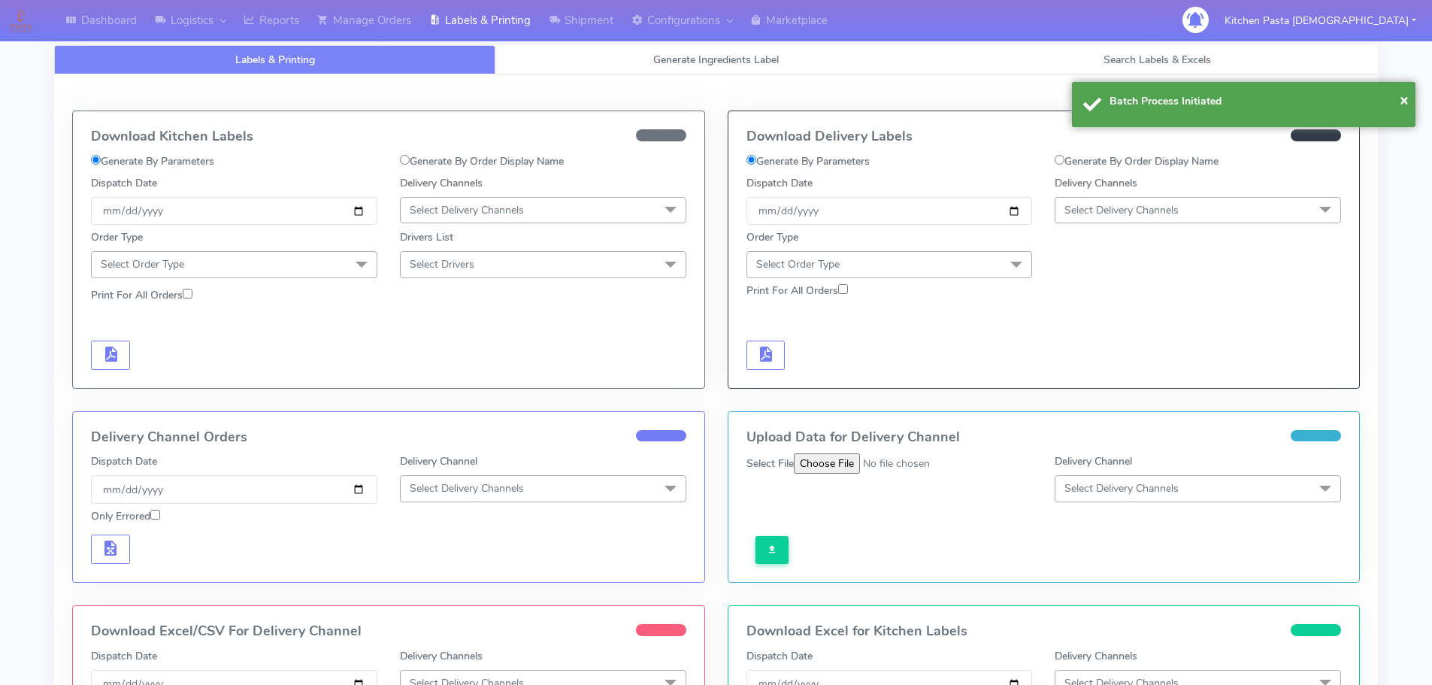
click at [1262, 215] on span "Select Delivery Channels" at bounding box center [1198, 210] width 286 height 26
click at [1116, 383] on div "Yodel" at bounding box center [1198, 379] width 270 height 16
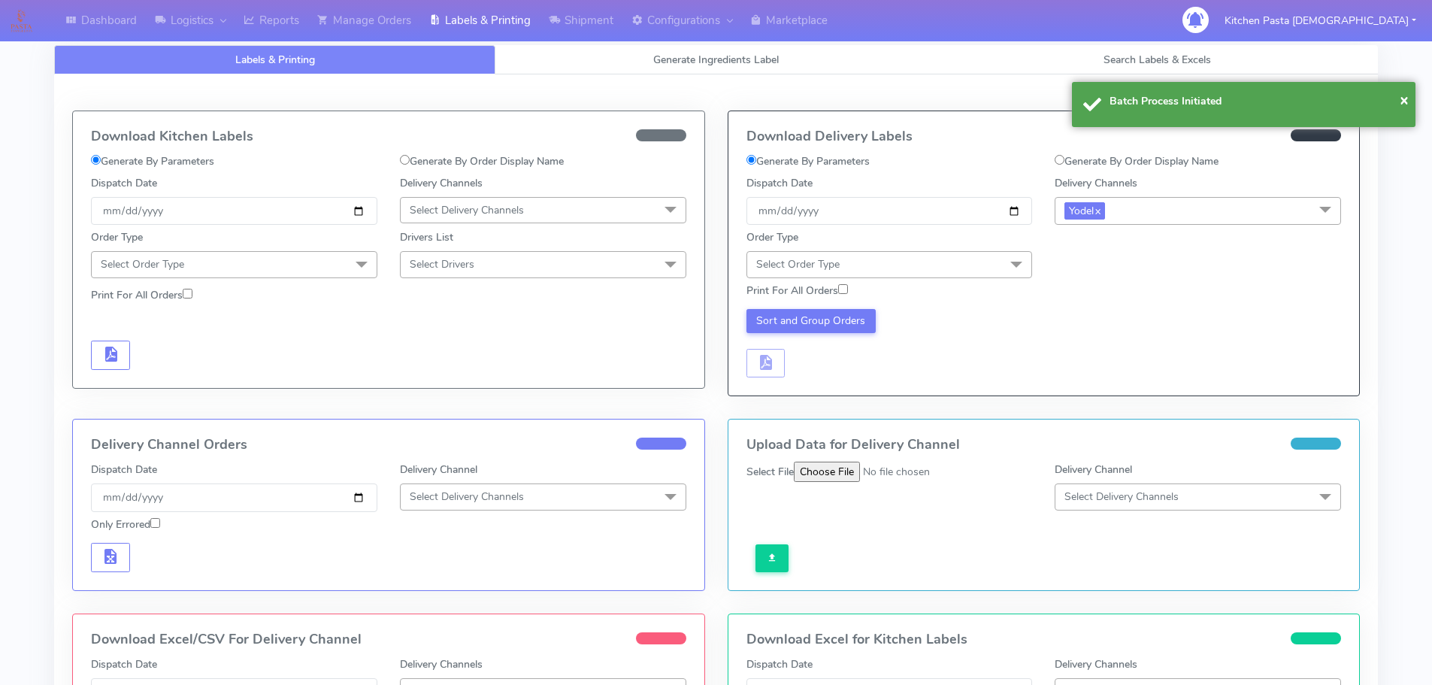
drag, startPoint x: 994, startPoint y: 262, endPoint x: 848, endPoint y: 296, distance: 149.9
click at [994, 262] on span "Select Order Type" at bounding box center [890, 264] width 286 height 26
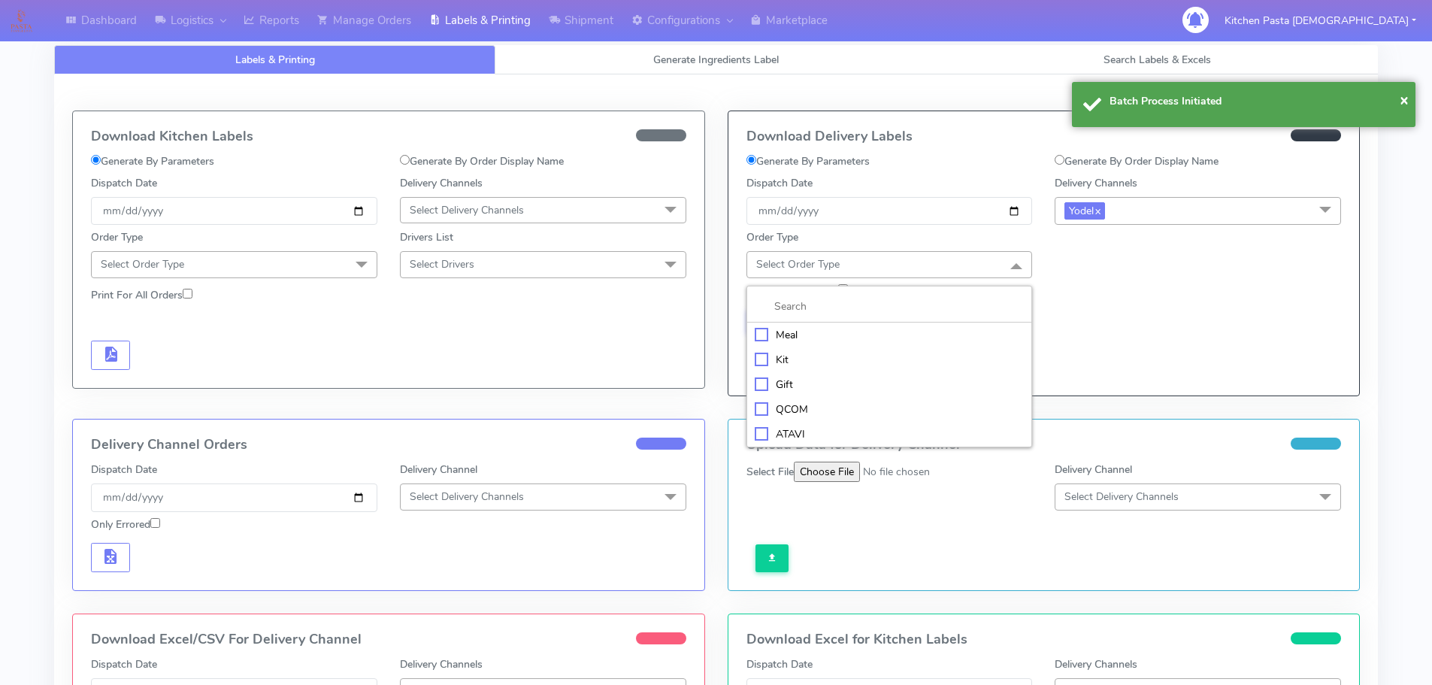
click at [883, 331] on div "Meal" at bounding box center [890, 335] width 270 height 16
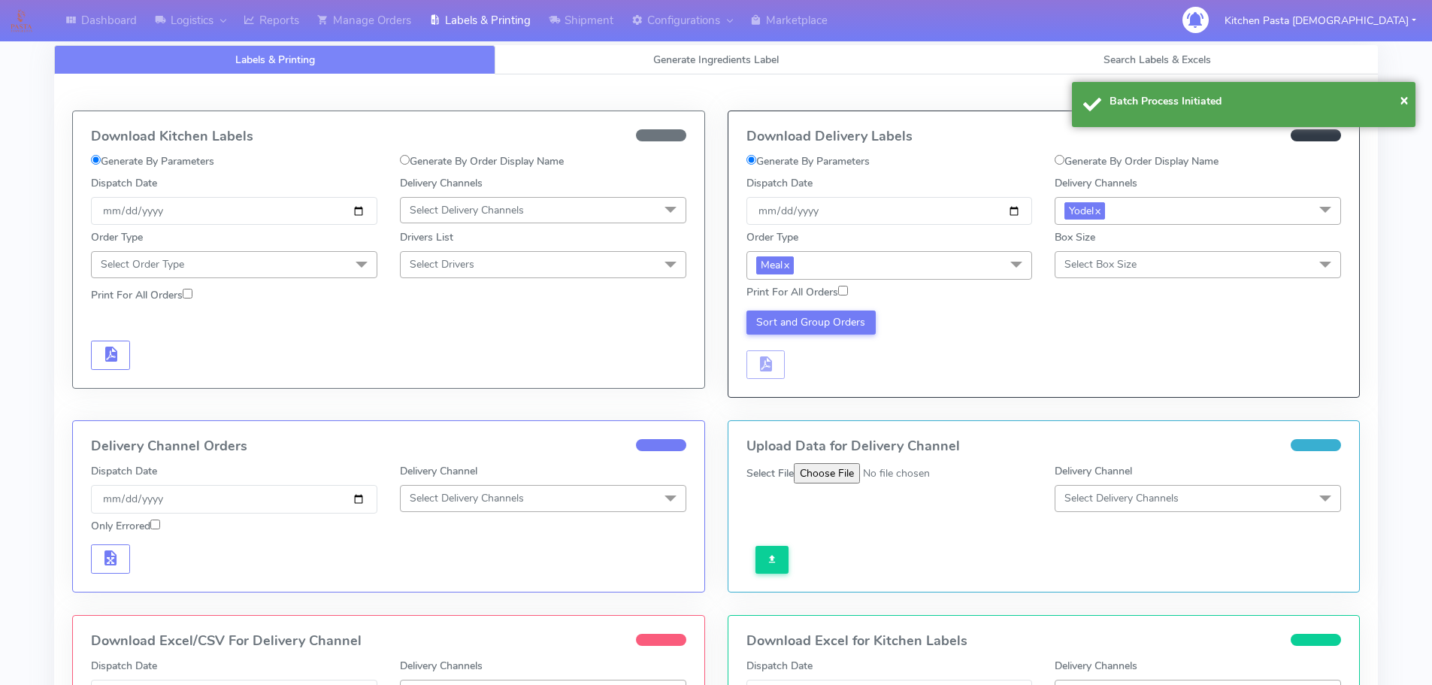
click at [1096, 256] on span "Select Box Size" at bounding box center [1198, 264] width 286 height 26
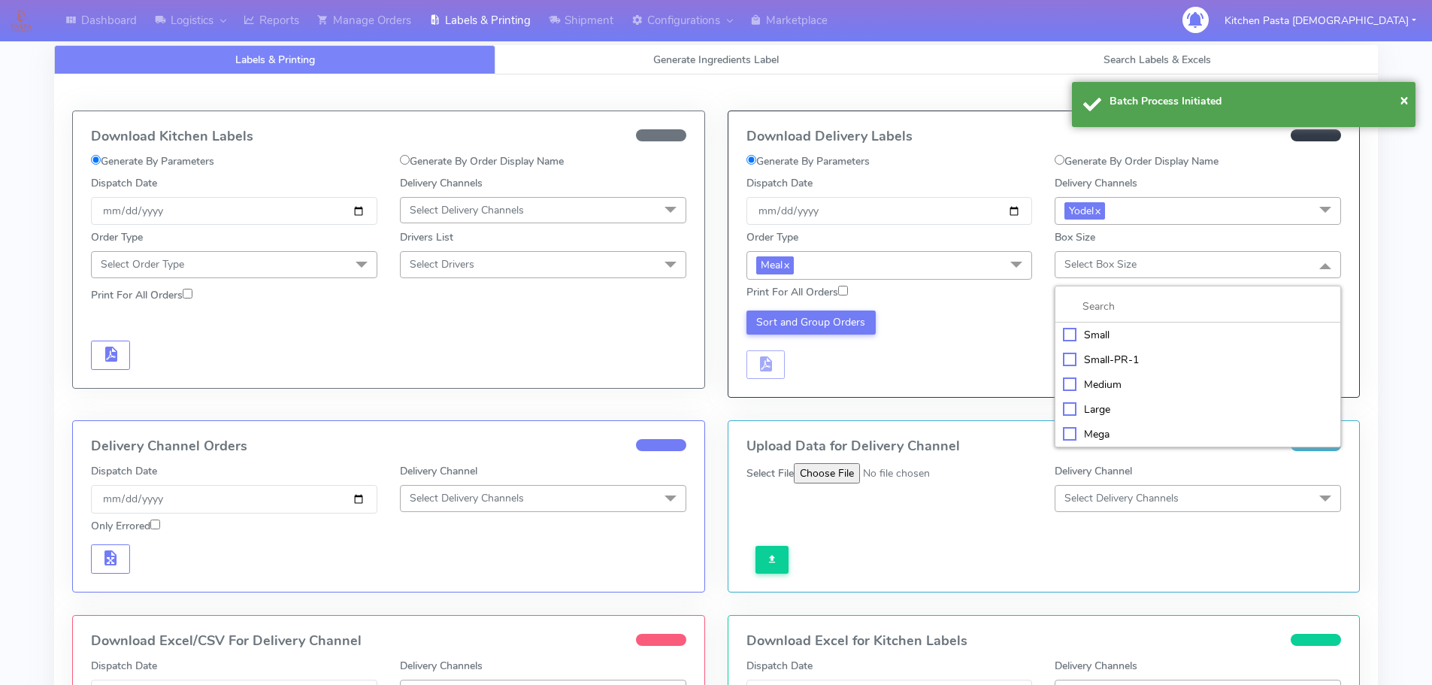
click at [1104, 329] on div "Small" at bounding box center [1198, 335] width 270 height 16
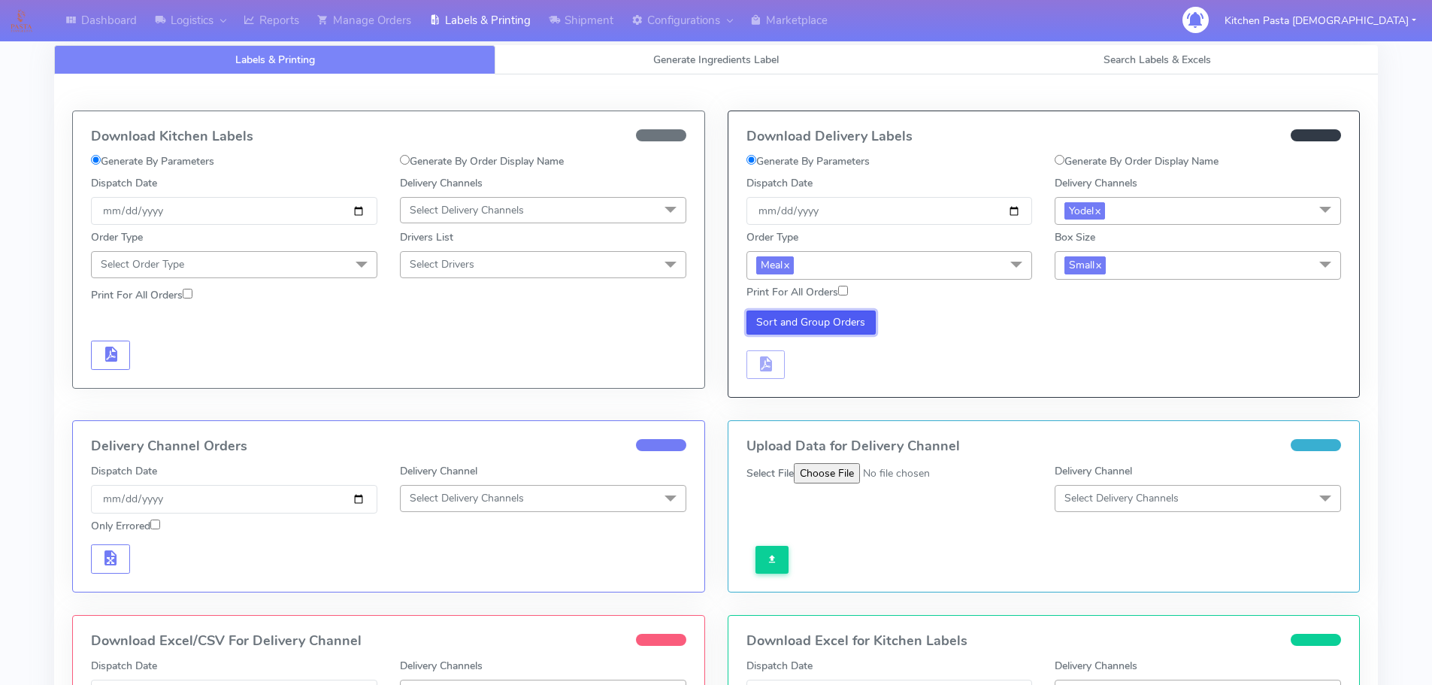
click at [833, 328] on button "Sort and Group Orders" at bounding box center [812, 322] width 130 height 24
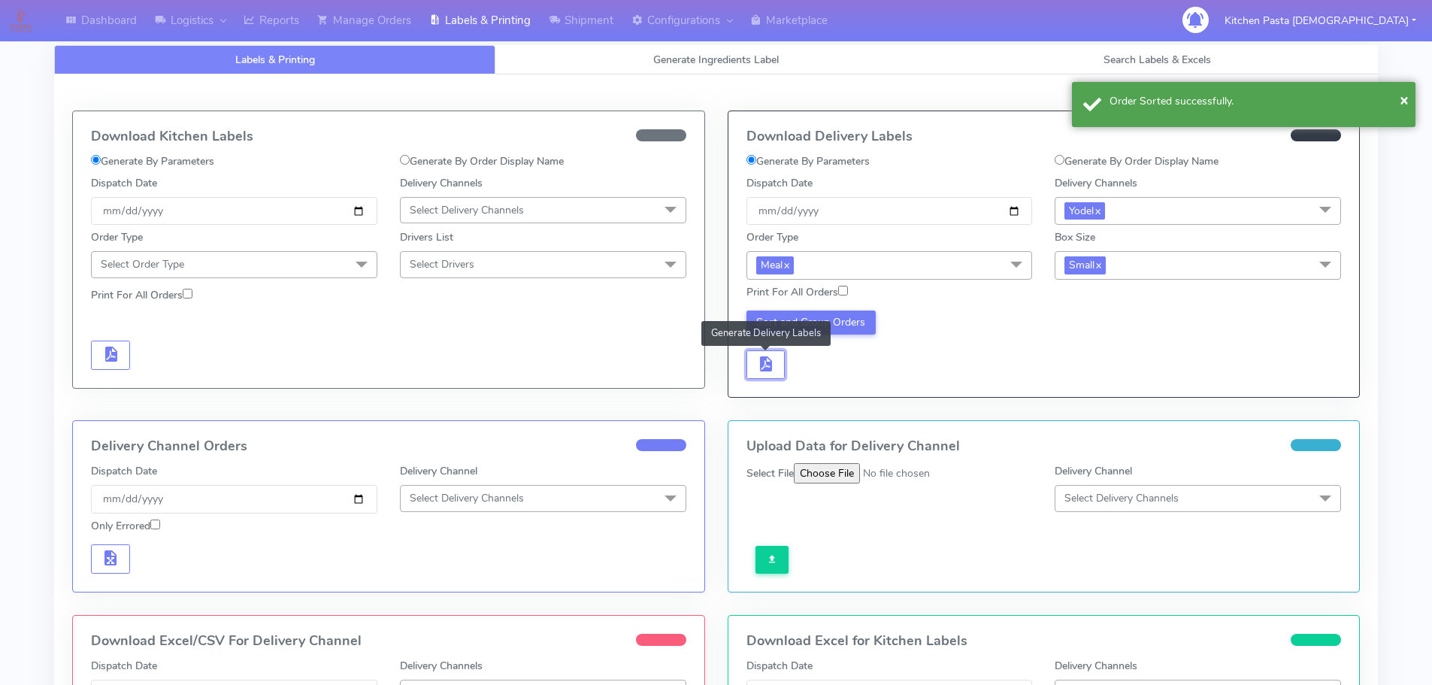
drag, startPoint x: 773, startPoint y: 372, endPoint x: 792, endPoint y: 370, distance: 19.7
click at [774, 372] on span "button" at bounding box center [765, 367] width 18 height 14
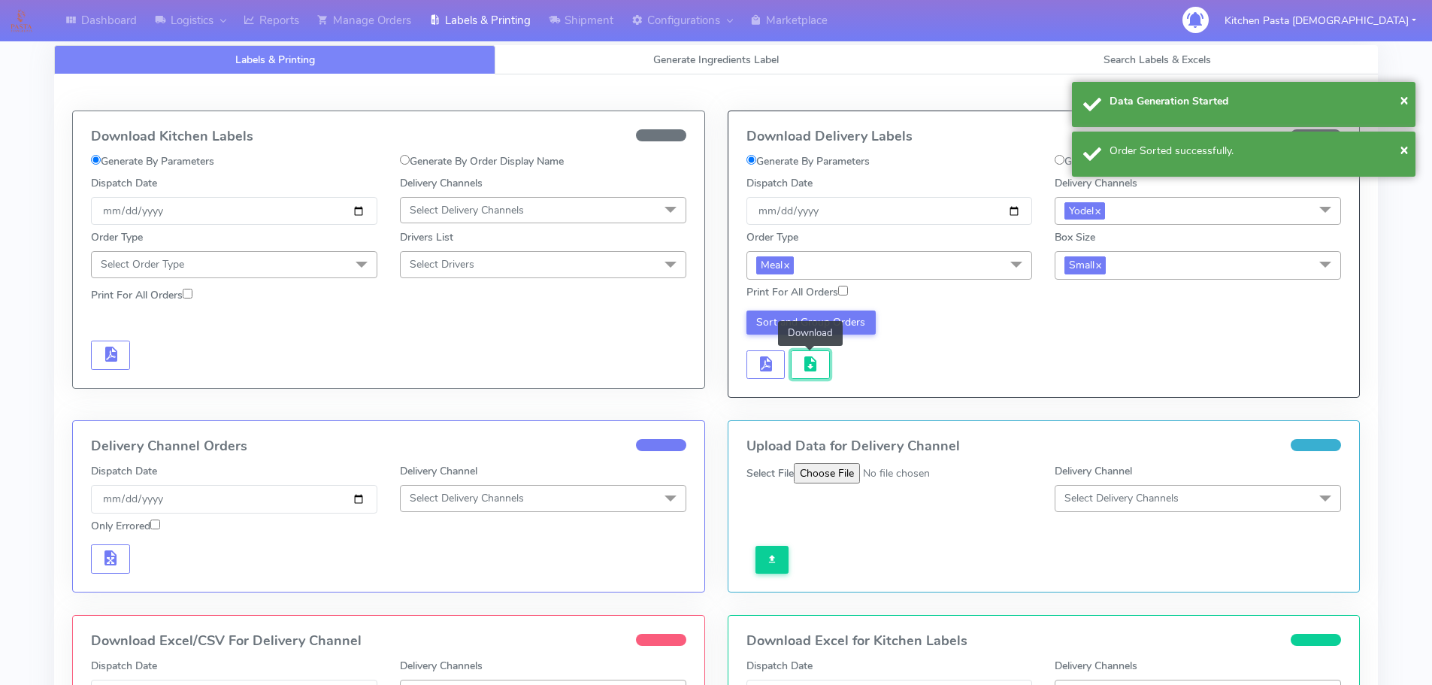
click at [806, 367] on span "button" at bounding box center [810, 367] width 18 height 14
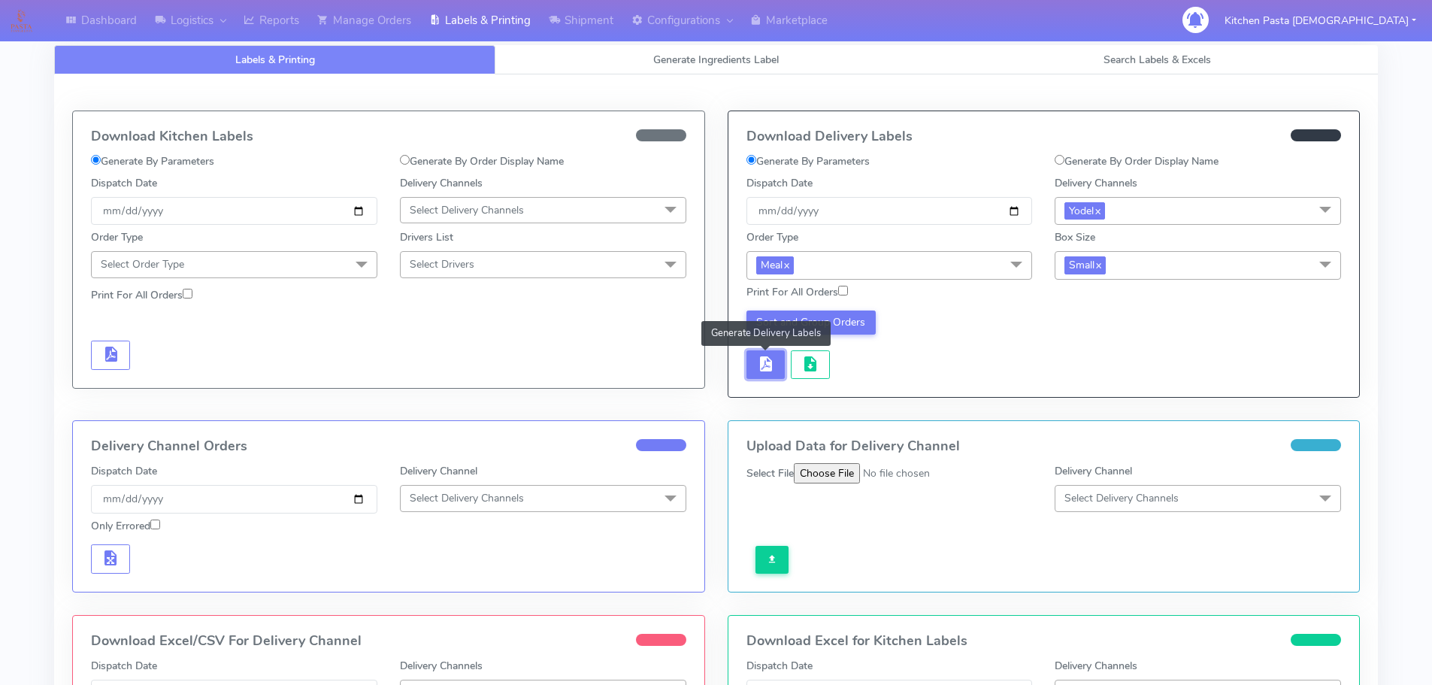
click at [781, 365] on button "button" at bounding box center [766, 364] width 39 height 29
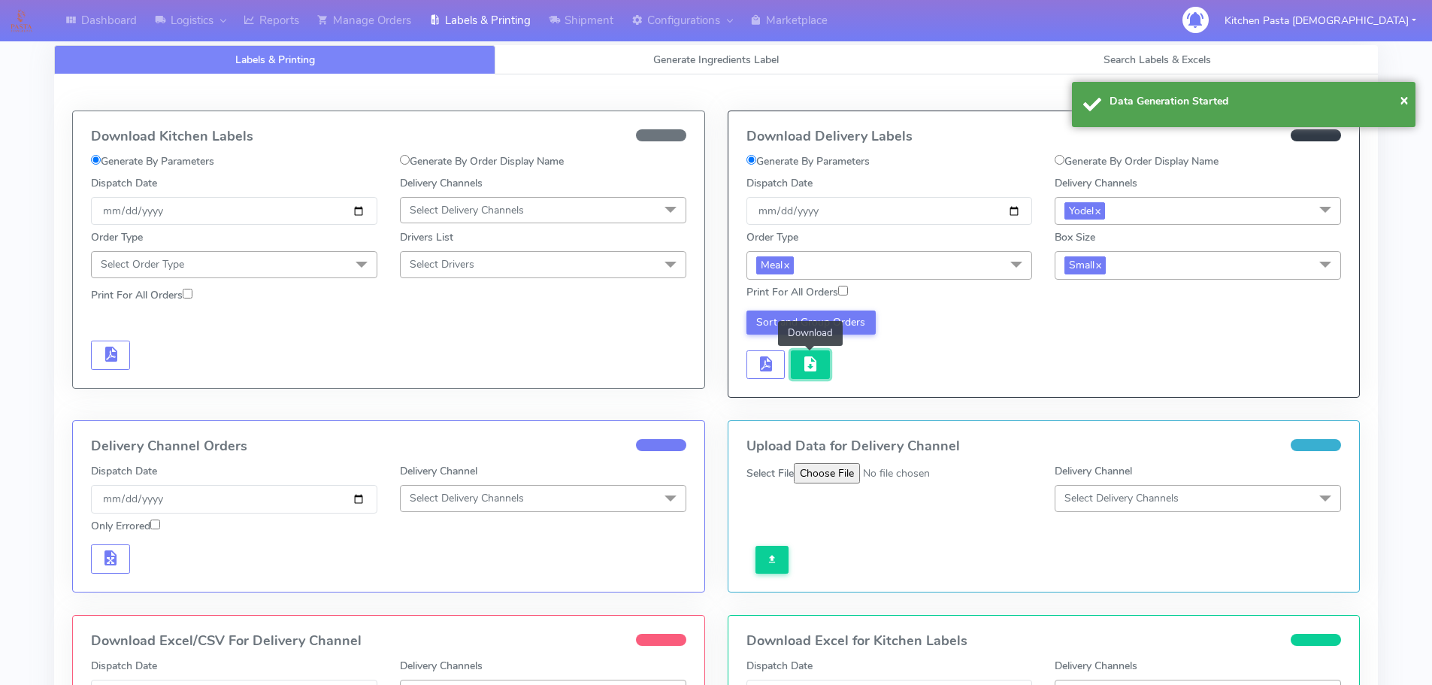
click at [816, 371] on span "button" at bounding box center [810, 367] width 18 height 14
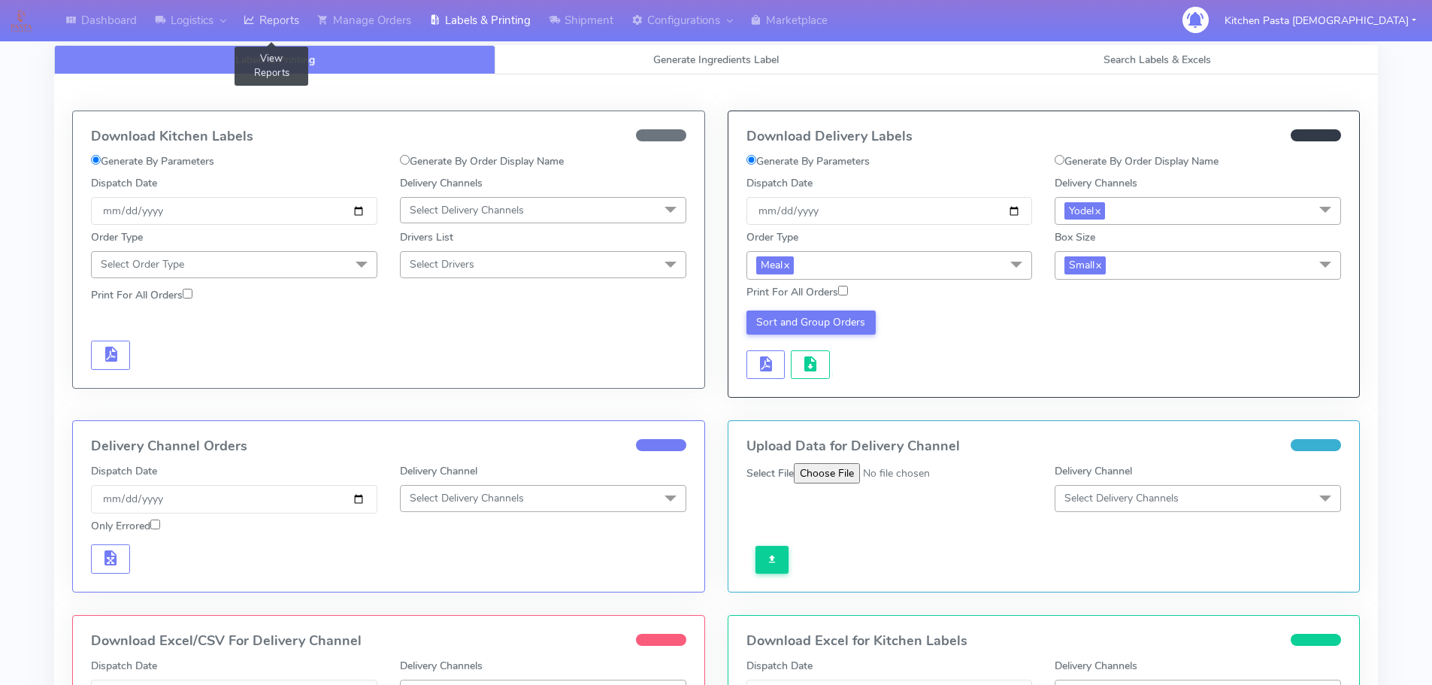
click at [290, 6] on link "Reports" at bounding box center [272, 20] width 74 height 41
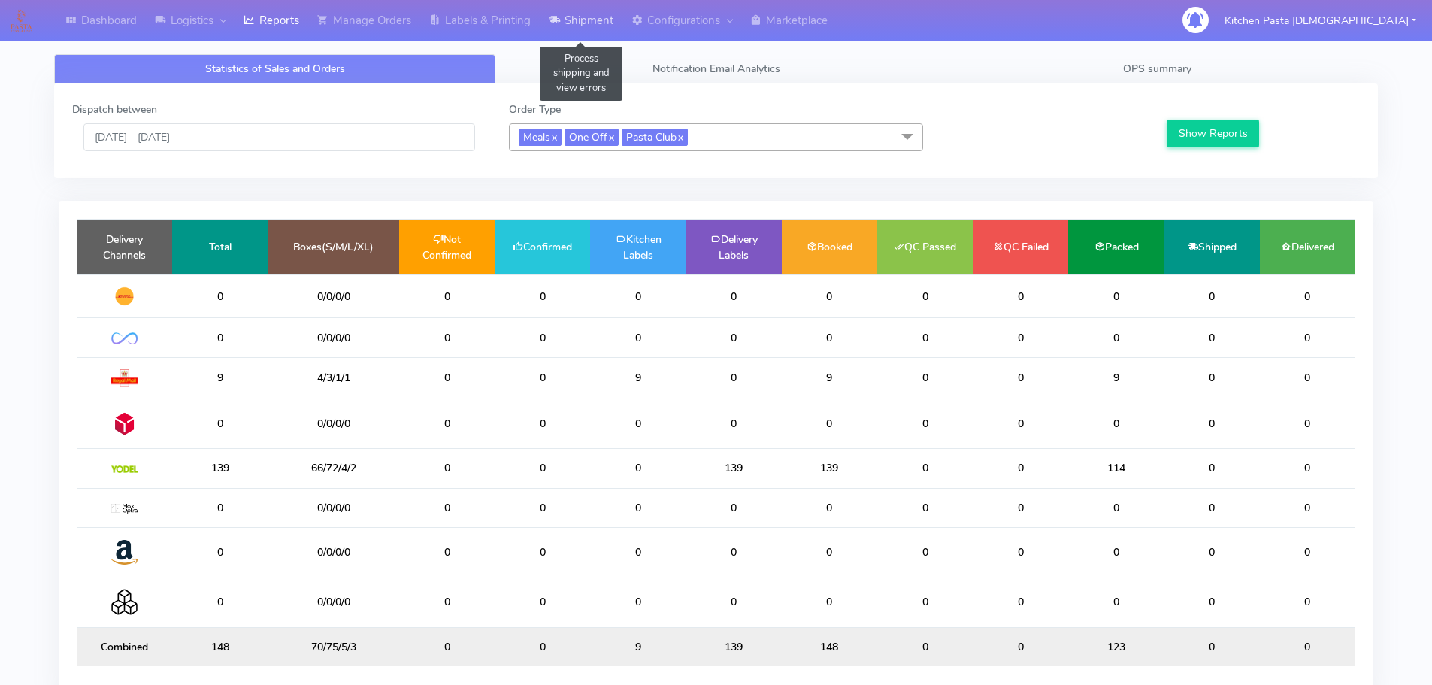
click at [562, 32] on link "Shipment" at bounding box center [581, 20] width 83 height 41
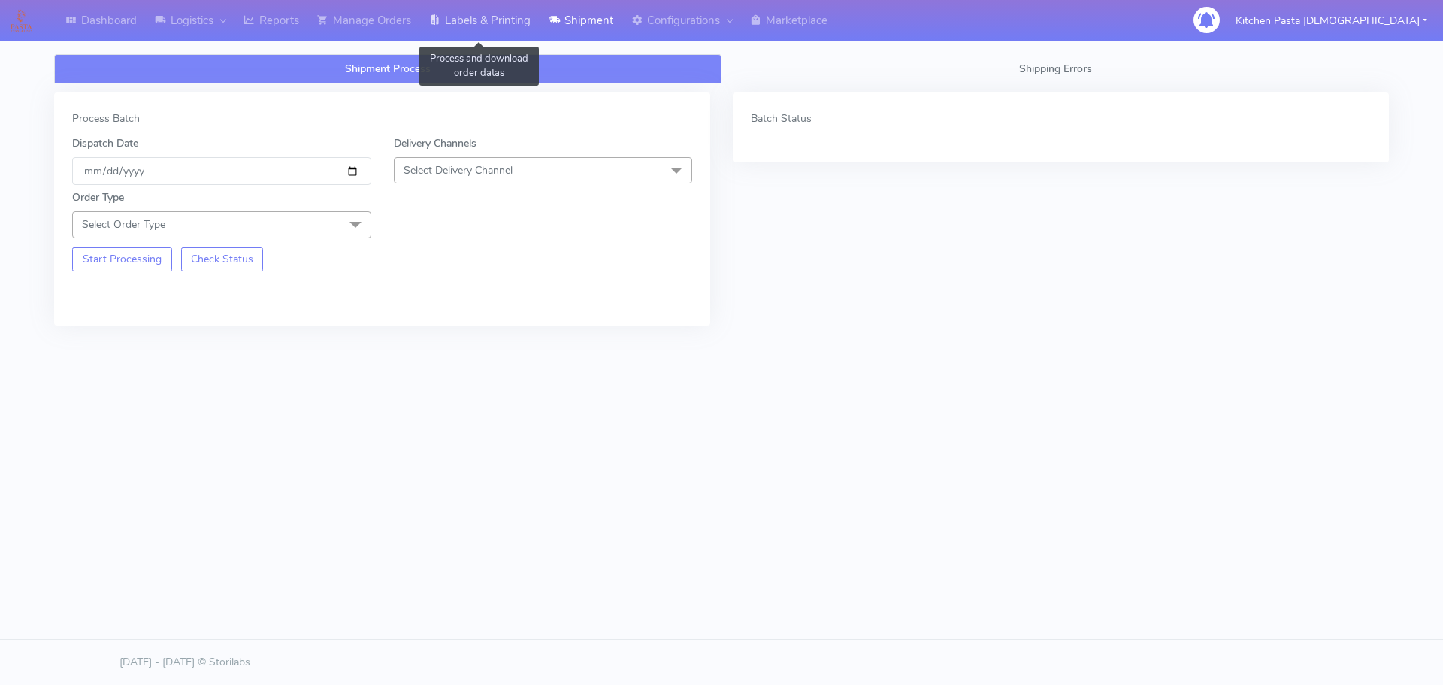
click at [478, 35] on link "Labels & Printing" at bounding box center [480, 20] width 120 height 41
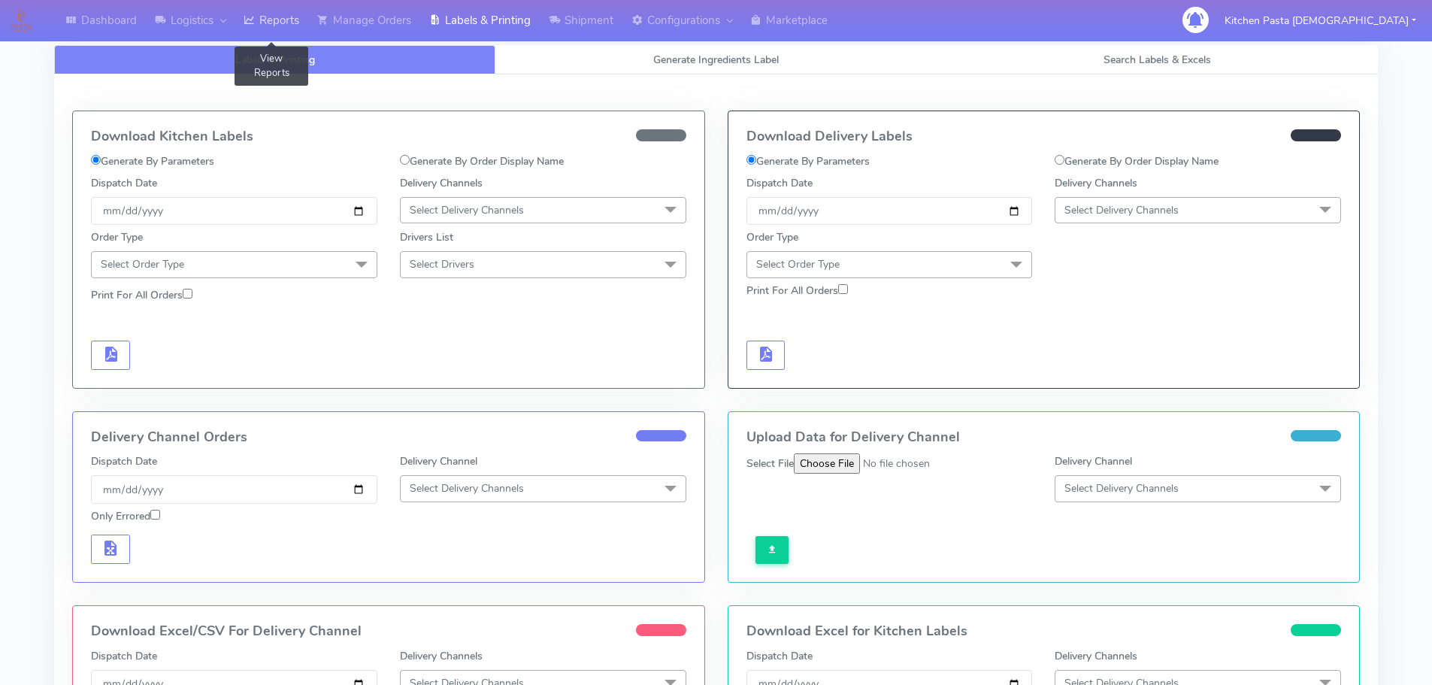
click at [266, 35] on link "Reports" at bounding box center [272, 20] width 74 height 41
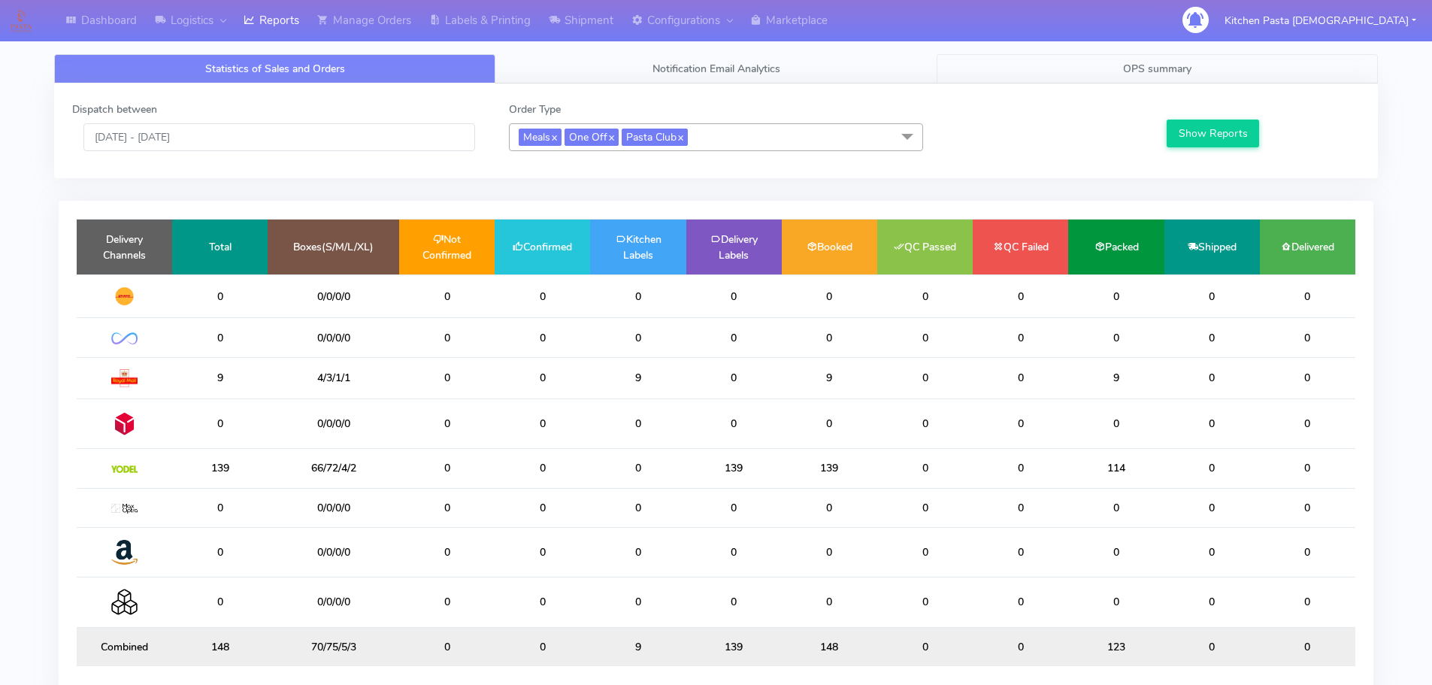
click at [1061, 74] on link "OPS summary" at bounding box center [1157, 68] width 441 height 29
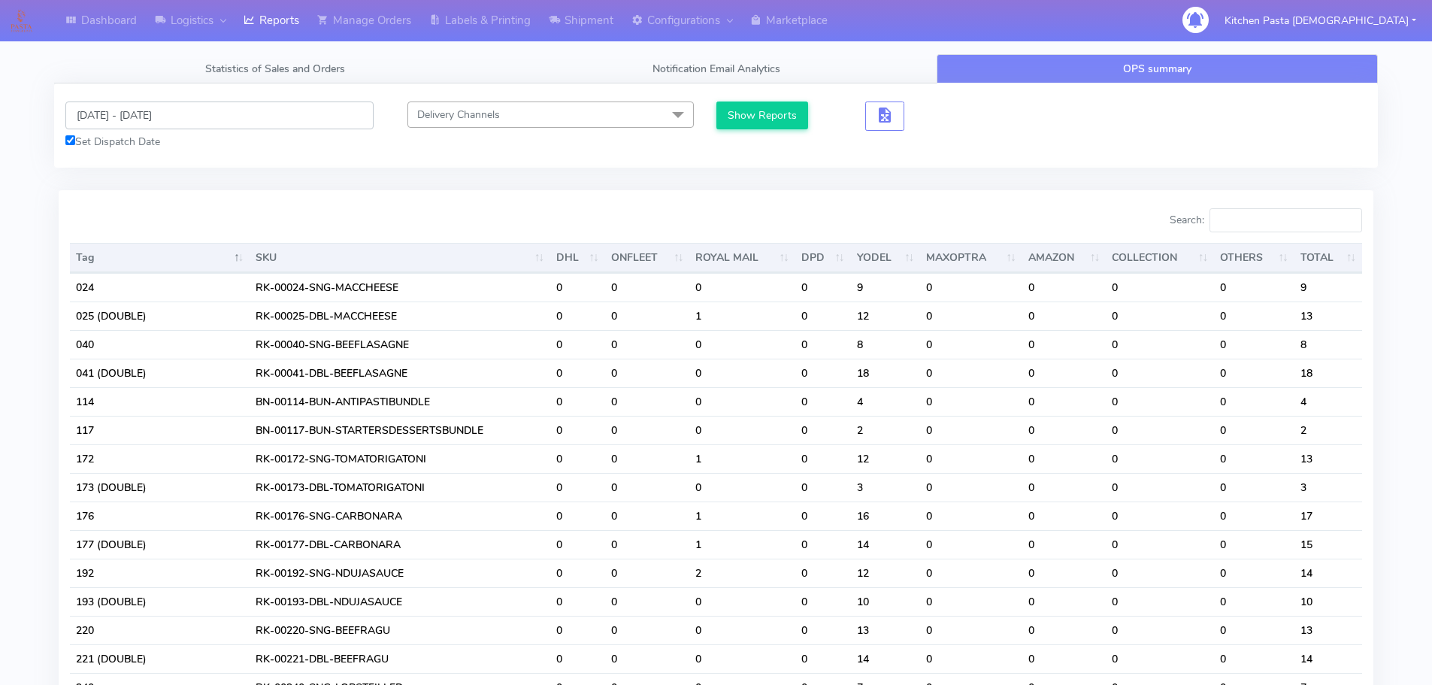
click at [185, 124] on input "[DATE] - [DATE]" at bounding box center [219, 115] width 308 height 28
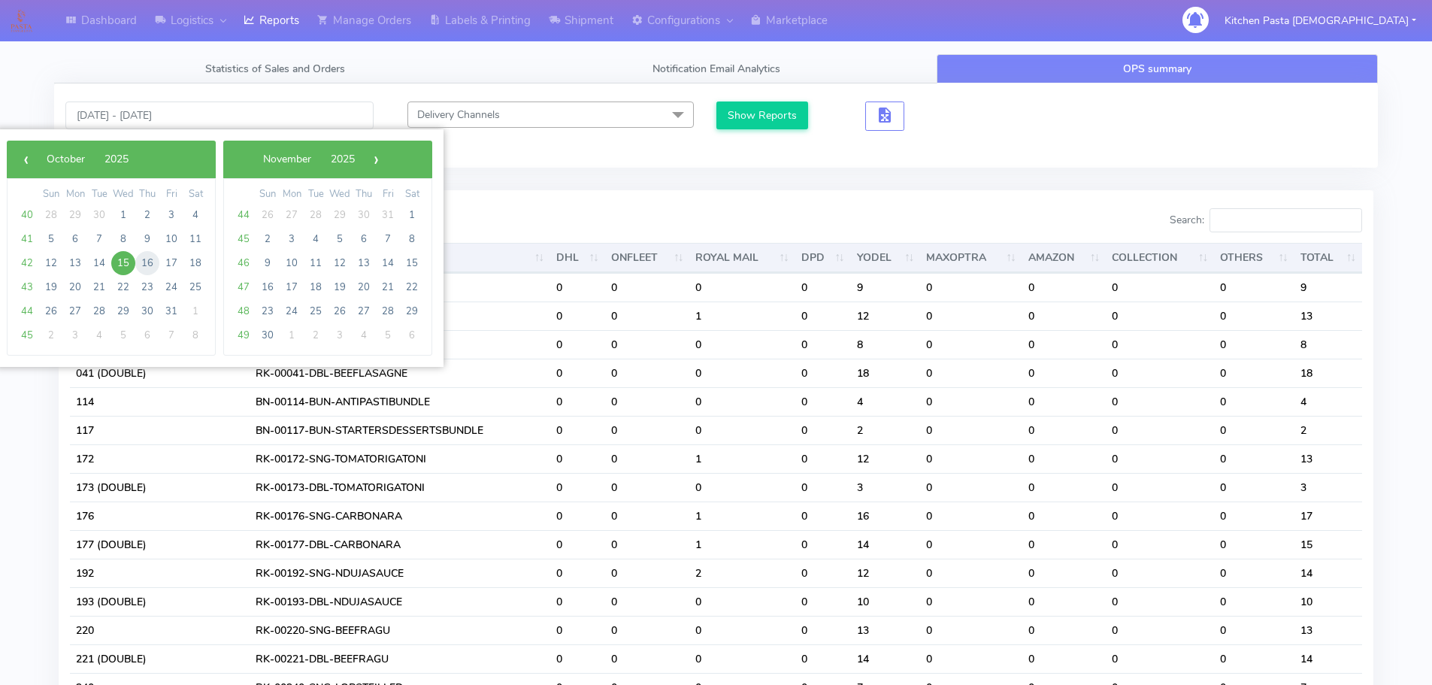
click at [154, 262] on span "16" at bounding box center [147, 263] width 24 height 24
type input "[DATE] - [DATE]"
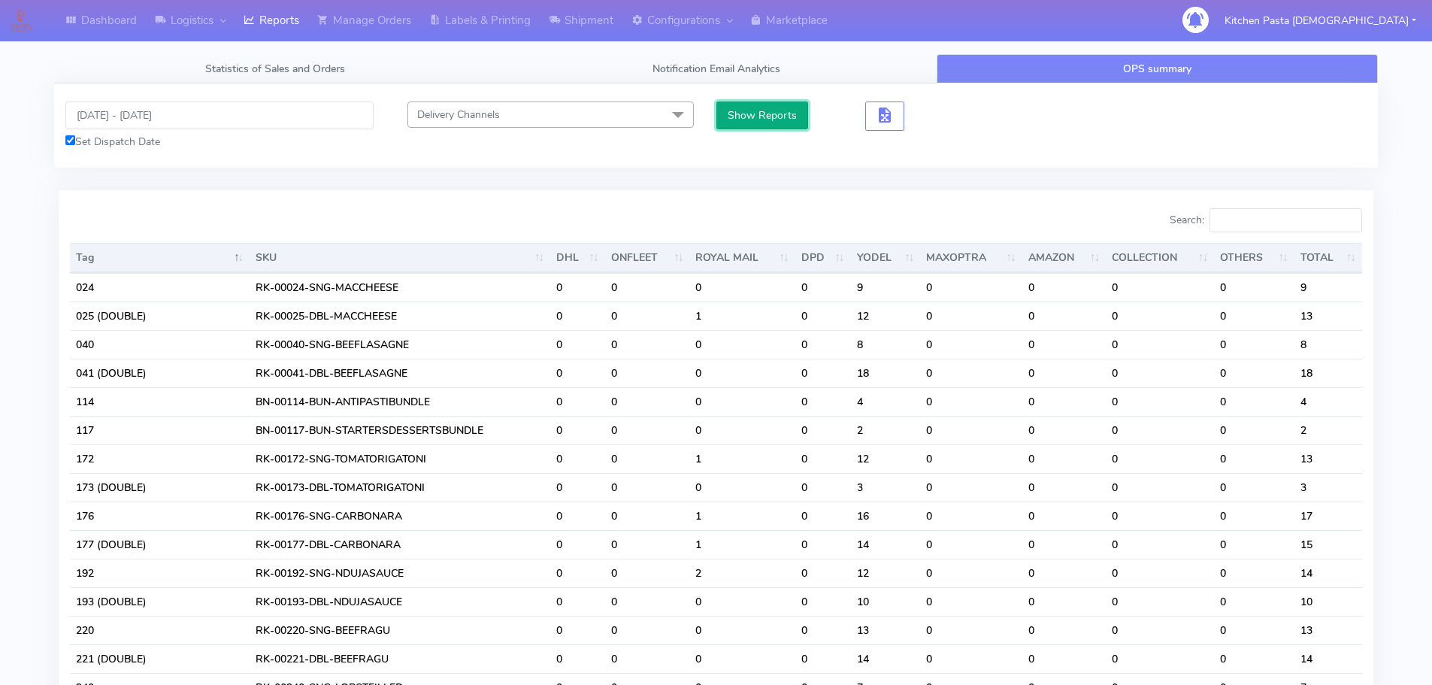
click at [776, 115] on button "Show Reports" at bounding box center [762, 115] width 92 height 28
click at [1299, 224] on input "Search:" at bounding box center [1286, 220] width 153 height 24
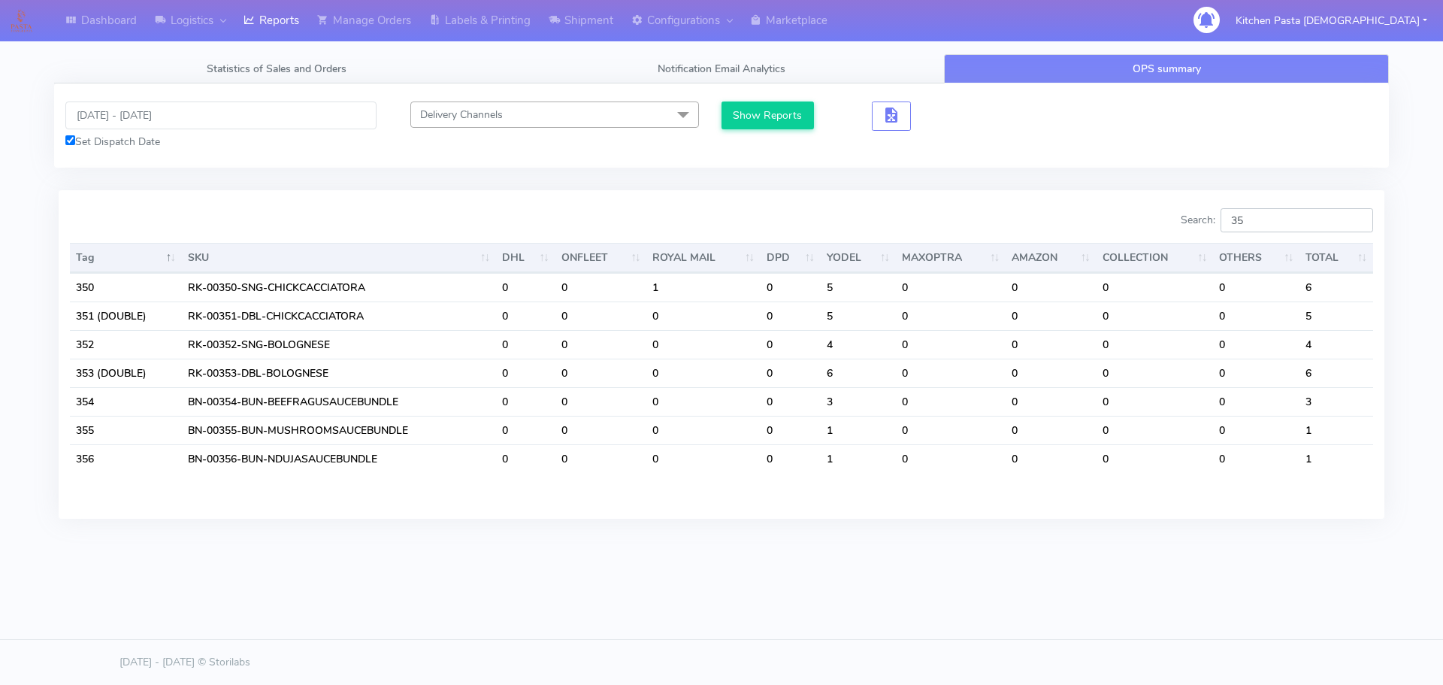
type input "3"
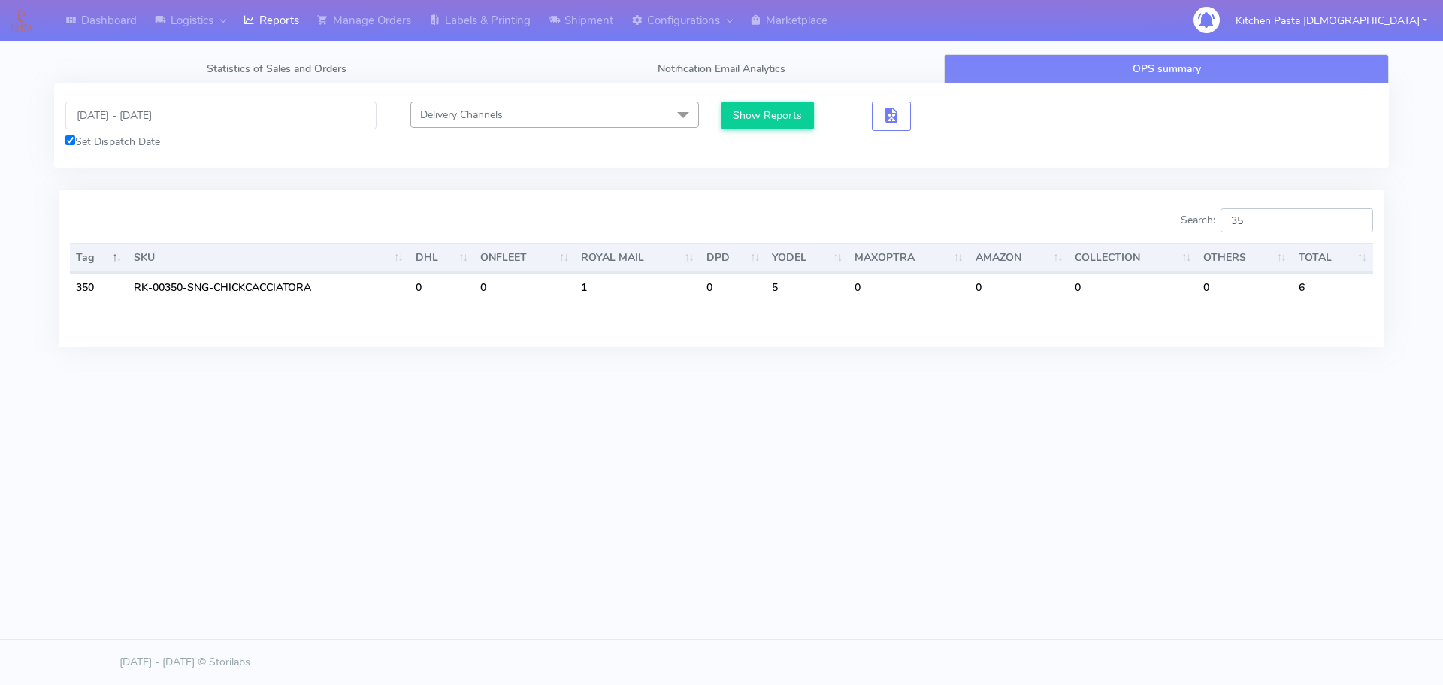
type input "3"
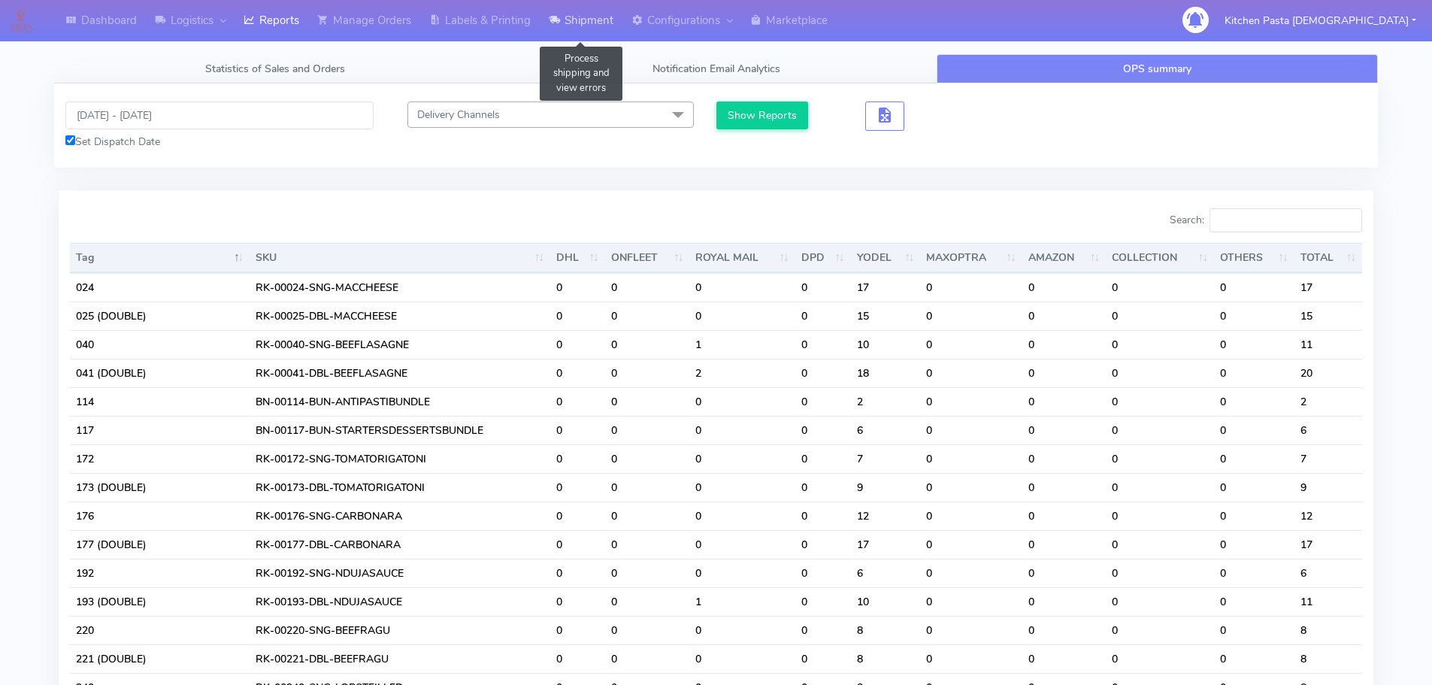
drag, startPoint x: 583, startPoint y: 20, endPoint x: 576, endPoint y: 41, distance: 23.1
click at [583, 20] on link "Shipment" at bounding box center [581, 20] width 83 height 41
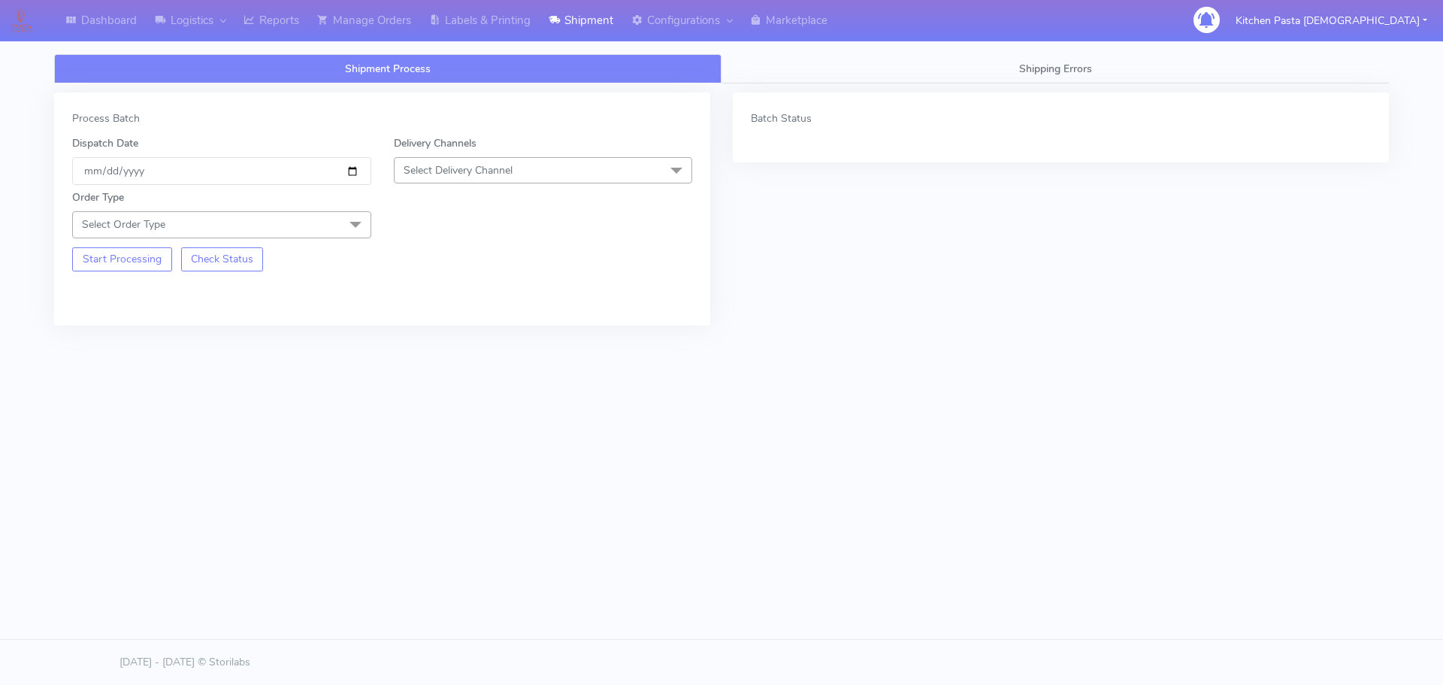
drag, startPoint x: 531, startPoint y: 164, endPoint x: 441, endPoint y: 255, distance: 128.1
click at [532, 165] on span "Select Delivery Channel" at bounding box center [543, 170] width 299 height 26
click at [447, 343] on div "Yodel" at bounding box center [543, 340] width 283 height 16
drag, startPoint x: 283, startPoint y: 220, endPoint x: 174, endPoint y: 305, distance: 137.6
click at [280, 222] on span "Select Order Type" at bounding box center [221, 224] width 299 height 26
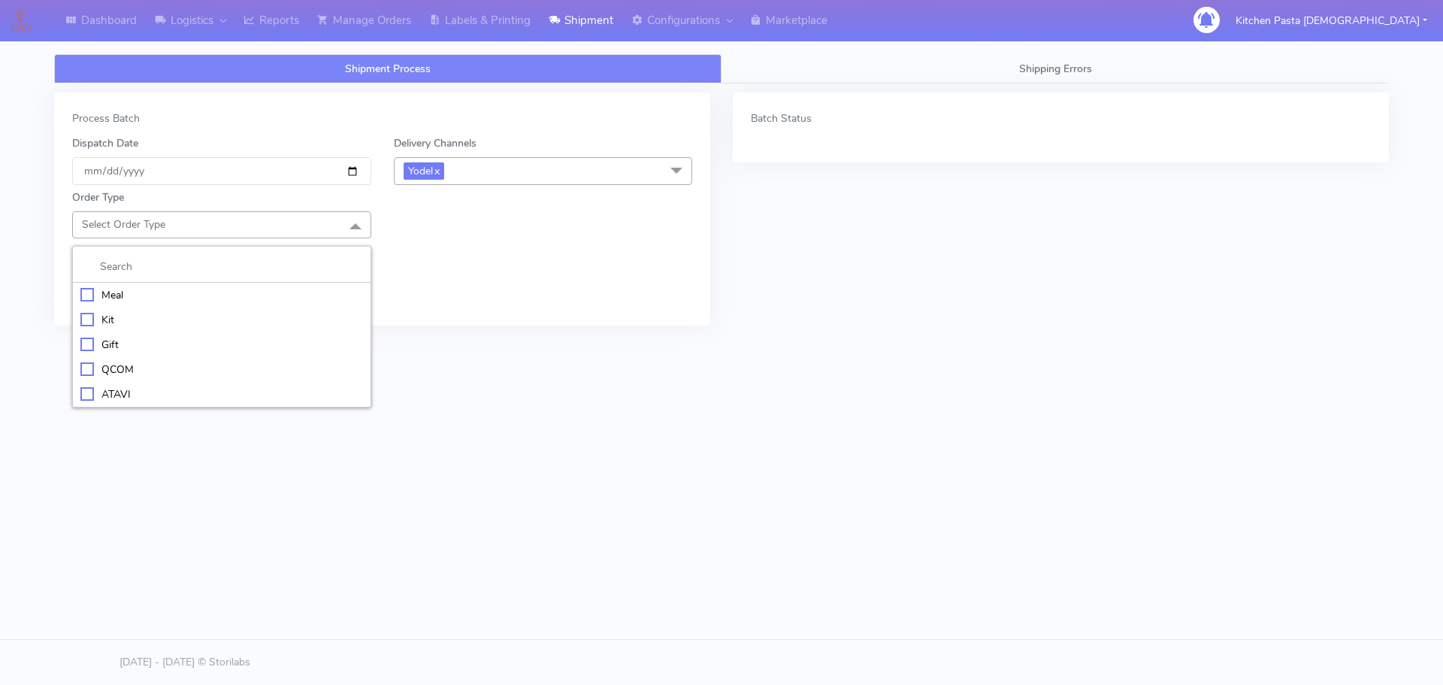
click at [136, 318] on div "Kit" at bounding box center [221, 320] width 283 height 16
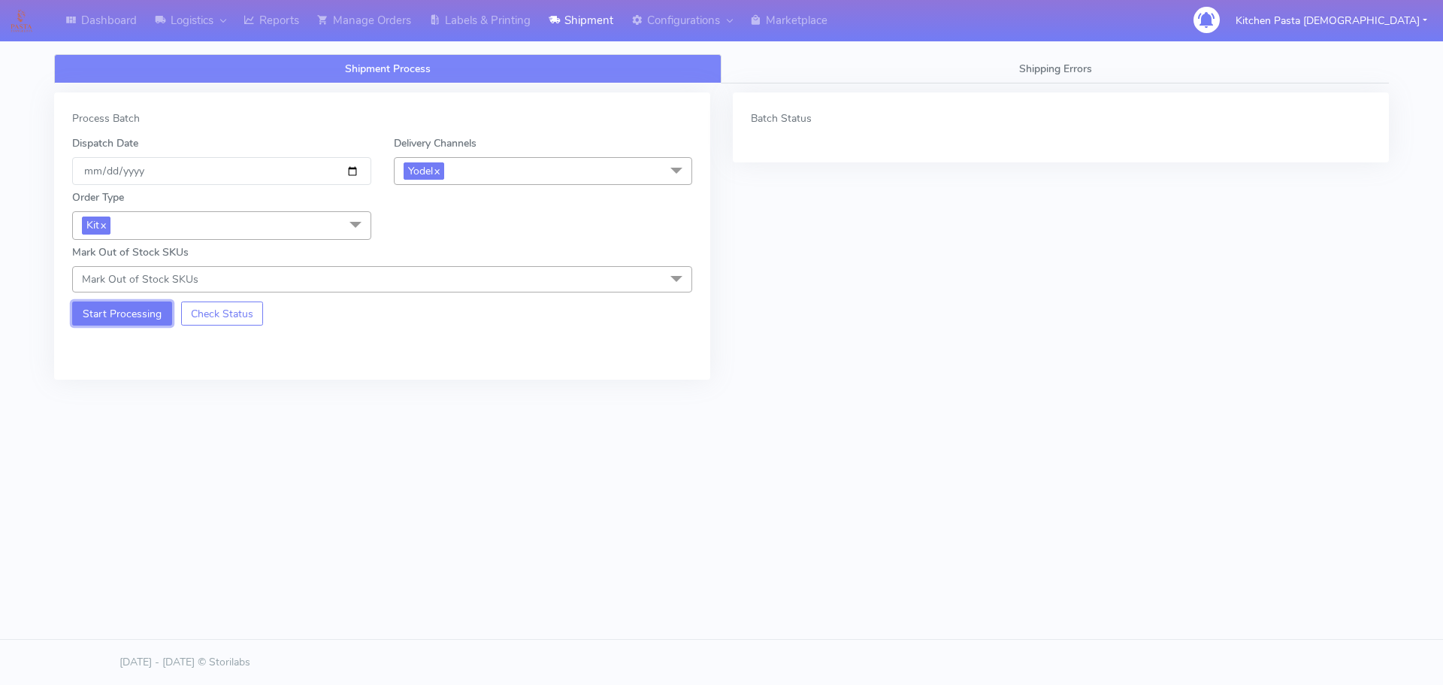
click at [94, 320] on button "Start Processing" at bounding box center [122, 313] width 100 height 24
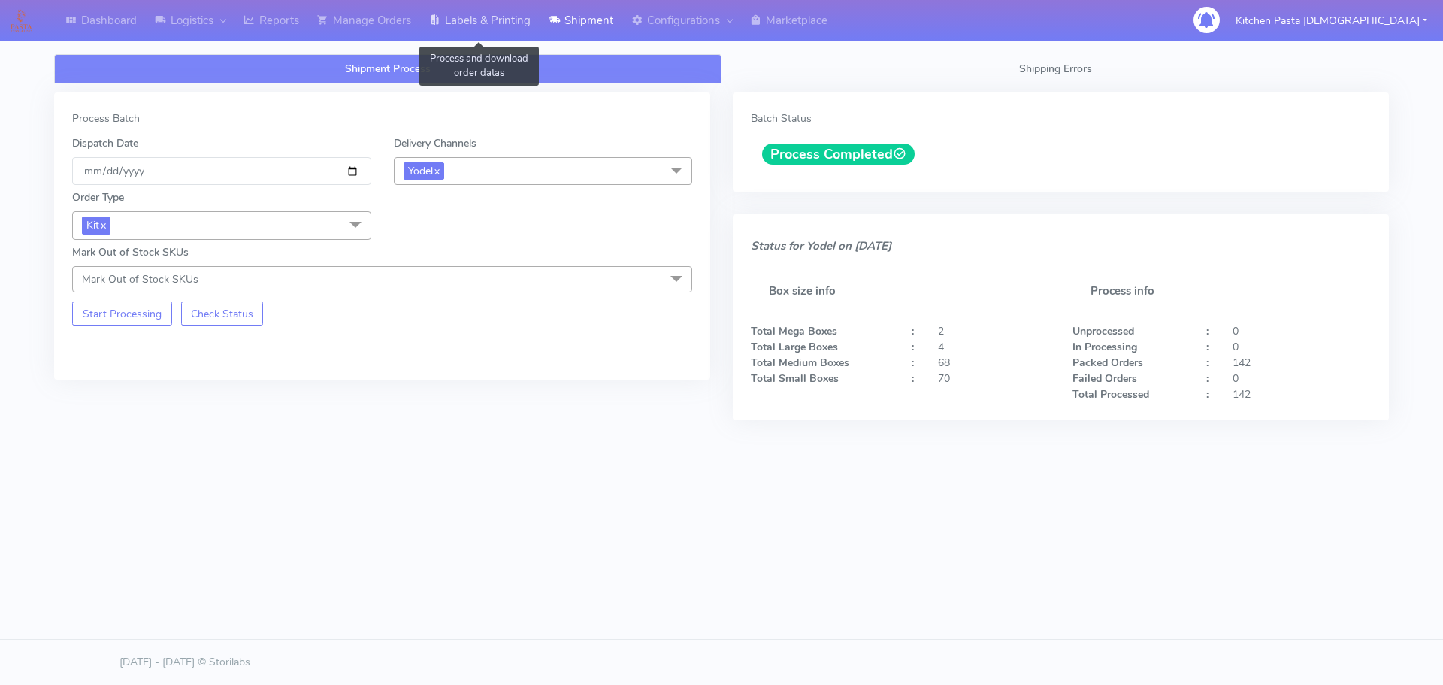
click at [471, 29] on link "Labels & Printing" at bounding box center [480, 20] width 120 height 41
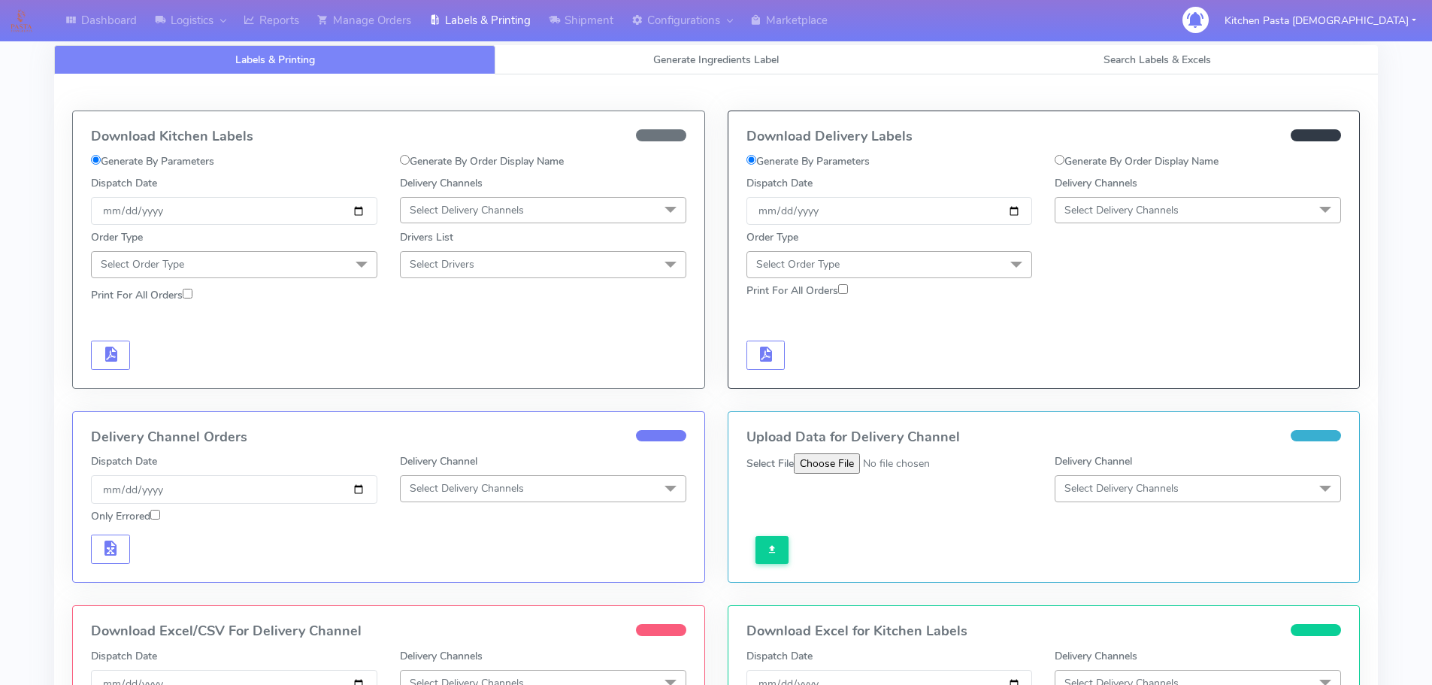
click at [1124, 212] on span "Select Delivery Channels" at bounding box center [1122, 210] width 114 height 14
click at [1108, 370] on li "Yodel" at bounding box center [1197, 379] width 285 height 25
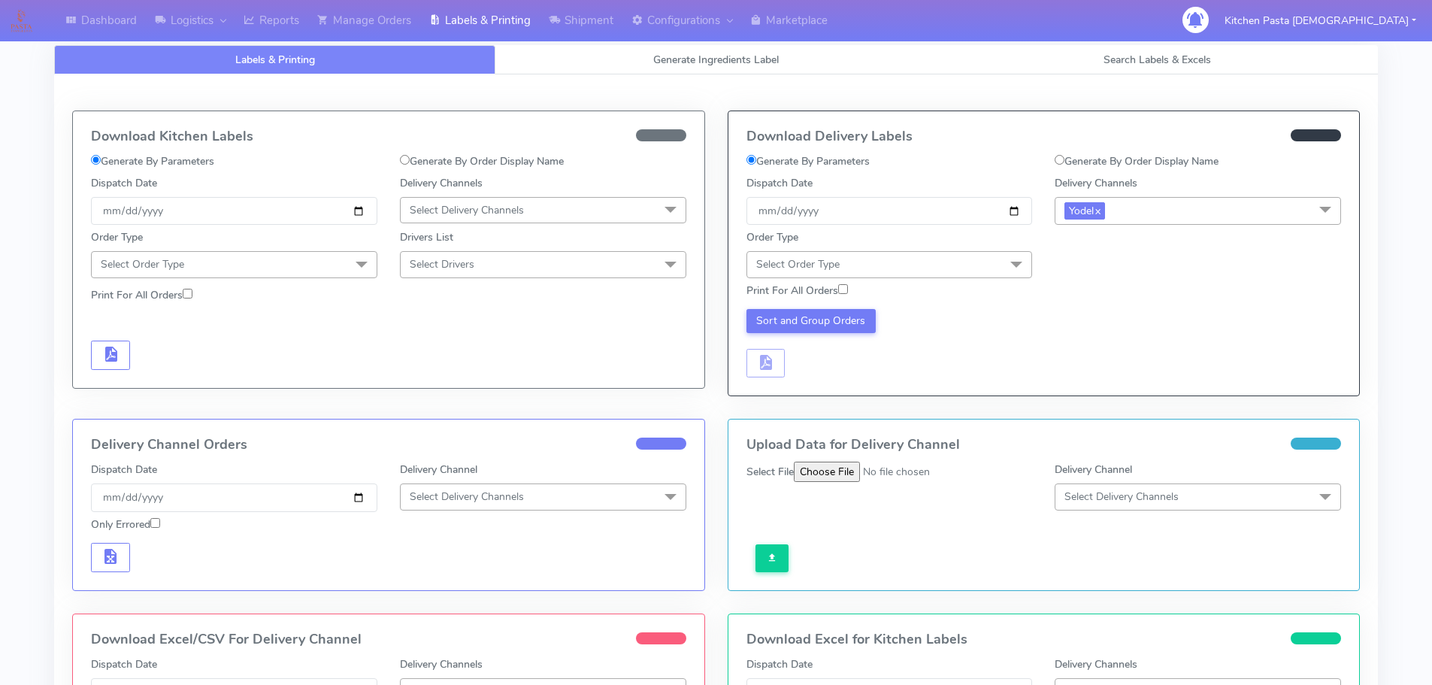
drag, startPoint x: 986, startPoint y: 256, endPoint x: 787, endPoint y: 344, distance: 218.1
click at [985, 256] on span "Select Order Type" at bounding box center [890, 264] width 286 height 26
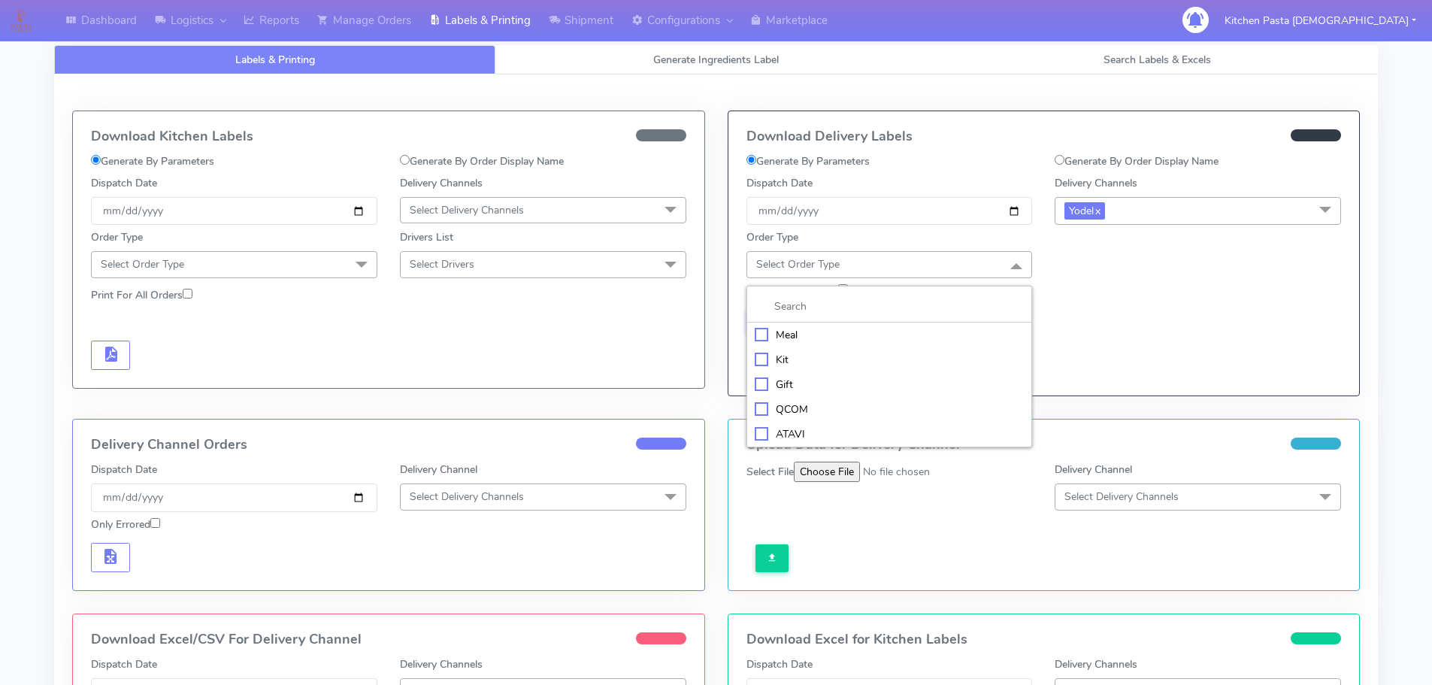
click at [801, 362] on div "Kit" at bounding box center [890, 360] width 270 height 16
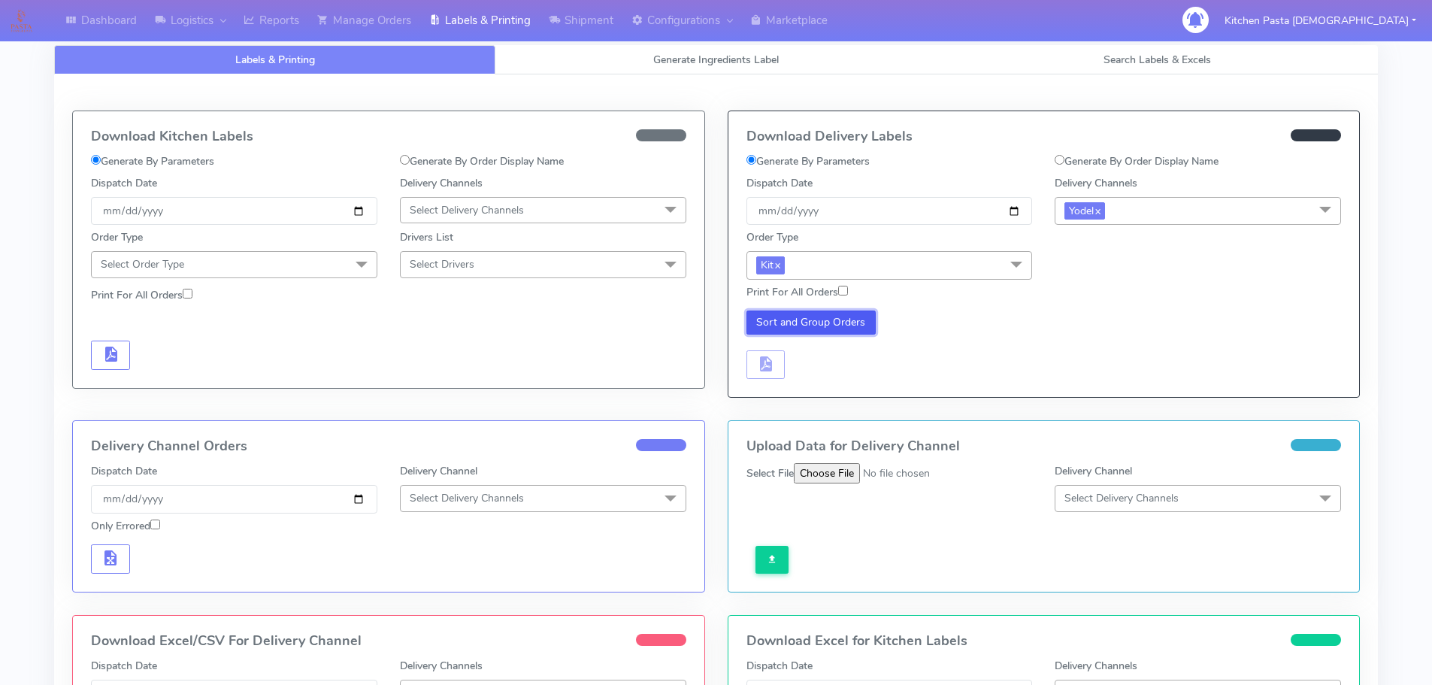
click at [792, 331] on button "Sort and Group Orders" at bounding box center [812, 322] width 130 height 24
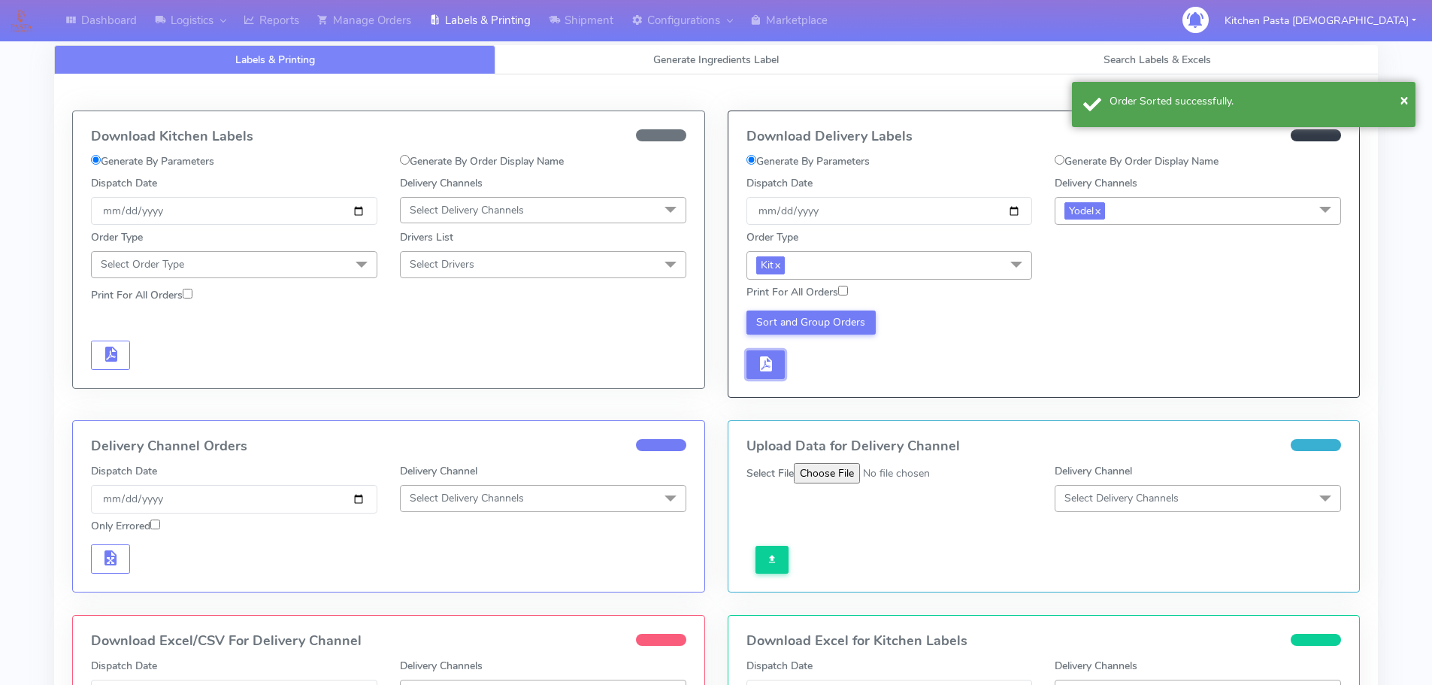
drag, startPoint x: 765, startPoint y: 360, endPoint x: 778, endPoint y: 360, distance: 13.5
click at [766, 360] on span "button" at bounding box center [765, 367] width 18 height 14
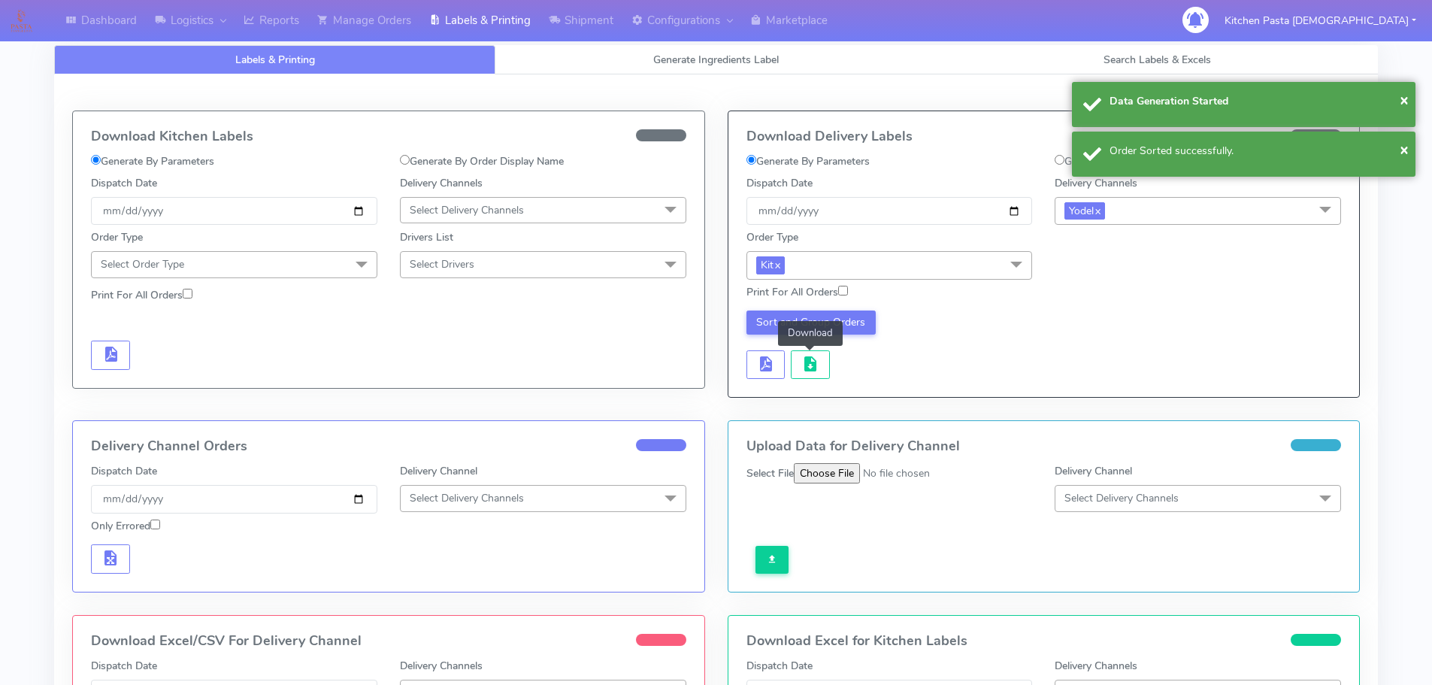
click at [798, 363] on button "button" at bounding box center [810, 364] width 39 height 29
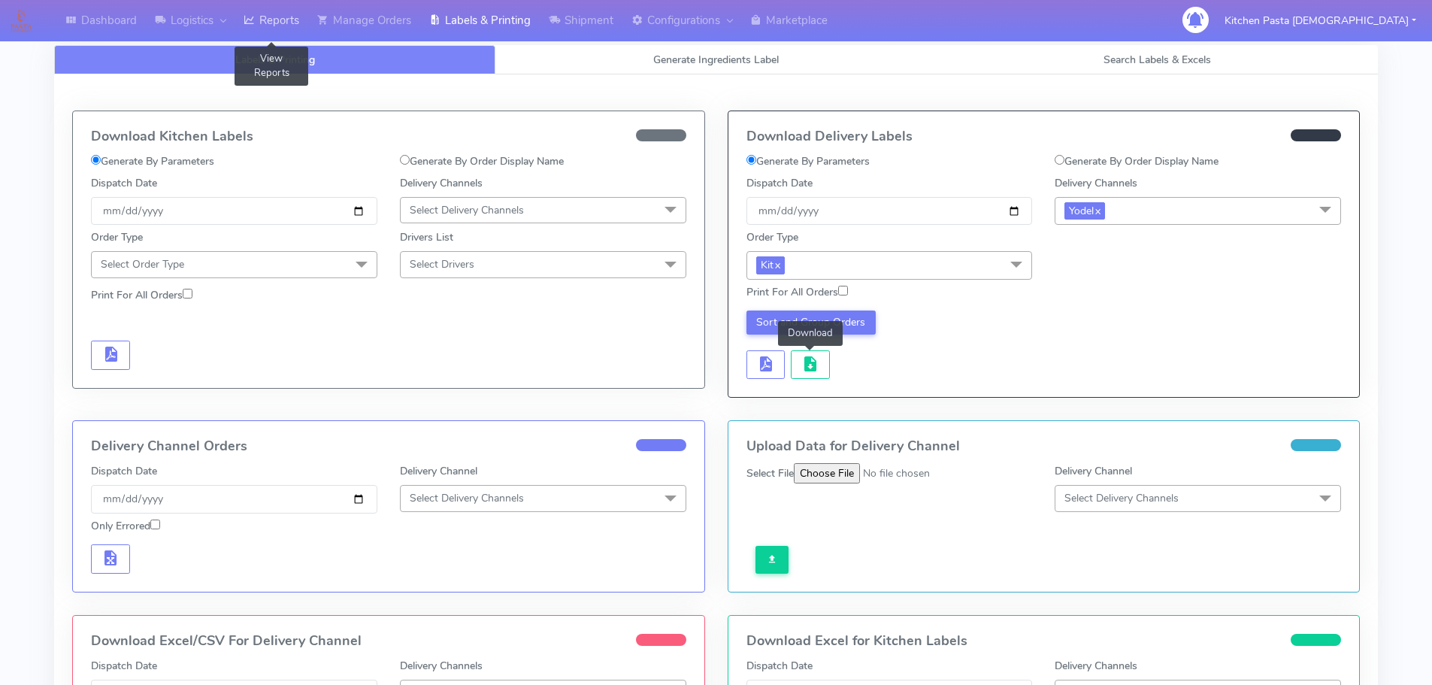
click at [262, 20] on link "Reports" at bounding box center [272, 20] width 74 height 41
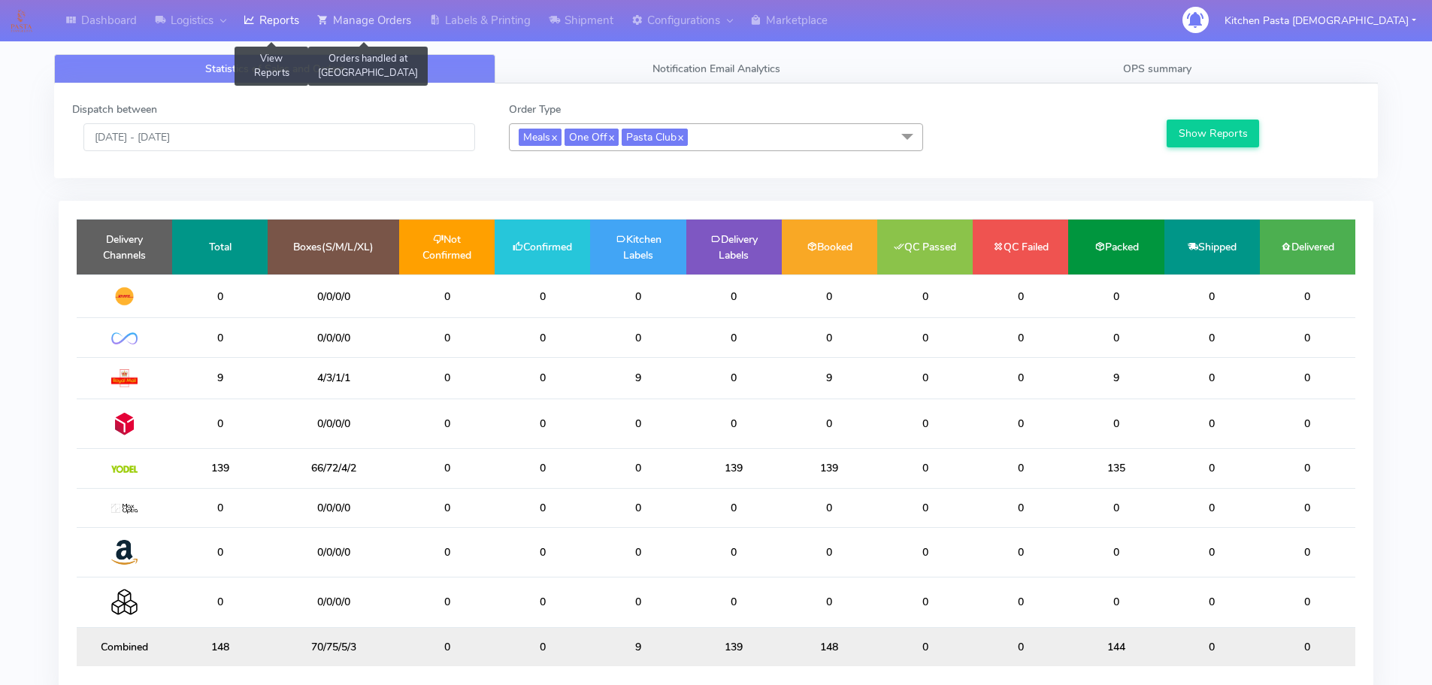
click at [383, 13] on link "Manage Orders" at bounding box center [364, 20] width 112 height 41
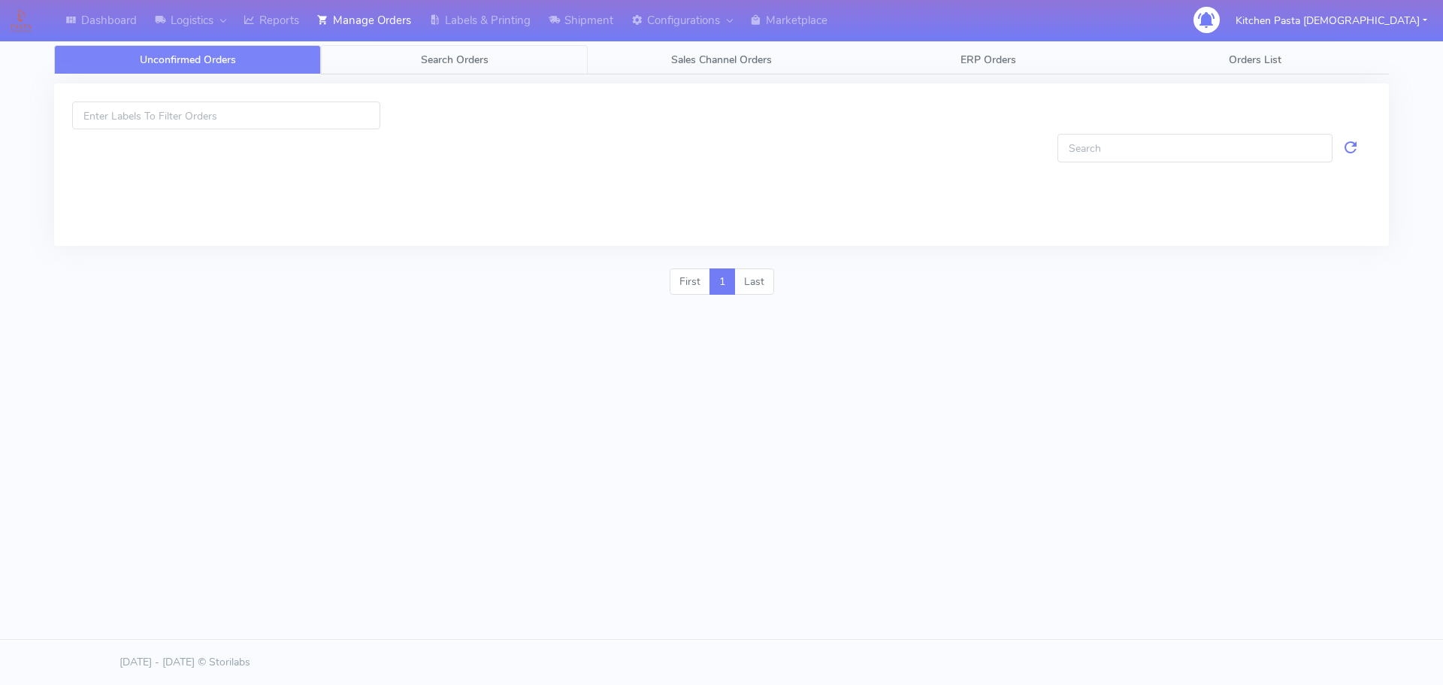
drag, startPoint x: 516, startPoint y: 55, endPoint x: 267, endPoint y: 95, distance: 252.1
click at [516, 54] on link "Search Orders" at bounding box center [454, 59] width 267 height 29
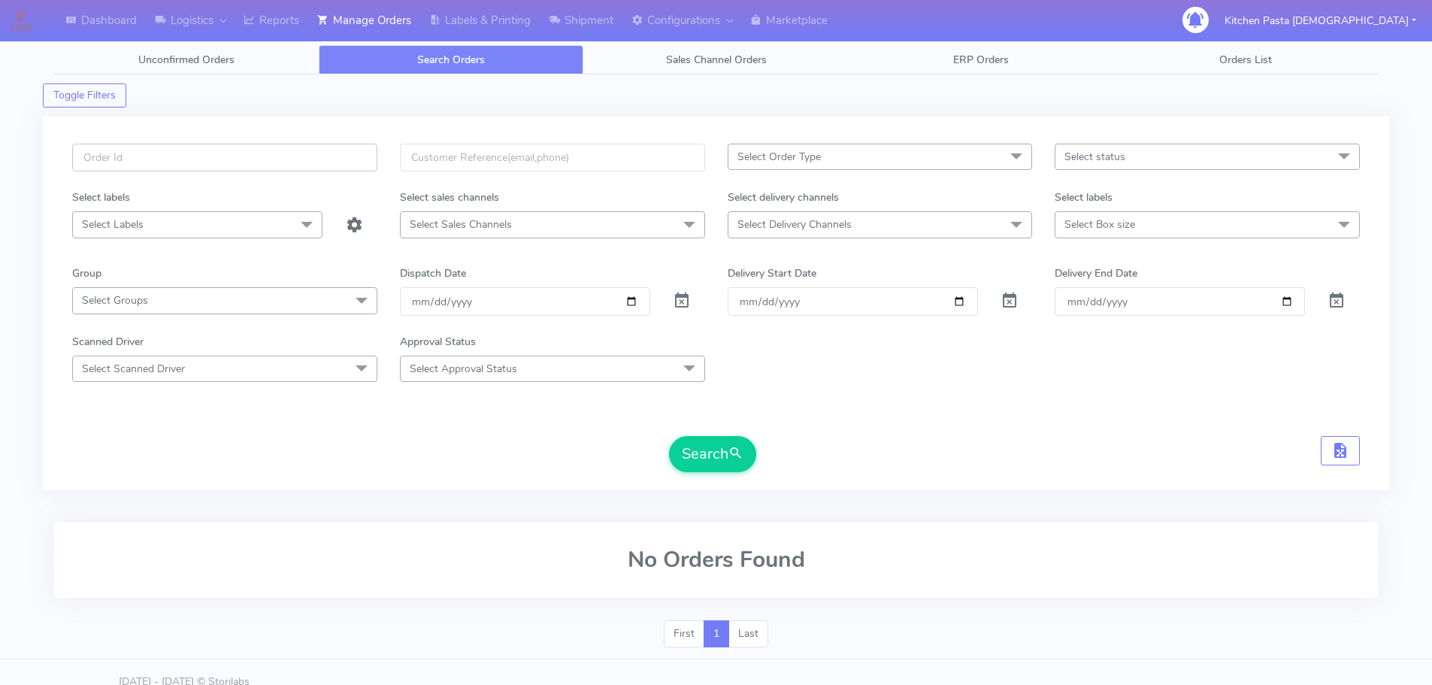
click at [268, 158] on input "text" at bounding box center [224, 158] width 305 height 28
type input "1630137"
click at [669, 436] on button "Search" at bounding box center [712, 454] width 87 height 36
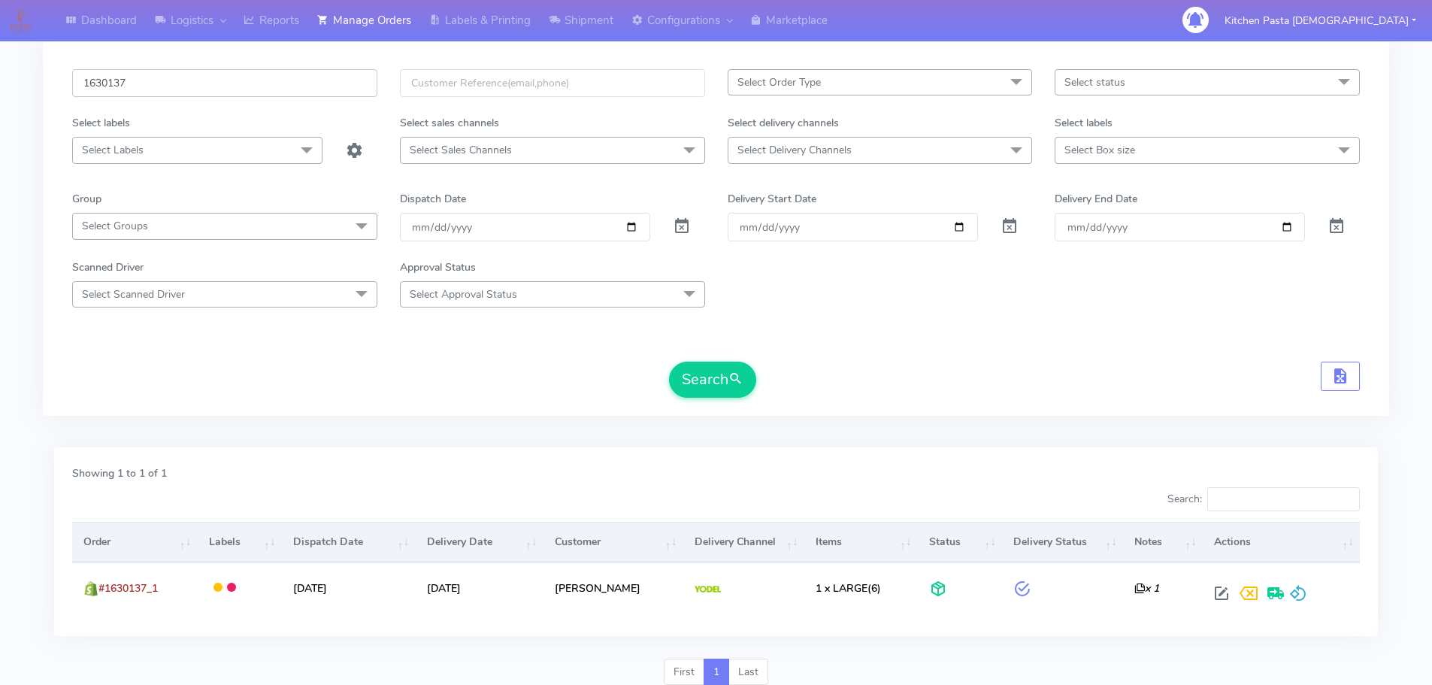
scroll to position [75, 0]
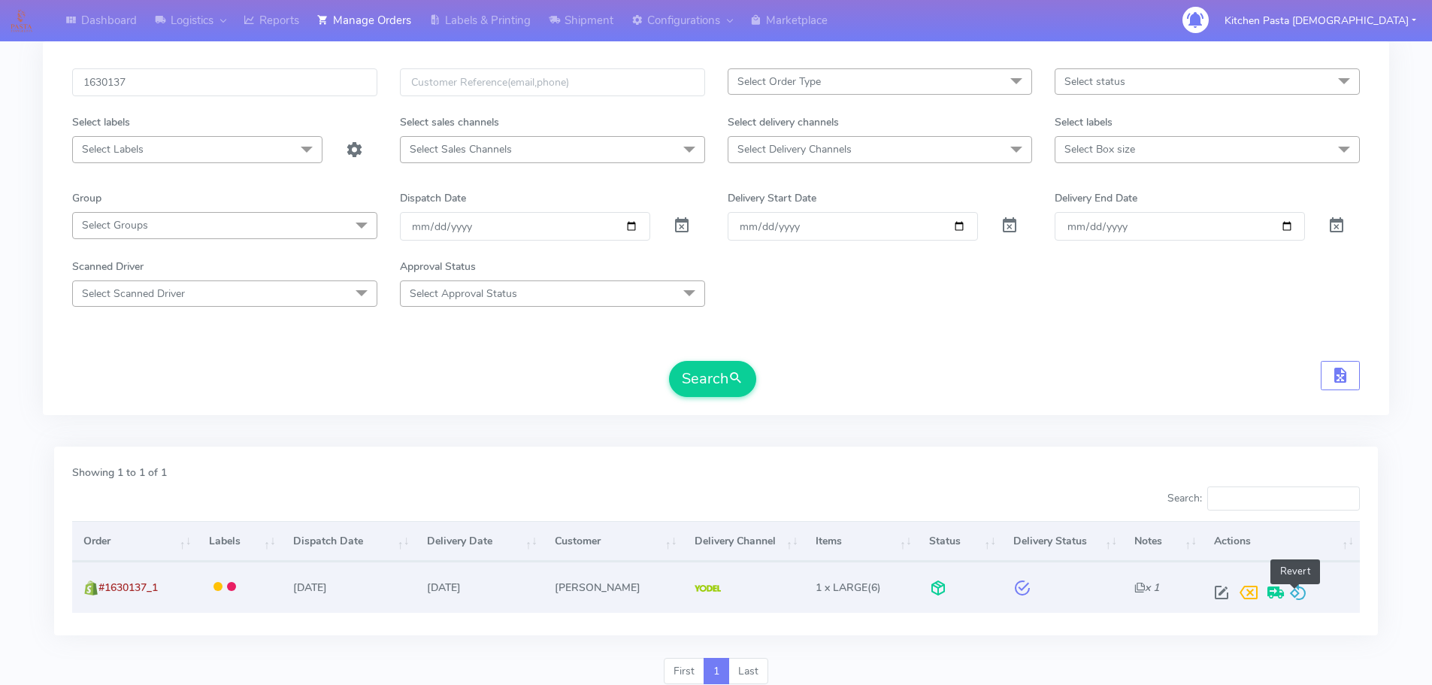
click at [1296, 591] on span at bounding box center [1298, 596] width 18 height 14
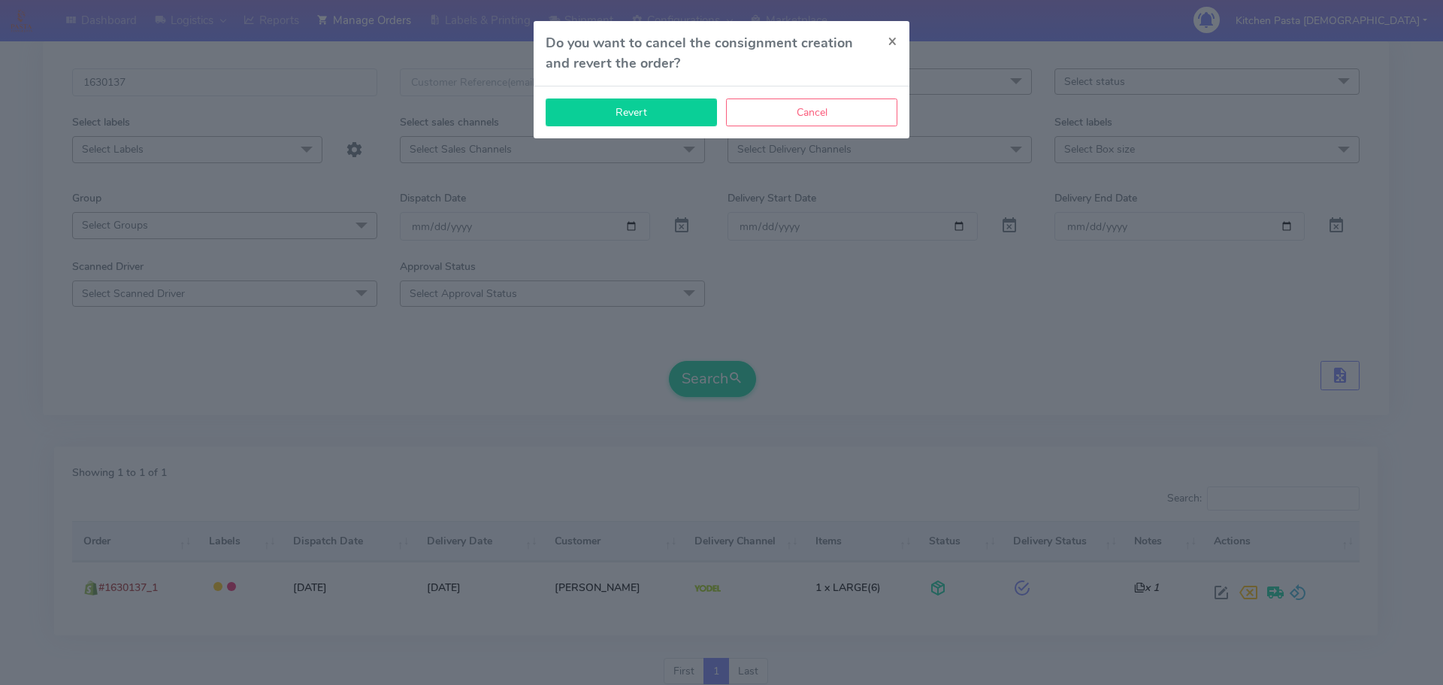
click at [644, 121] on button "Revert" at bounding box center [631, 112] width 171 height 28
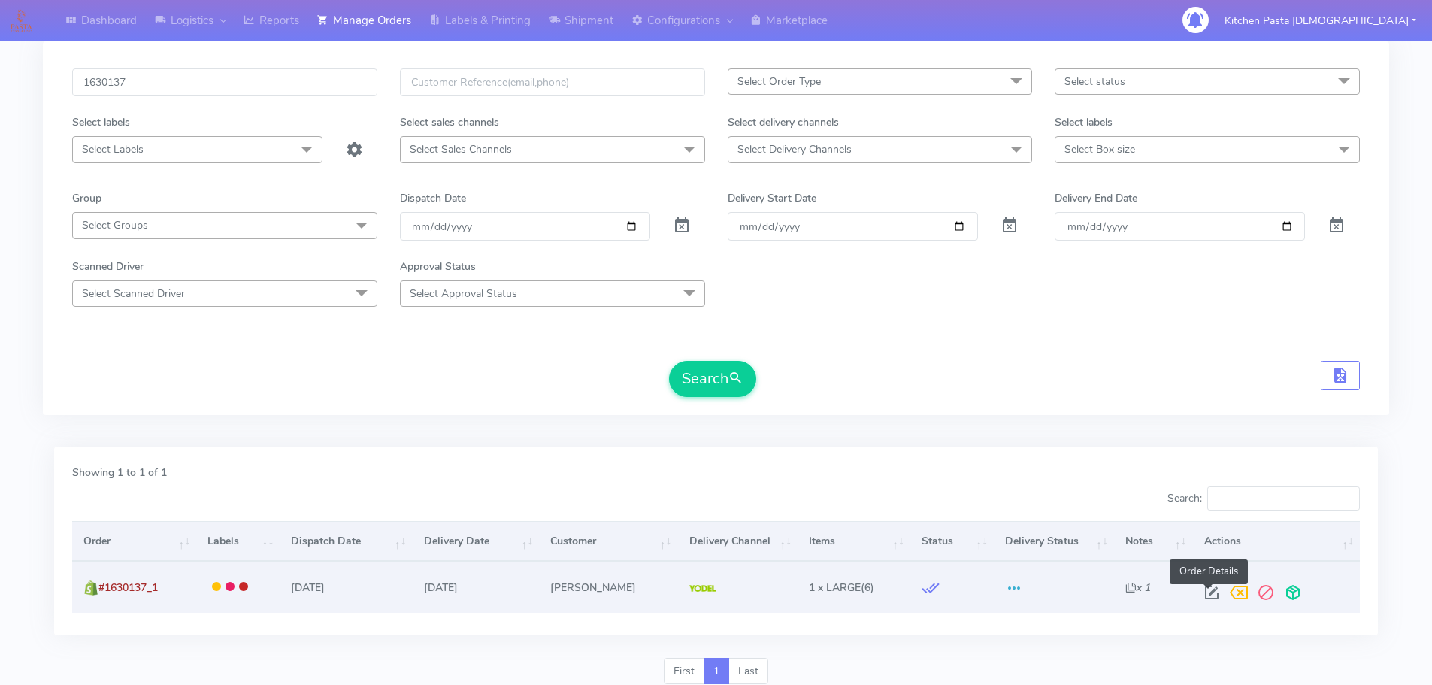
click at [1210, 594] on span at bounding box center [1211, 596] width 27 height 14
select select "5"
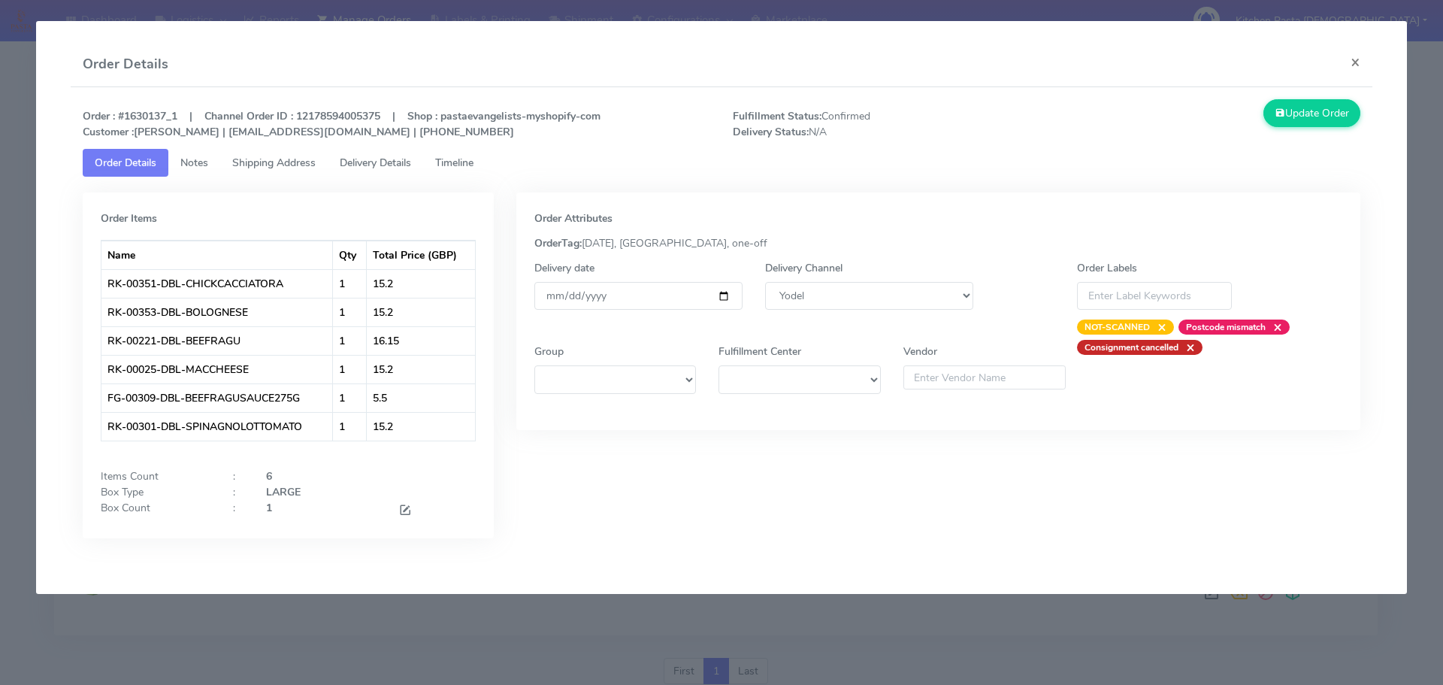
click at [396, 501] on div at bounding box center [436, 510] width 99 height 20
click at [410, 508] on span at bounding box center [405, 511] width 14 height 14
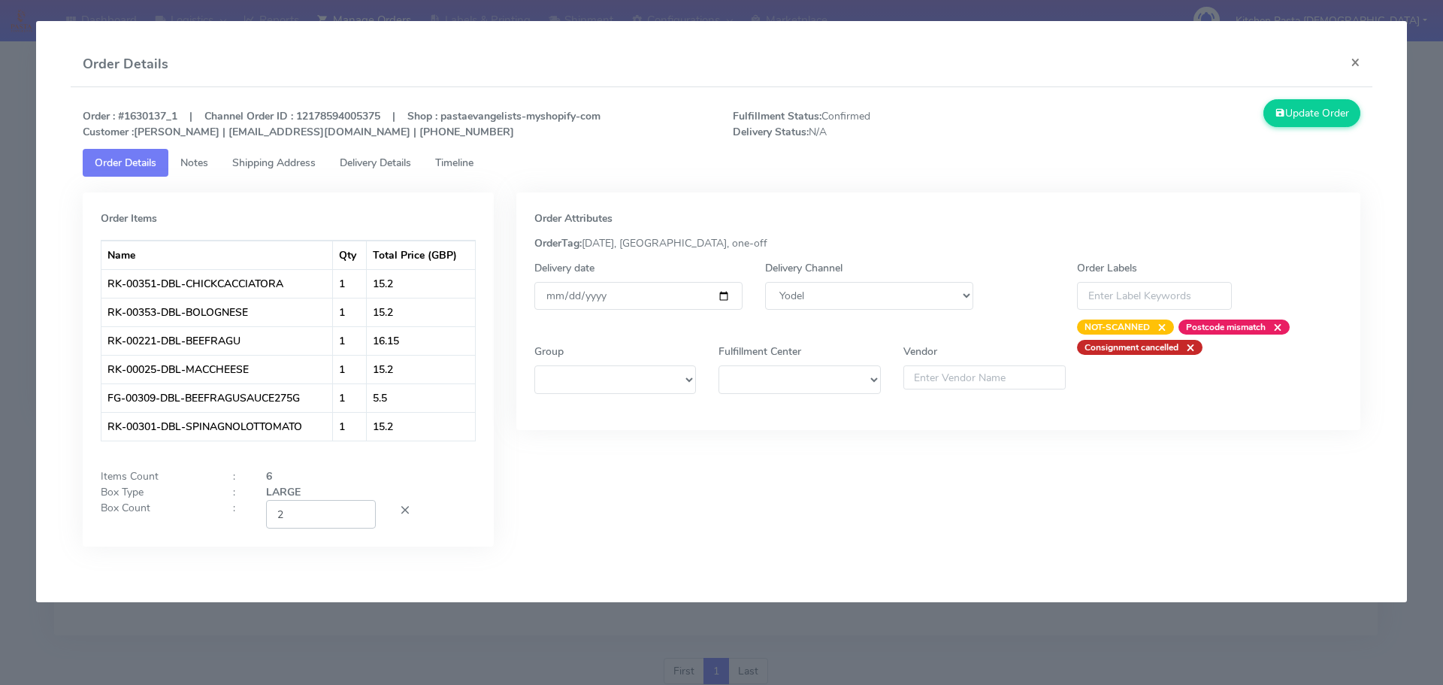
type input "2"
click at [357, 510] on input "2" at bounding box center [321, 514] width 110 height 28
click at [1335, 106] on button "Update Order" at bounding box center [1313, 113] width 98 height 28
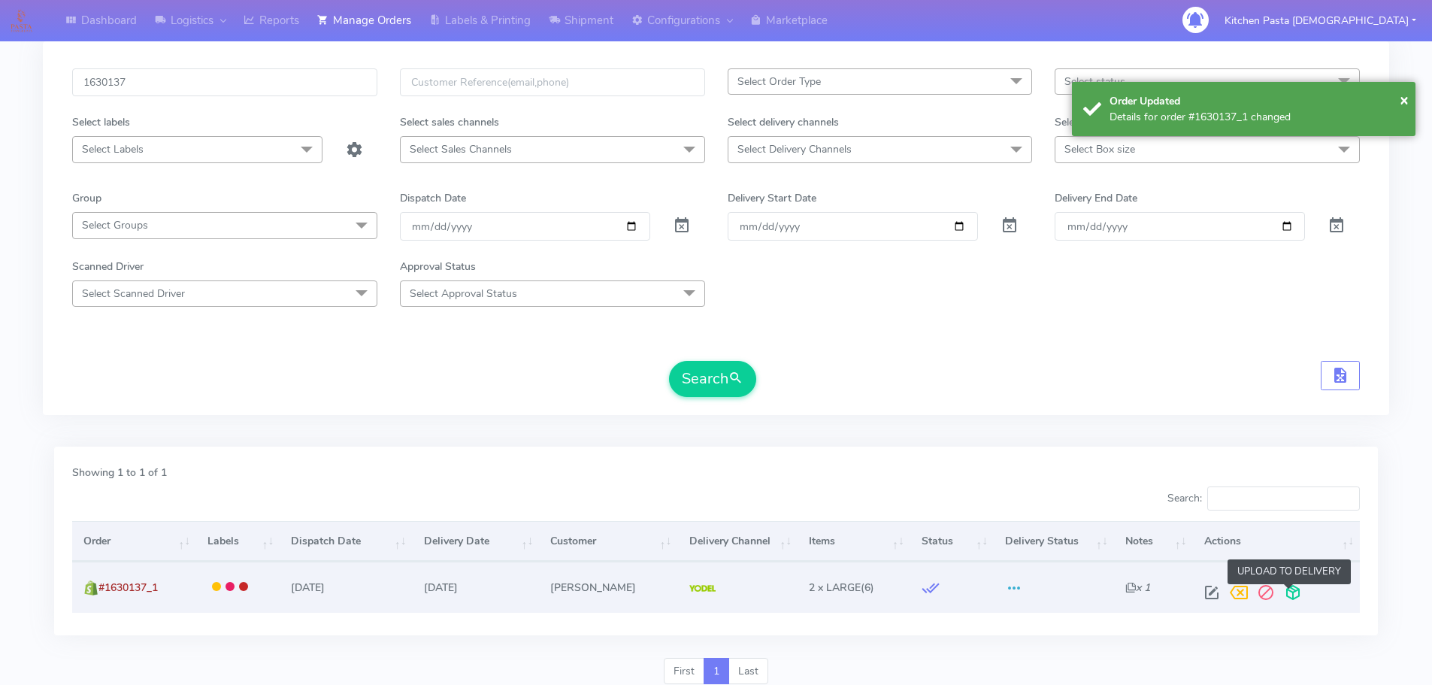
click at [1289, 596] on span at bounding box center [1293, 596] width 27 height 14
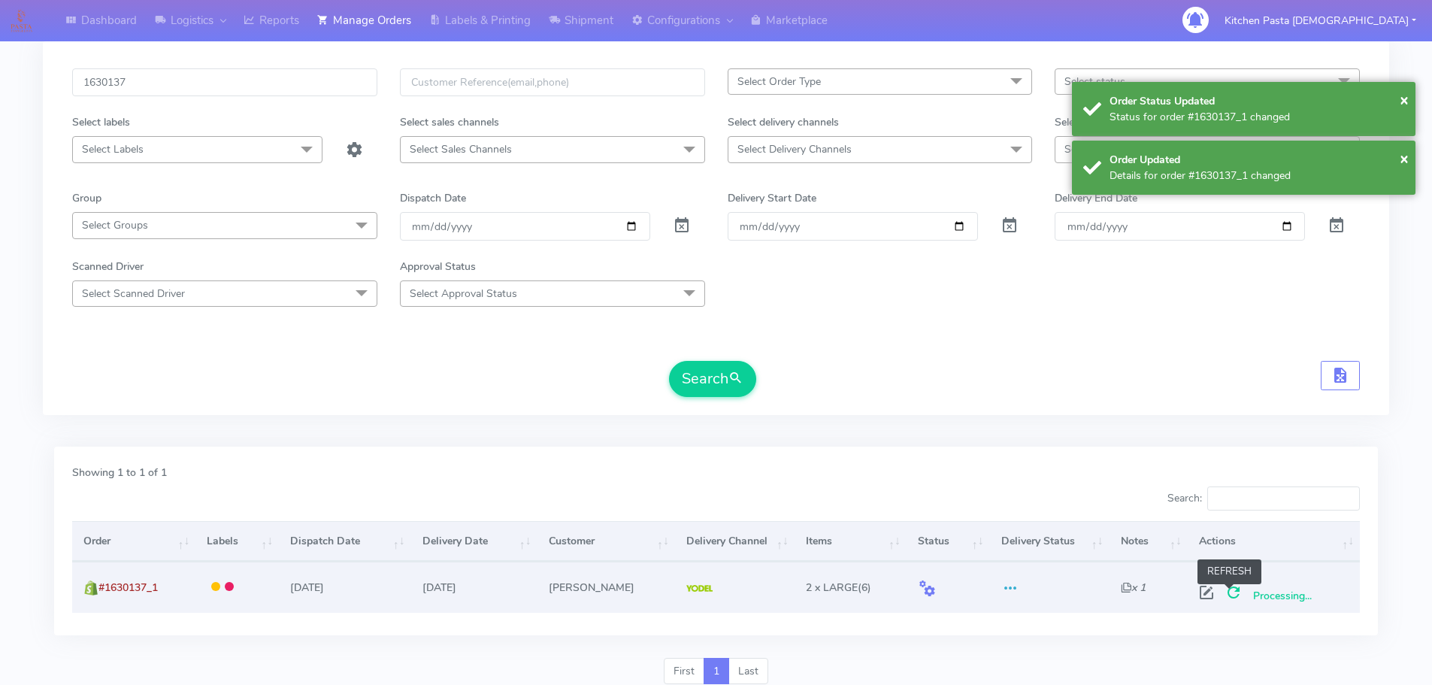
click at [1233, 594] on span at bounding box center [1233, 596] width 27 height 14
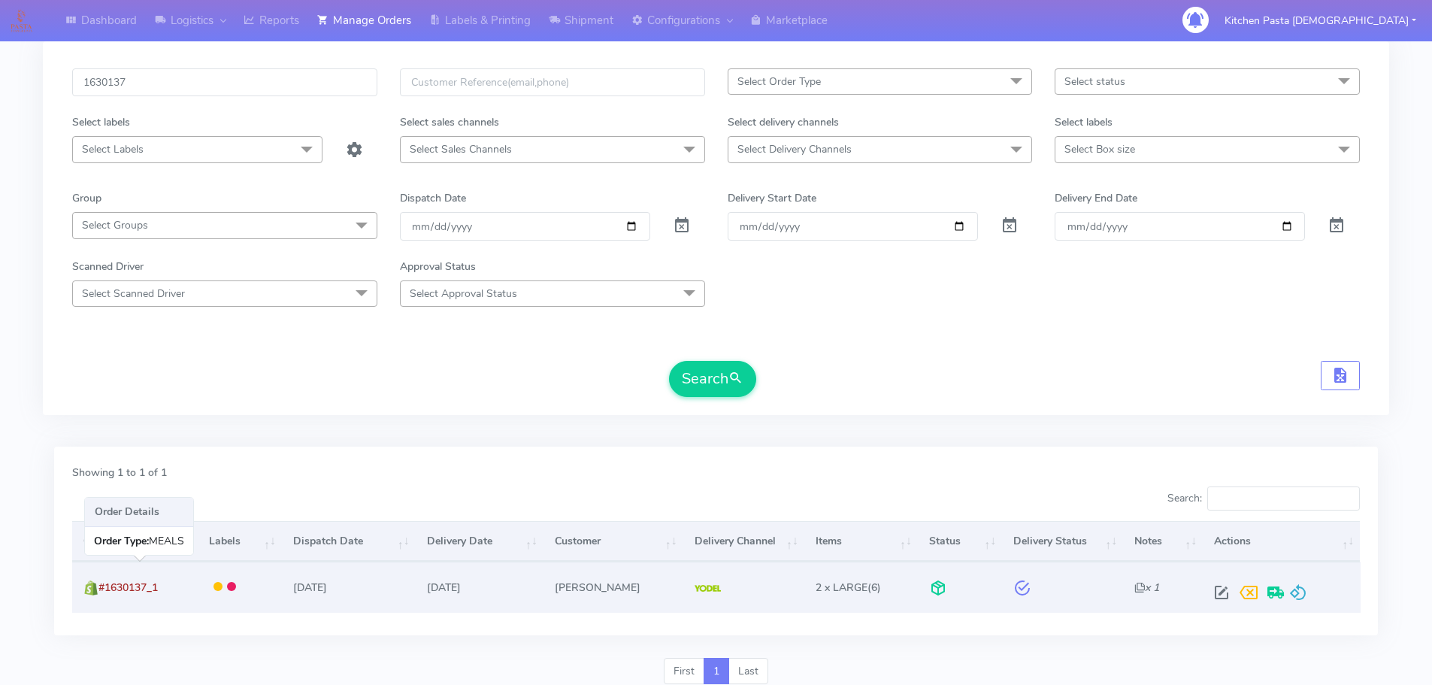
drag, startPoint x: 185, startPoint y: 592, endPoint x: 101, endPoint y: 594, distance: 84.2
click at [101, 594] on td "#1630137_1" at bounding box center [135, 587] width 126 height 50
copy span "#1630137_1"
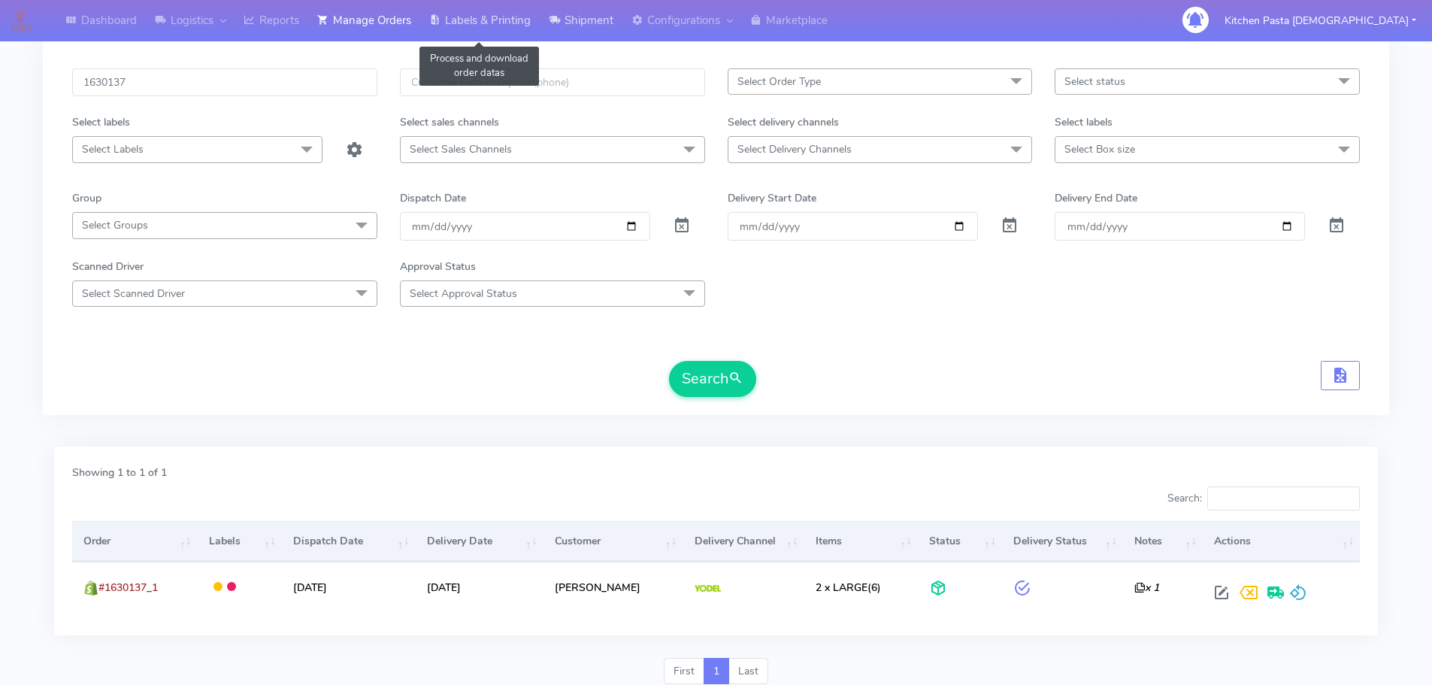
drag, startPoint x: 470, startPoint y: 21, endPoint x: 558, endPoint y: 30, distance: 88.4
click at [470, 21] on link "Labels & Printing" at bounding box center [480, 20] width 120 height 41
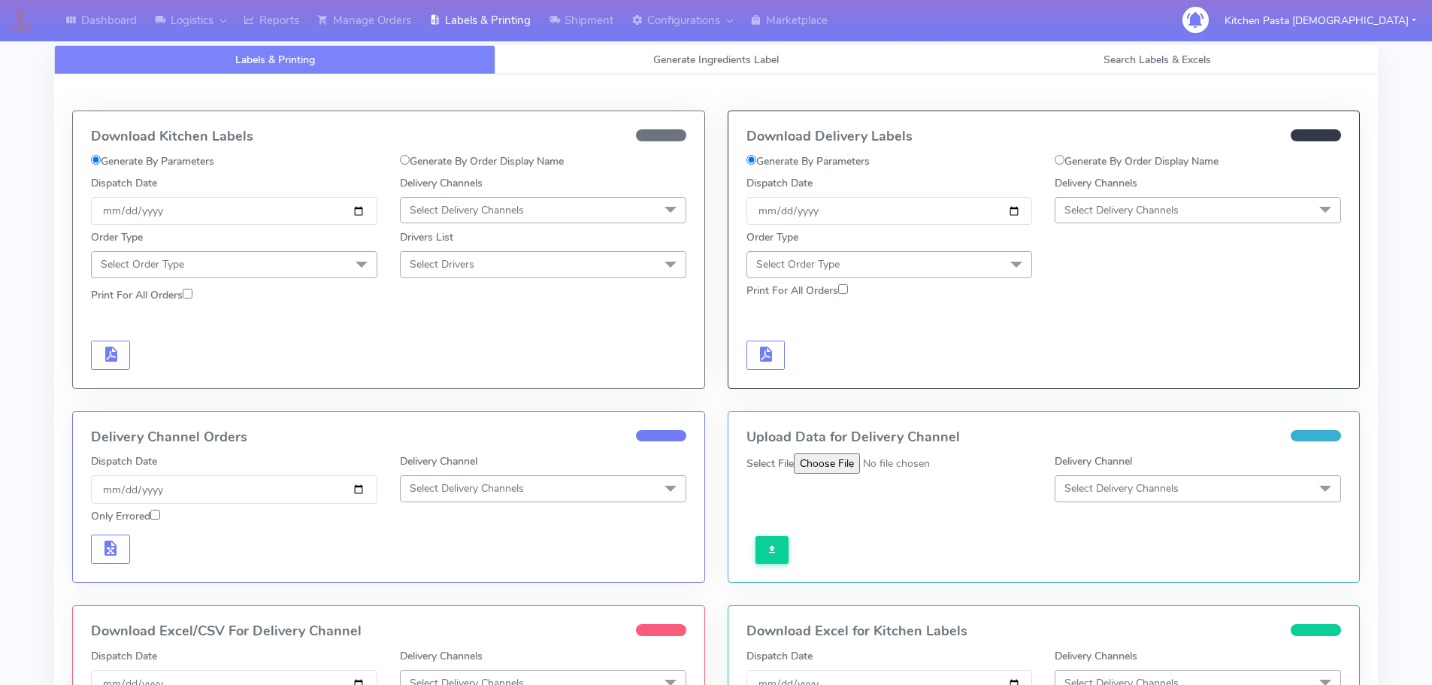
click at [1132, 161] on label "Generate By Order Display Name" at bounding box center [1137, 161] width 164 height 16
click at [1065, 161] on input "Generate By Order Display Name" at bounding box center [1060, 160] width 10 height 10
radio input "true"
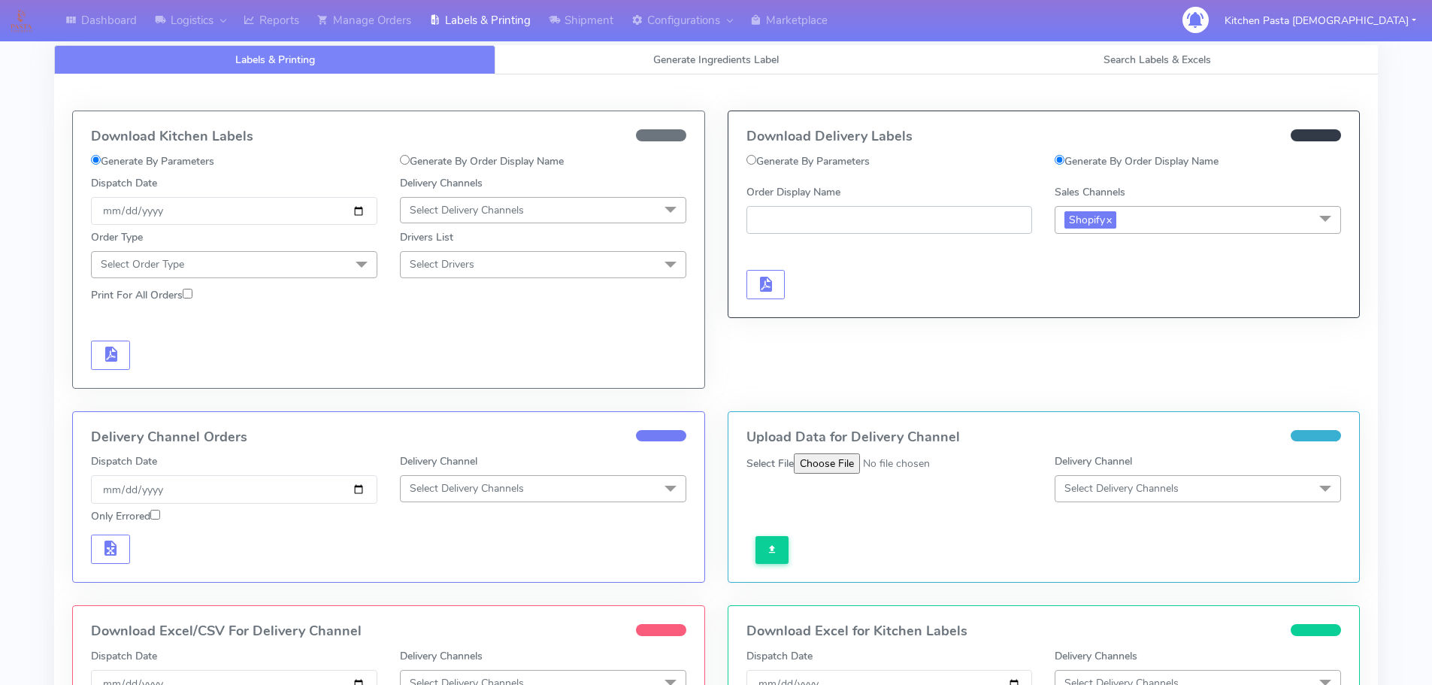
paste input "#1630137_1"
type input "#1630137_1"
drag, startPoint x: 776, startPoint y: 282, endPoint x: 791, endPoint y: 280, distance: 15.2
click at [776, 281] on button "button" at bounding box center [766, 284] width 39 height 29
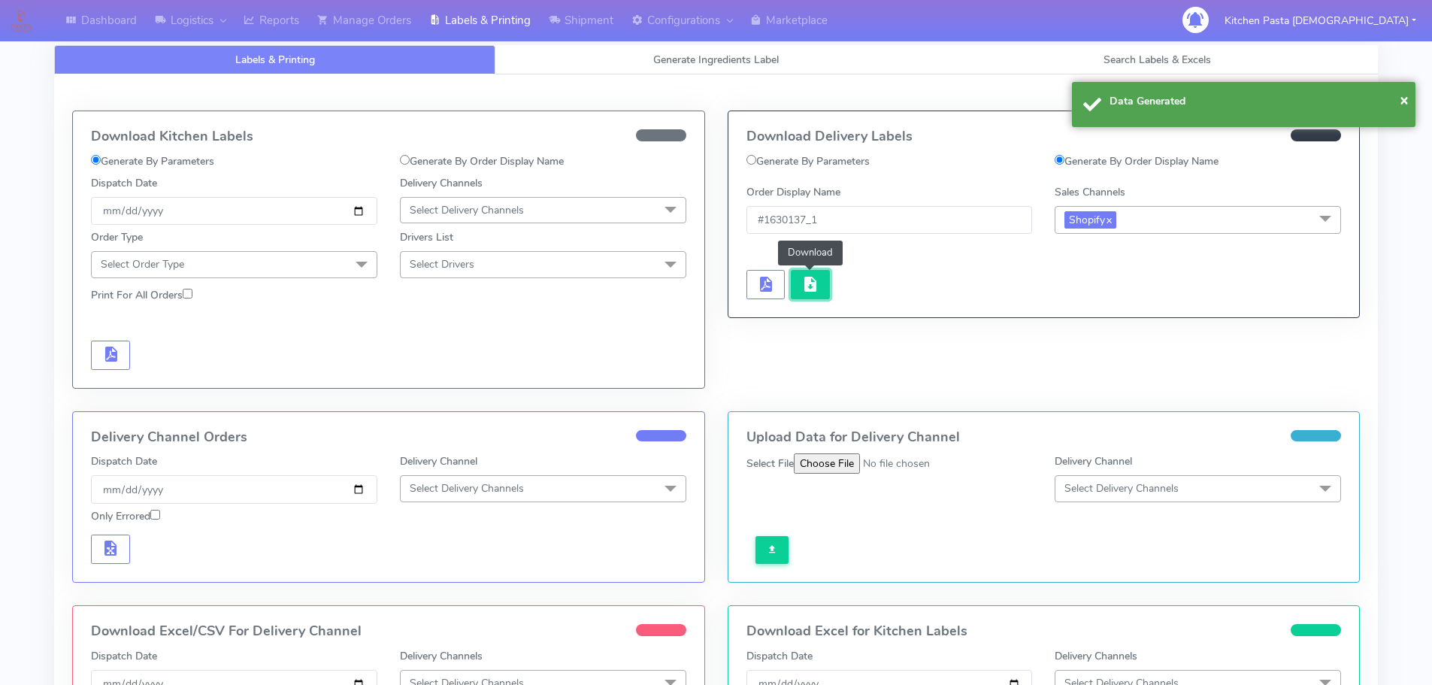
click at [816, 282] on span "button" at bounding box center [810, 287] width 18 height 14
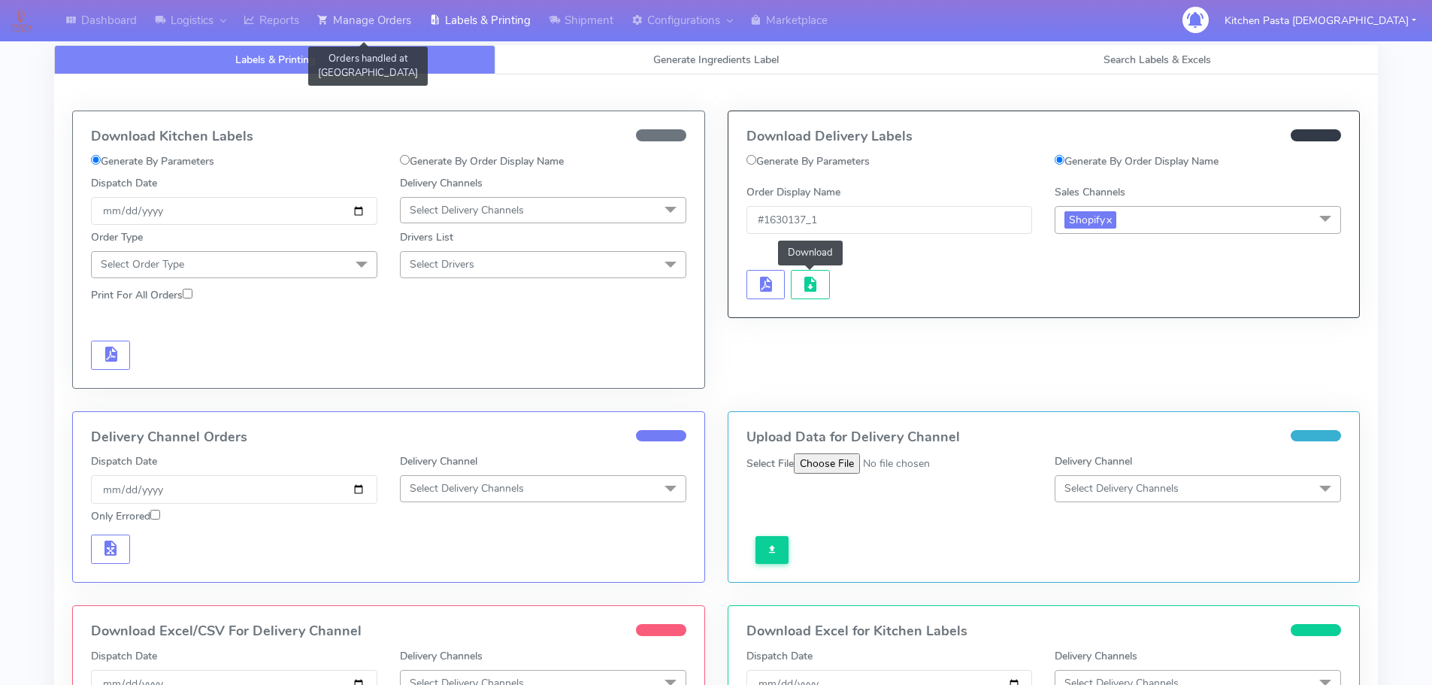
click at [393, 28] on link "Manage Orders" at bounding box center [364, 20] width 112 height 41
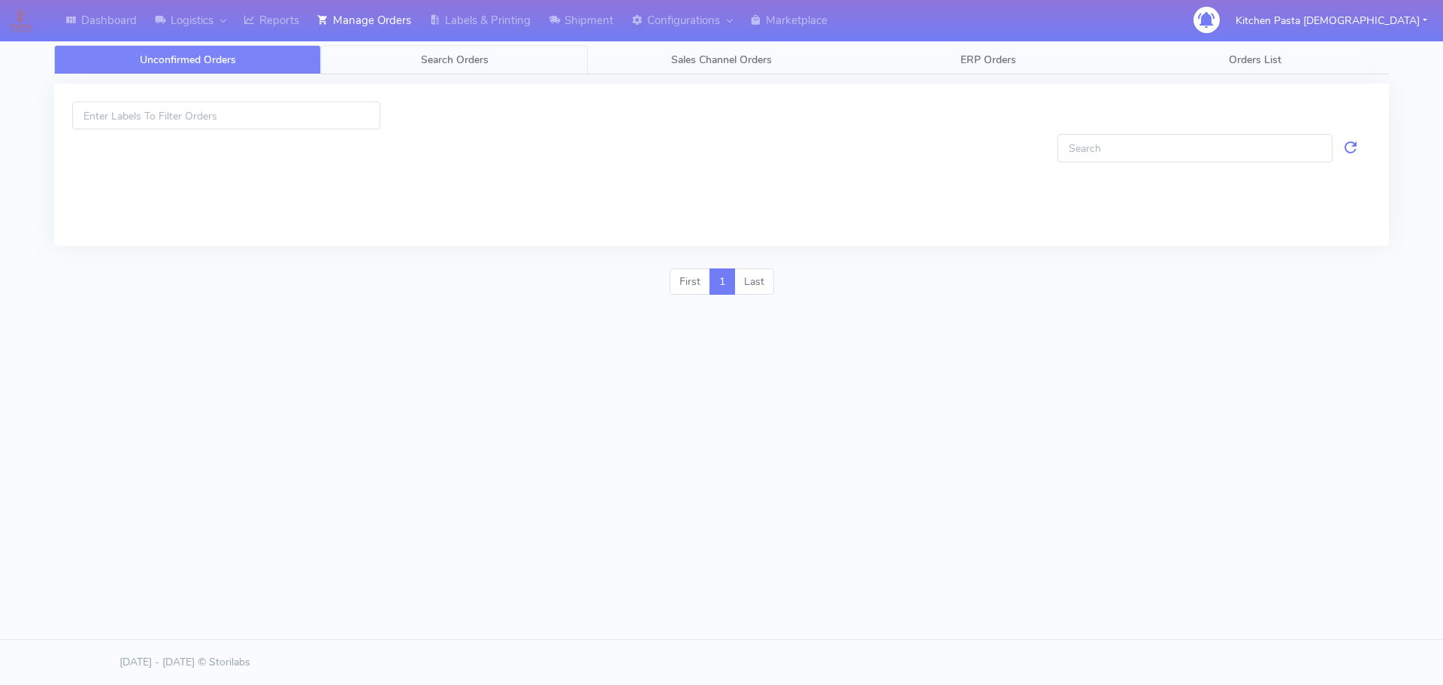
click at [447, 60] on span "Search Orders" at bounding box center [455, 60] width 68 height 14
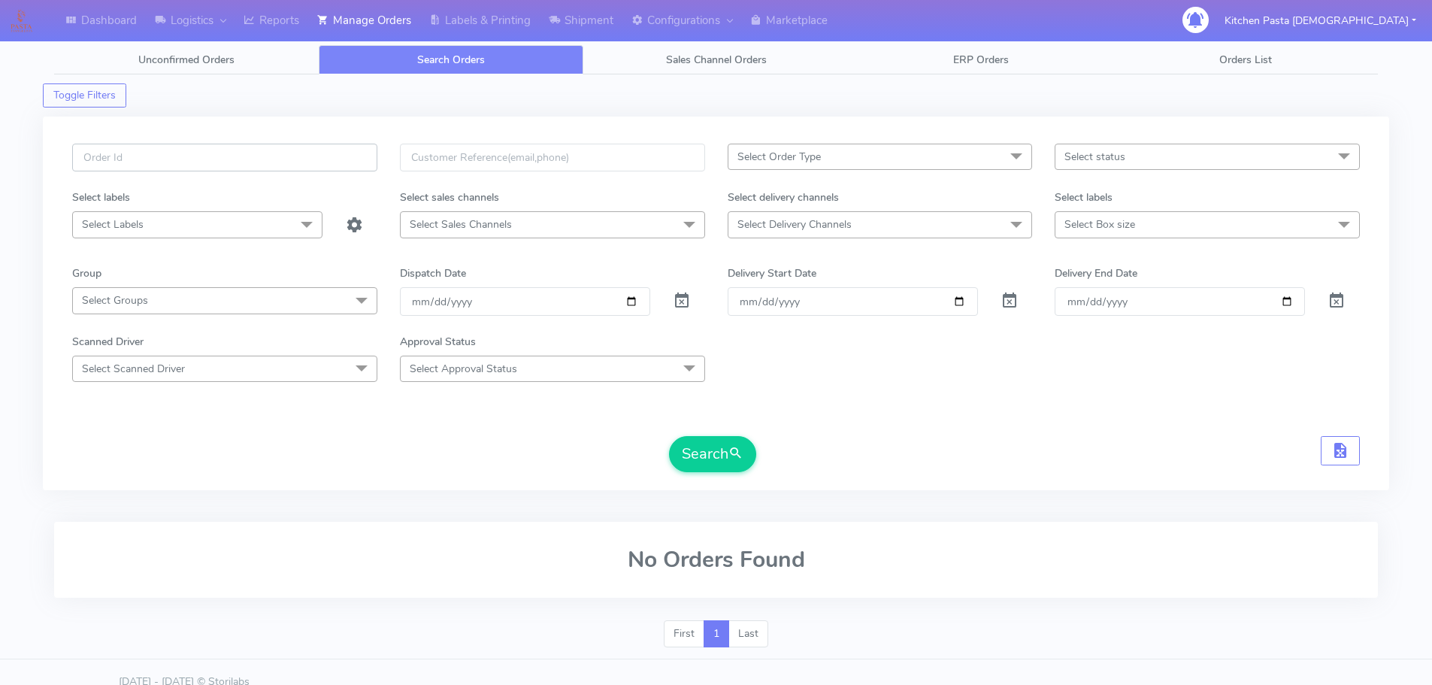
drag, startPoint x: 285, startPoint y: 165, endPoint x: 265, endPoint y: 147, distance: 26.7
click at [280, 161] on input "text" at bounding box center [224, 158] width 305 height 28
type input "1629972"
click at [669, 436] on button "Search" at bounding box center [712, 454] width 87 height 36
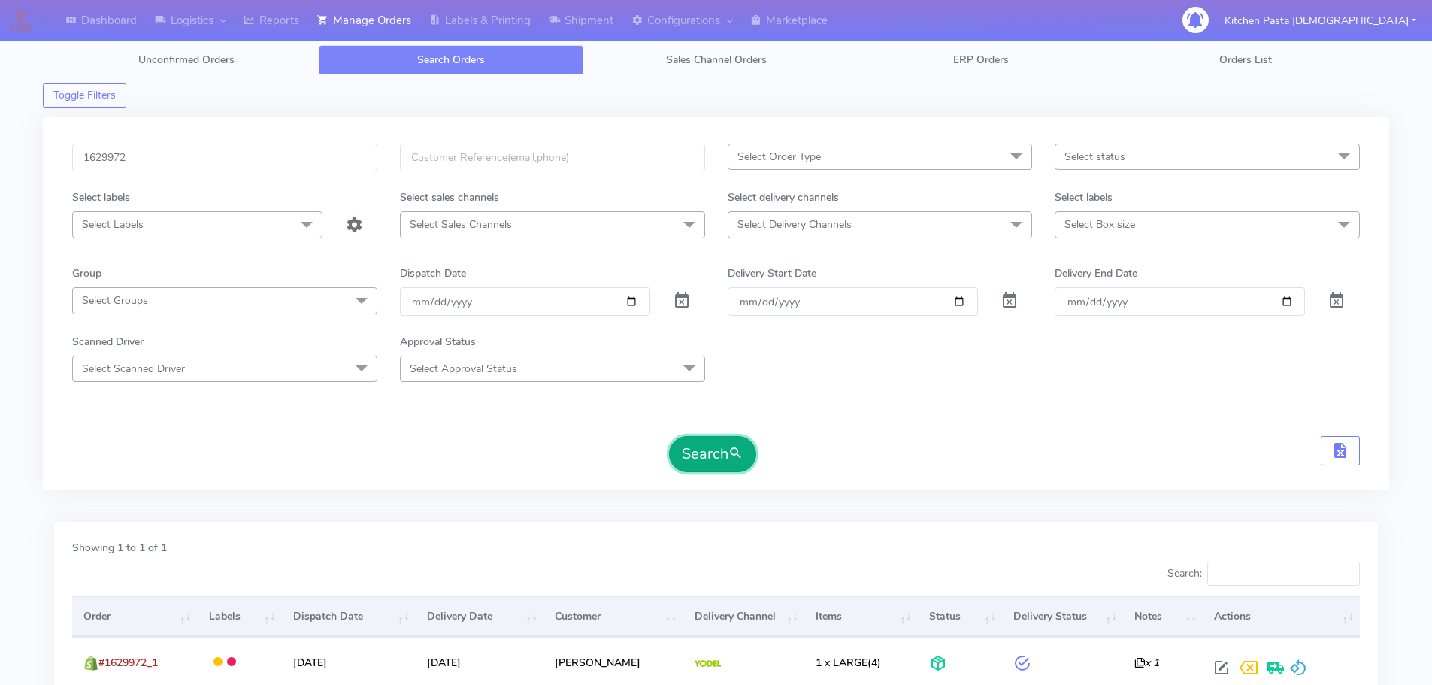
drag, startPoint x: 736, startPoint y: 452, endPoint x: 744, endPoint y: 453, distance: 8.3
click at [737, 452] on span "submit" at bounding box center [735, 454] width 15 height 20
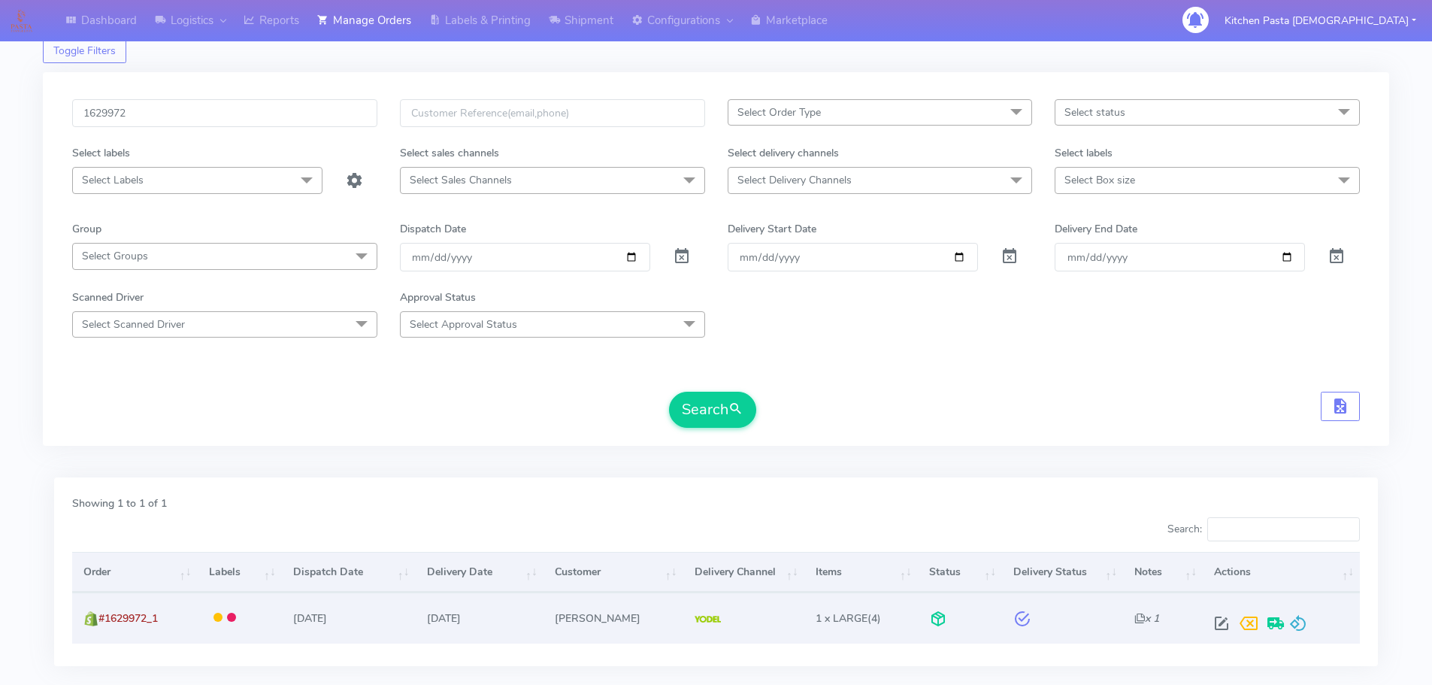
scroll to position [56, 0]
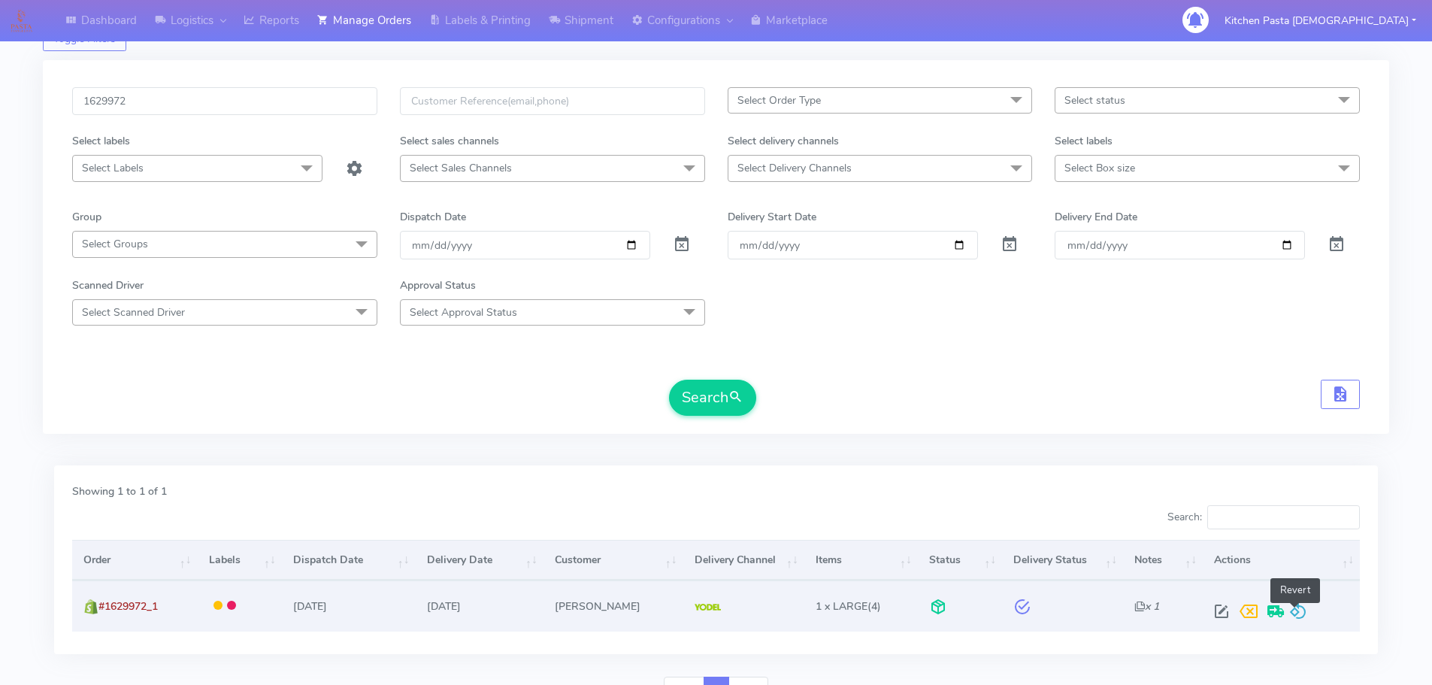
click at [1302, 614] on span at bounding box center [1298, 614] width 18 height 14
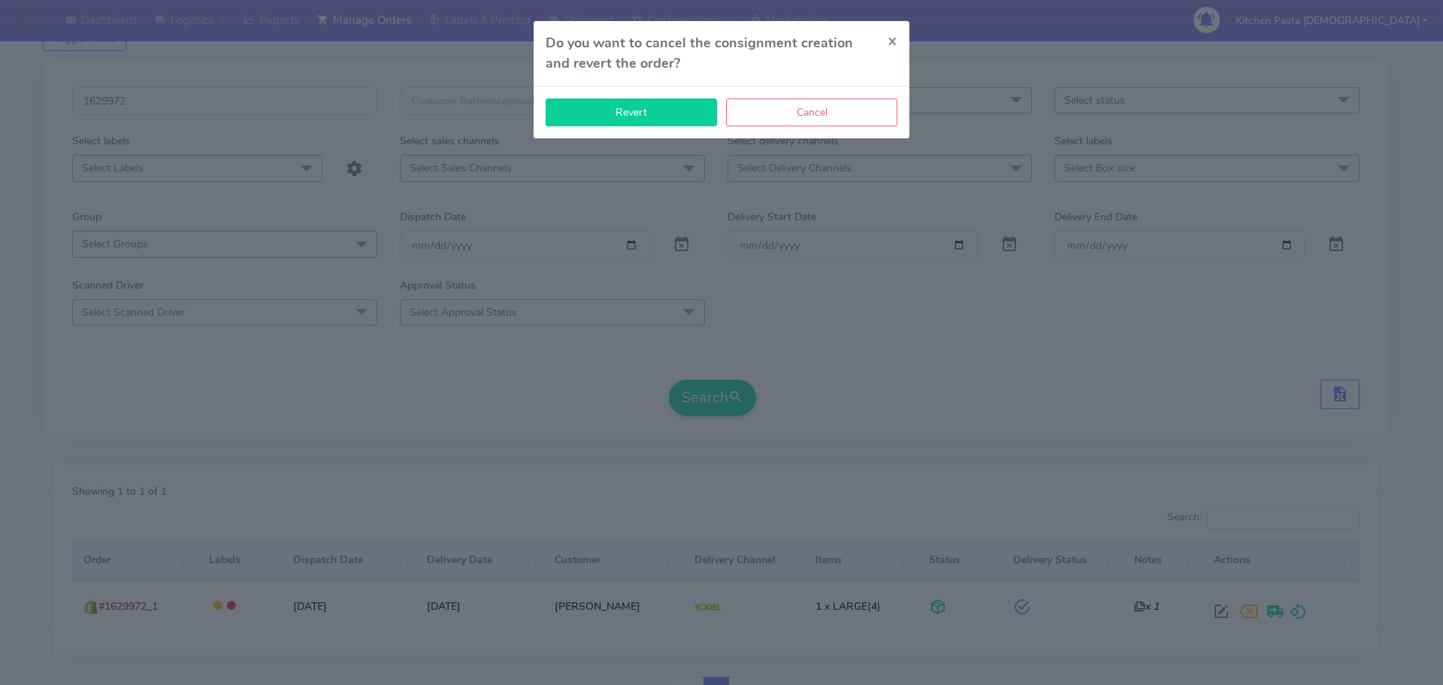
click at [680, 116] on button "Revert" at bounding box center [631, 112] width 171 height 28
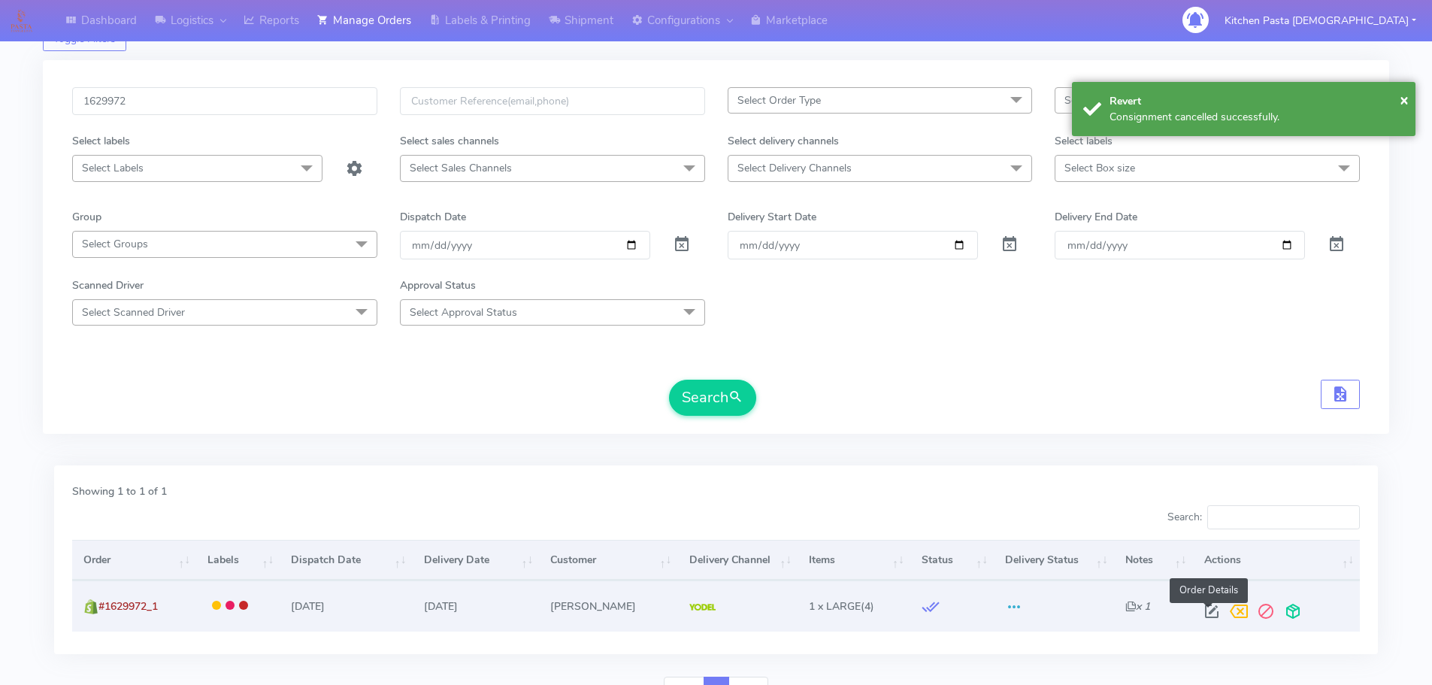
click at [1211, 619] on span at bounding box center [1211, 614] width 27 height 14
select select "5"
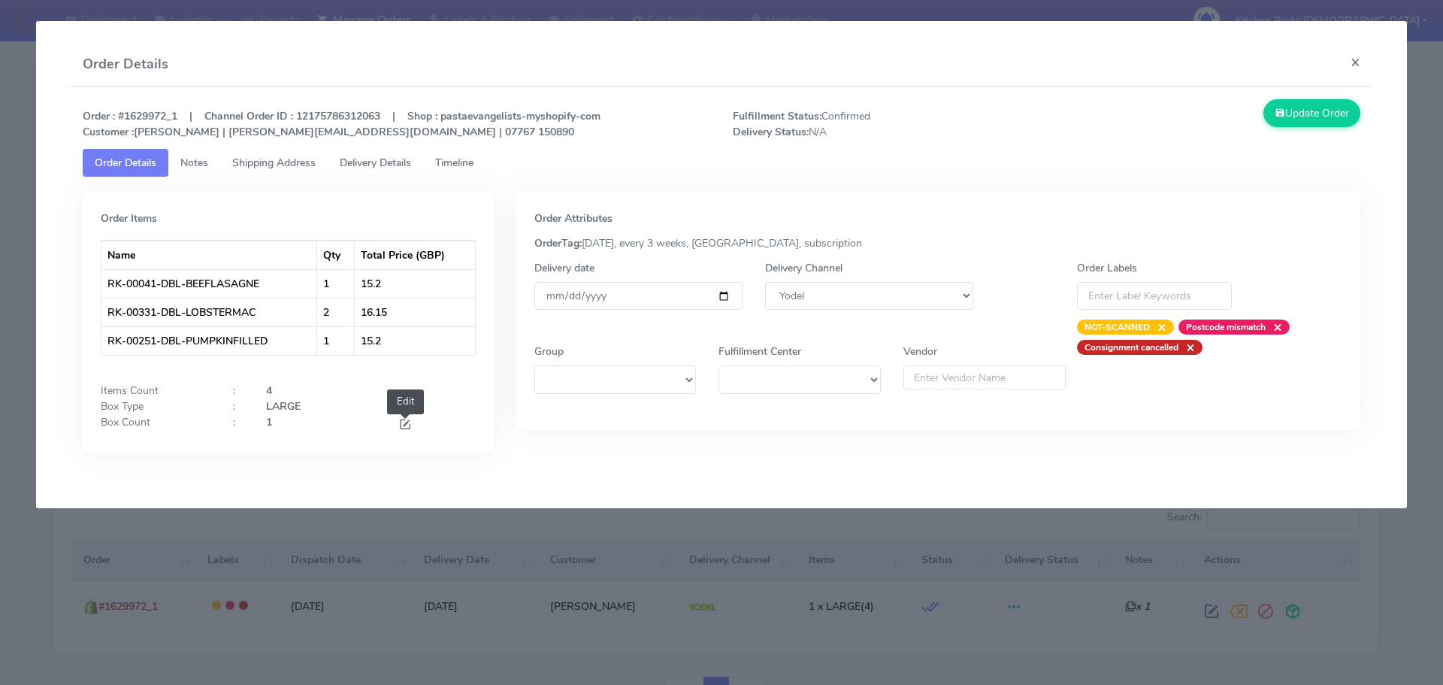
click at [410, 424] on span at bounding box center [405, 426] width 14 height 14
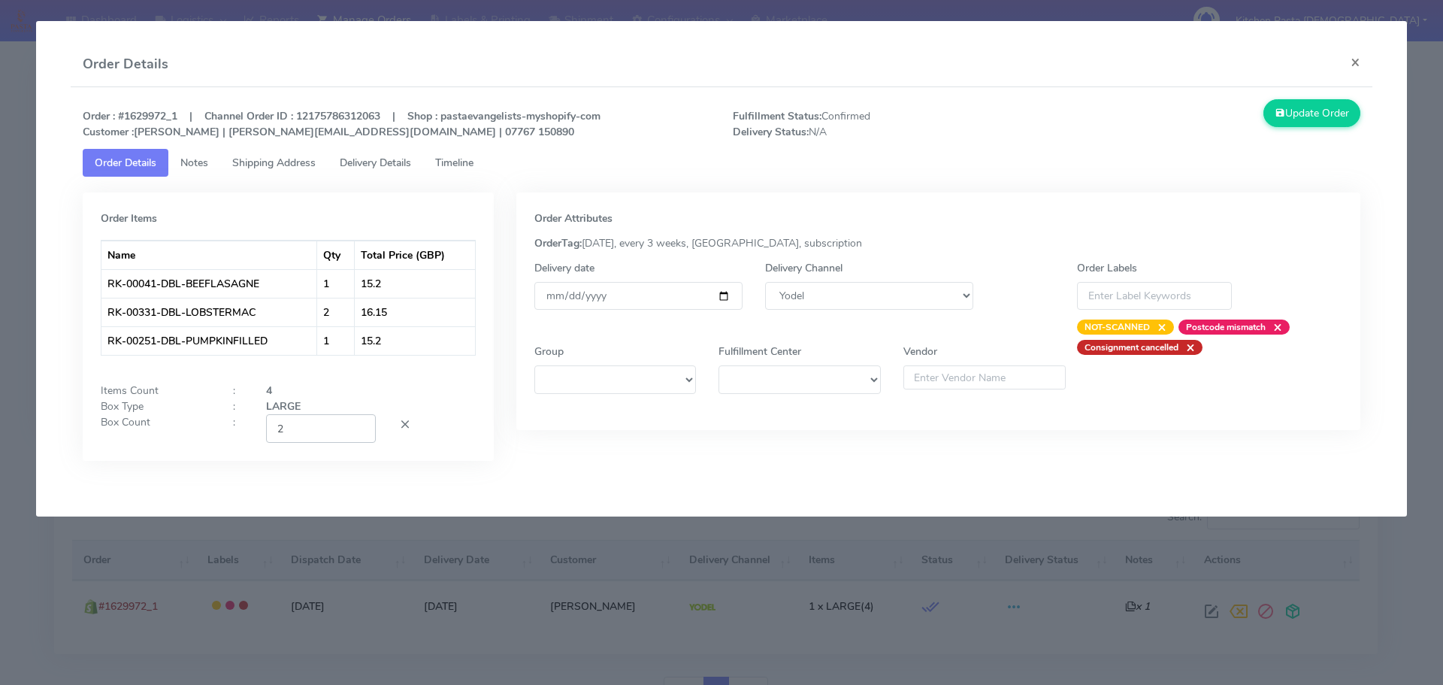
type input "2"
click at [360, 425] on input "2" at bounding box center [321, 428] width 110 height 28
click at [1322, 117] on button "Update Order" at bounding box center [1313, 113] width 98 height 28
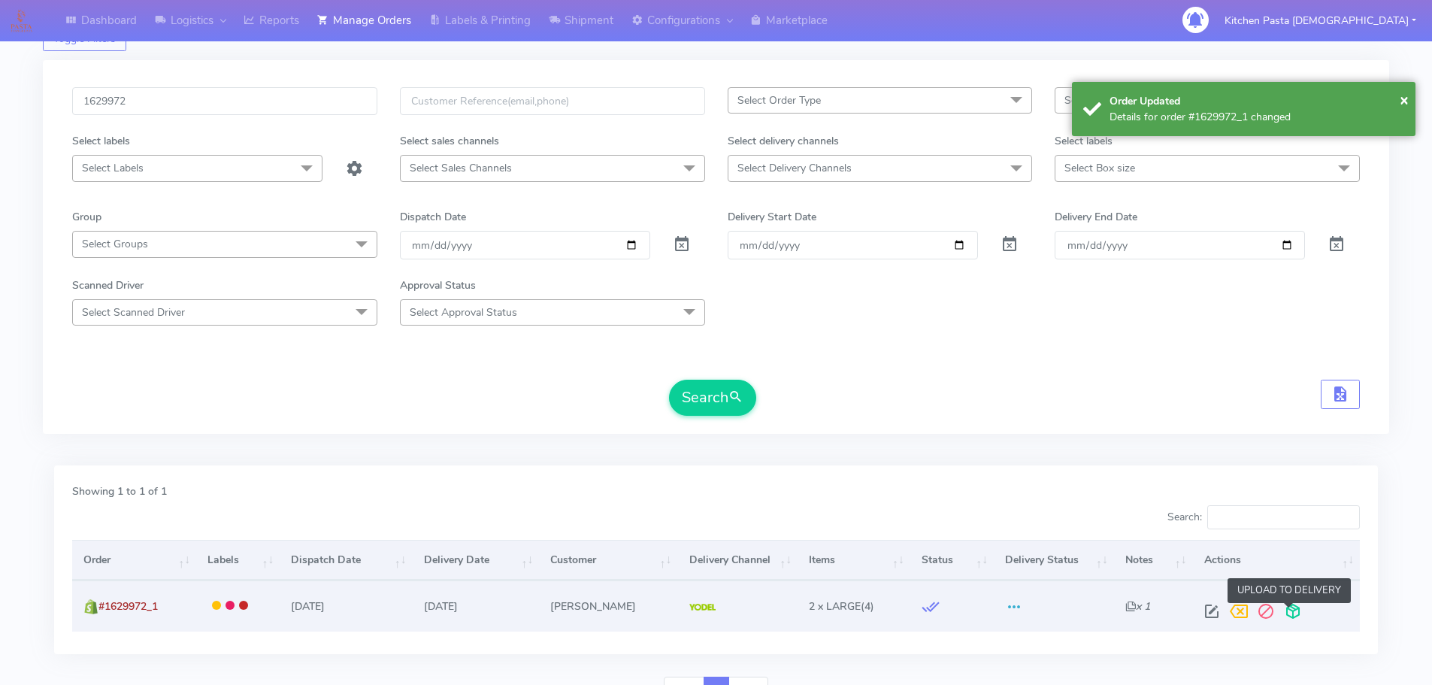
click at [1288, 613] on span at bounding box center [1293, 614] width 27 height 14
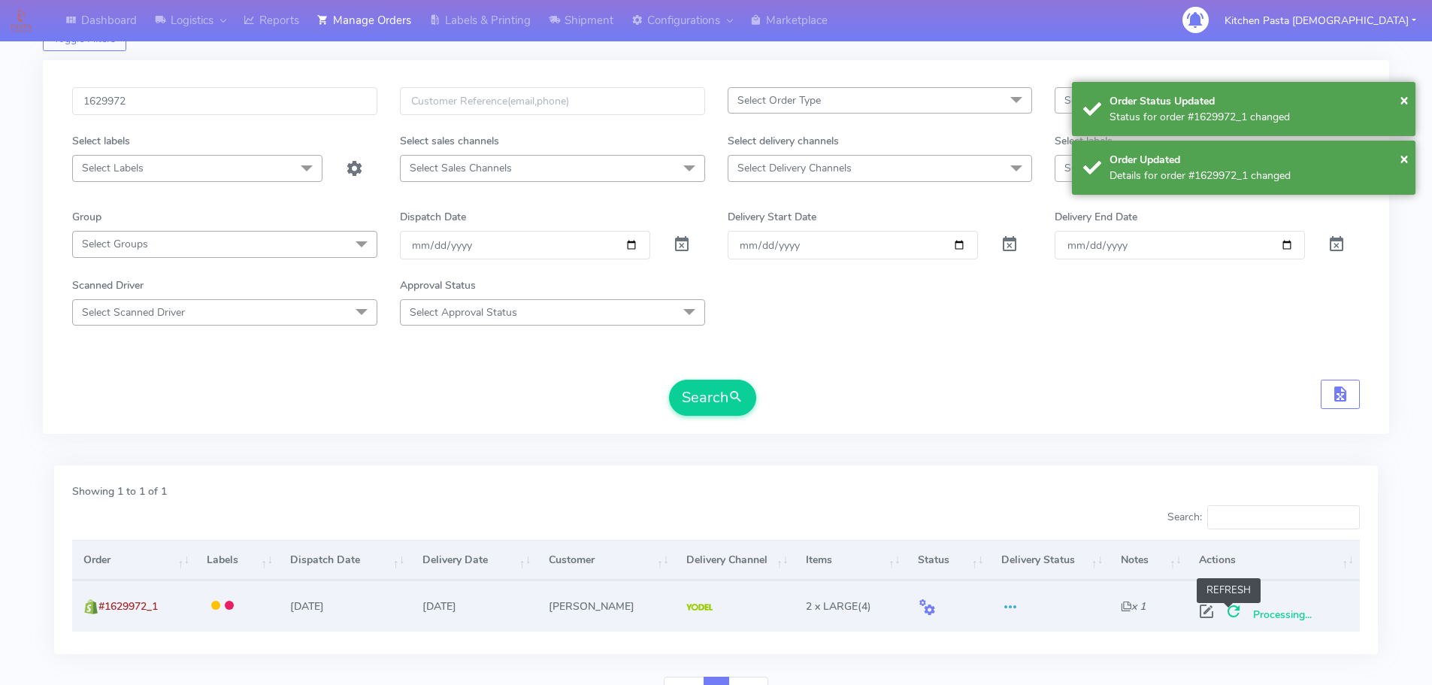
click at [1230, 610] on span at bounding box center [1233, 614] width 27 height 14
drag, startPoint x: 192, startPoint y: 611, endPoint x: 99, endPoint y: 608, distance: 92.5
click at [99, 608] on td "#1629972_1" at bounding box center [135, 605] width 126 height 50
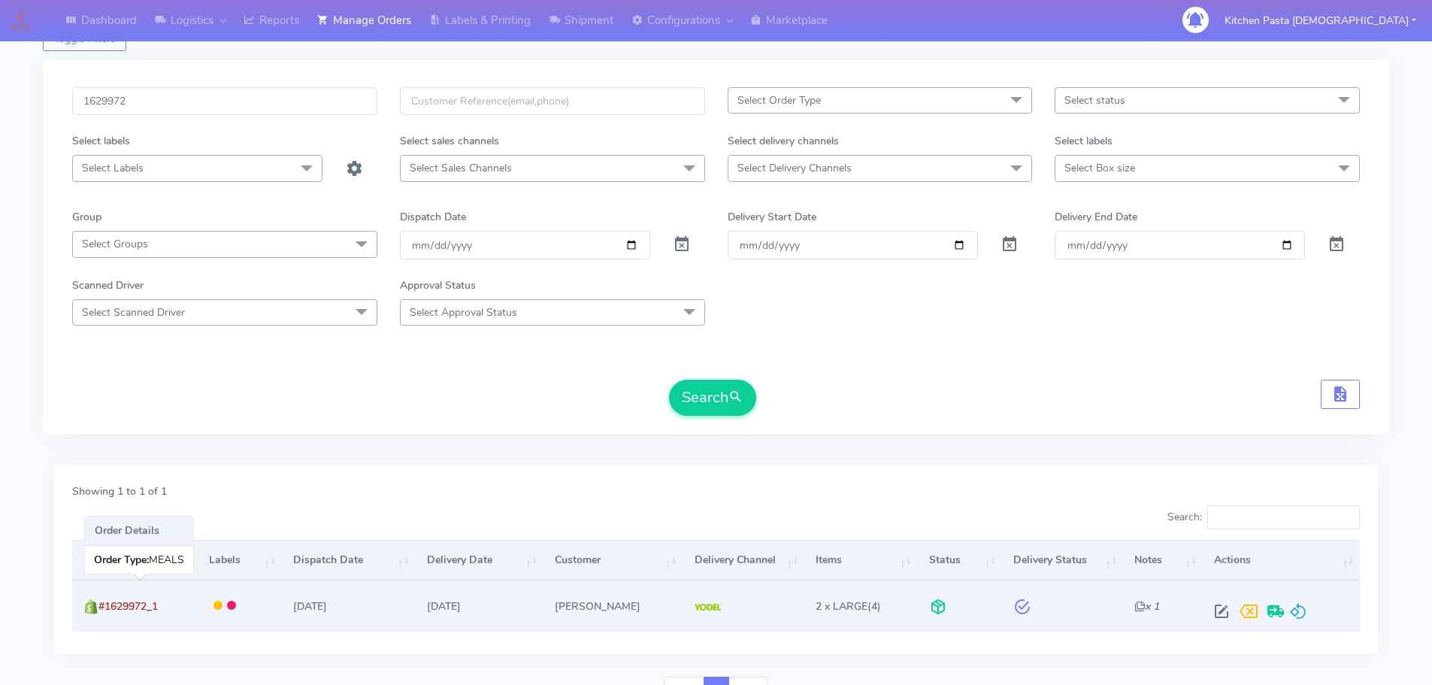
copy span "#1629972_1"
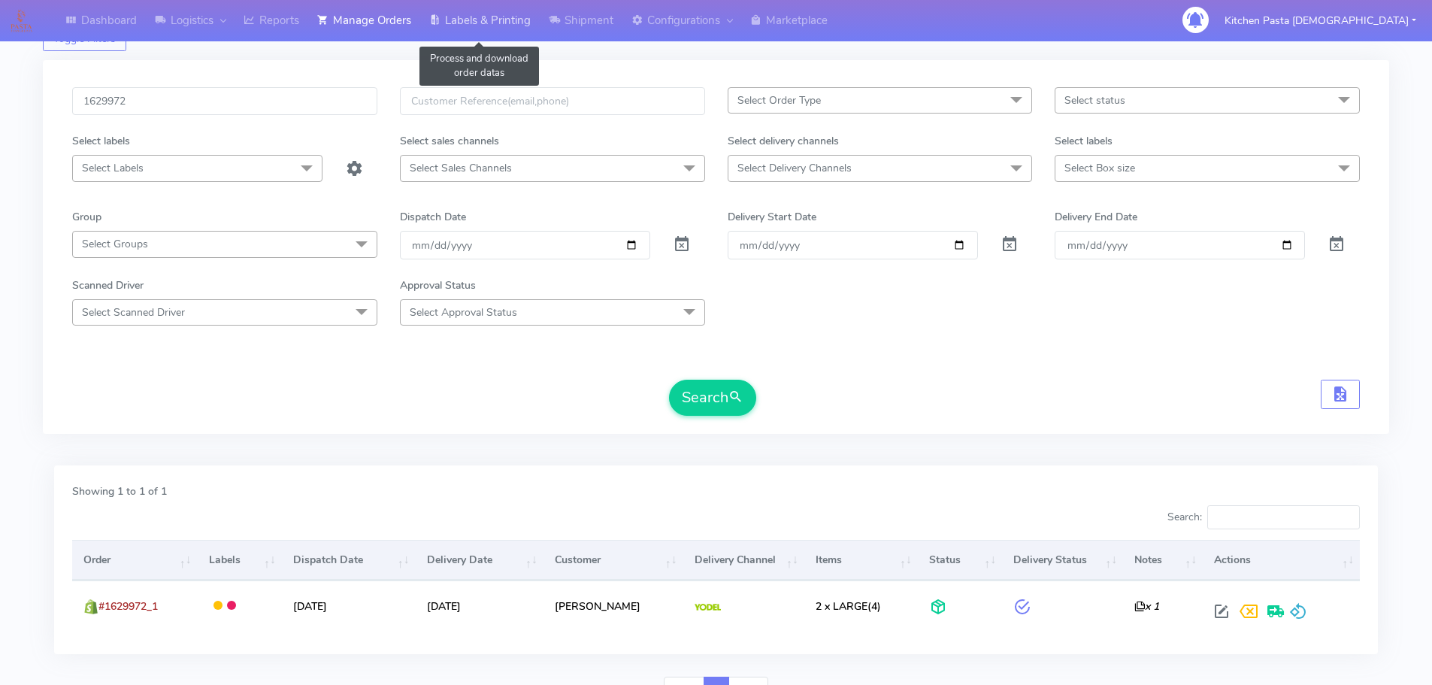
click at [486, 30] on link "Labels & Printing" at bounding box center [480, 20] width 120 height 41
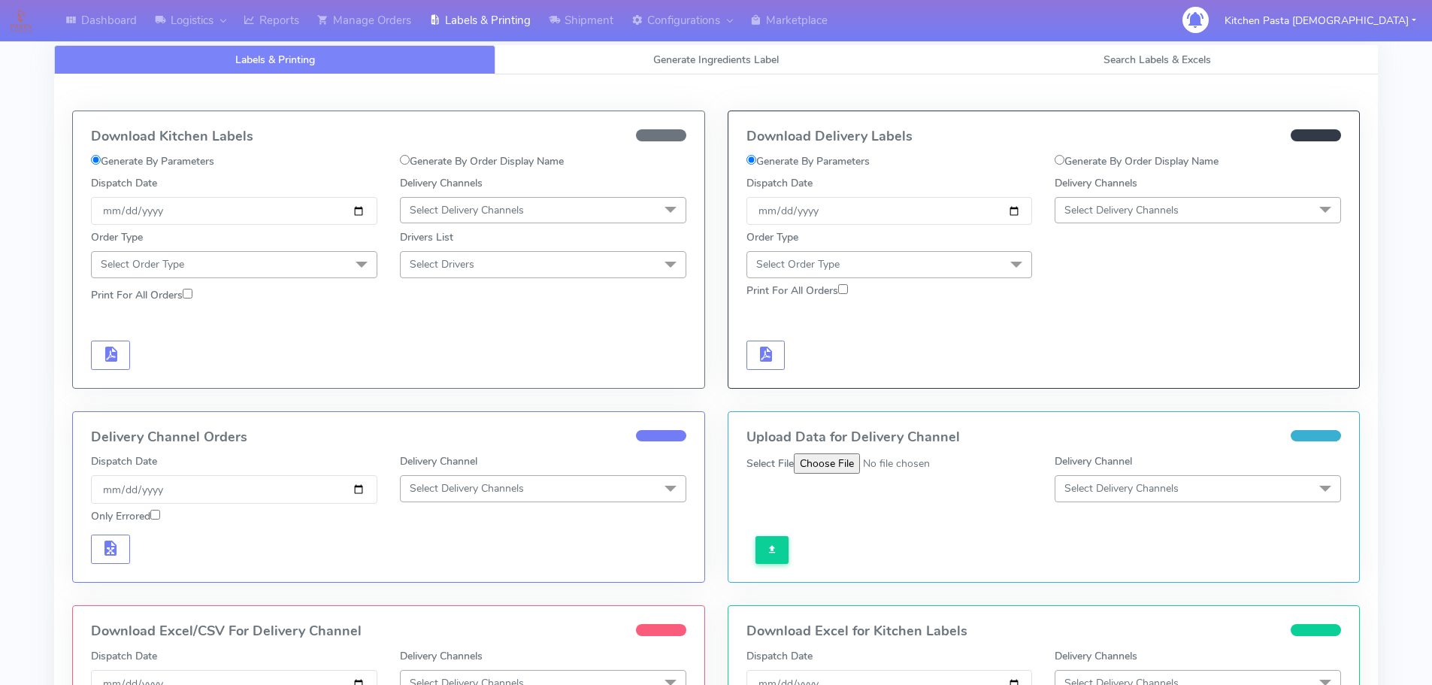
drag, startPoint x: 1174, startPoint y: 164, endPoint x: 1059, endPoint y: 177, distance: 116.6
click at [1174, 163] on label "Generate By Order Display Name" at bounding box center [1137, 161] width 164 height 16
click at [1065, 163] on input "Generate By Order Display Name" at bounding box center [1060, 160] width 10 height 10
radio input "true"
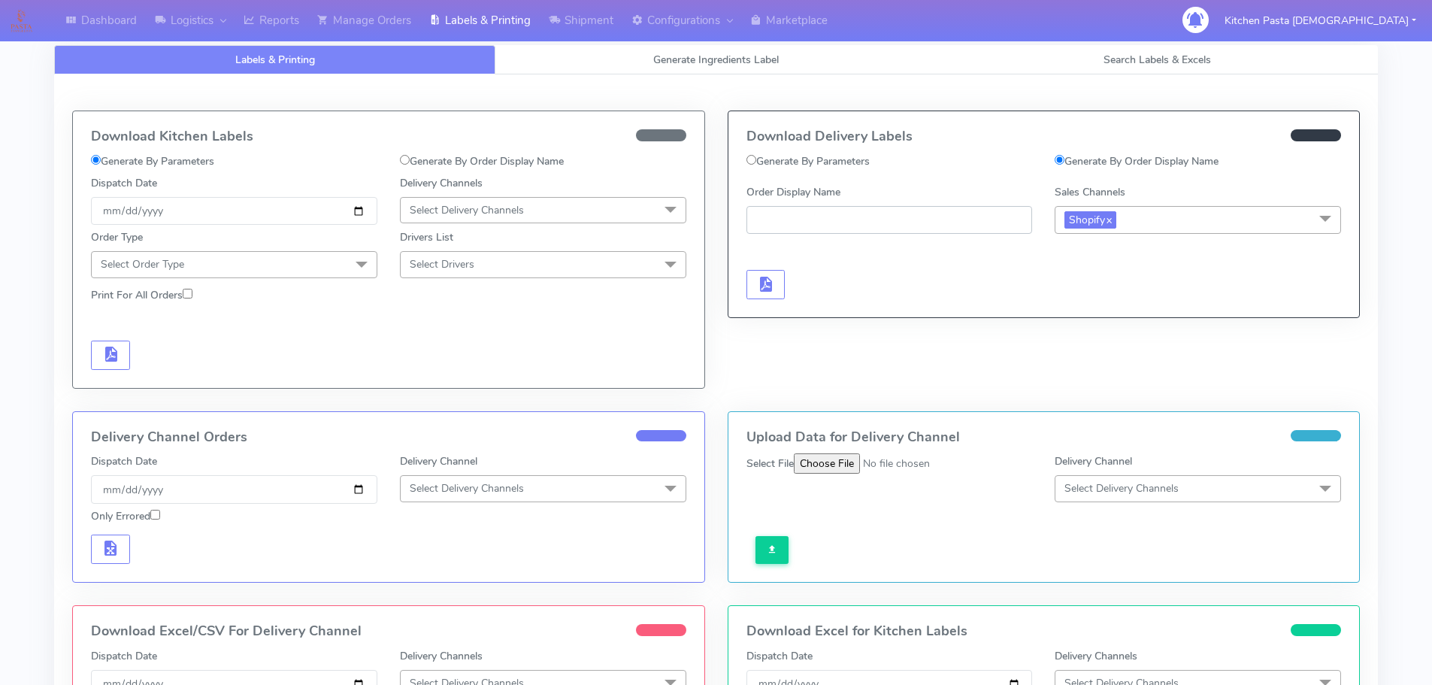
paste input "#1629972_1"
type input "#1629972_1"
click at [754, 288] on button "button" at bounding box center [766, 284] width 39 height 29
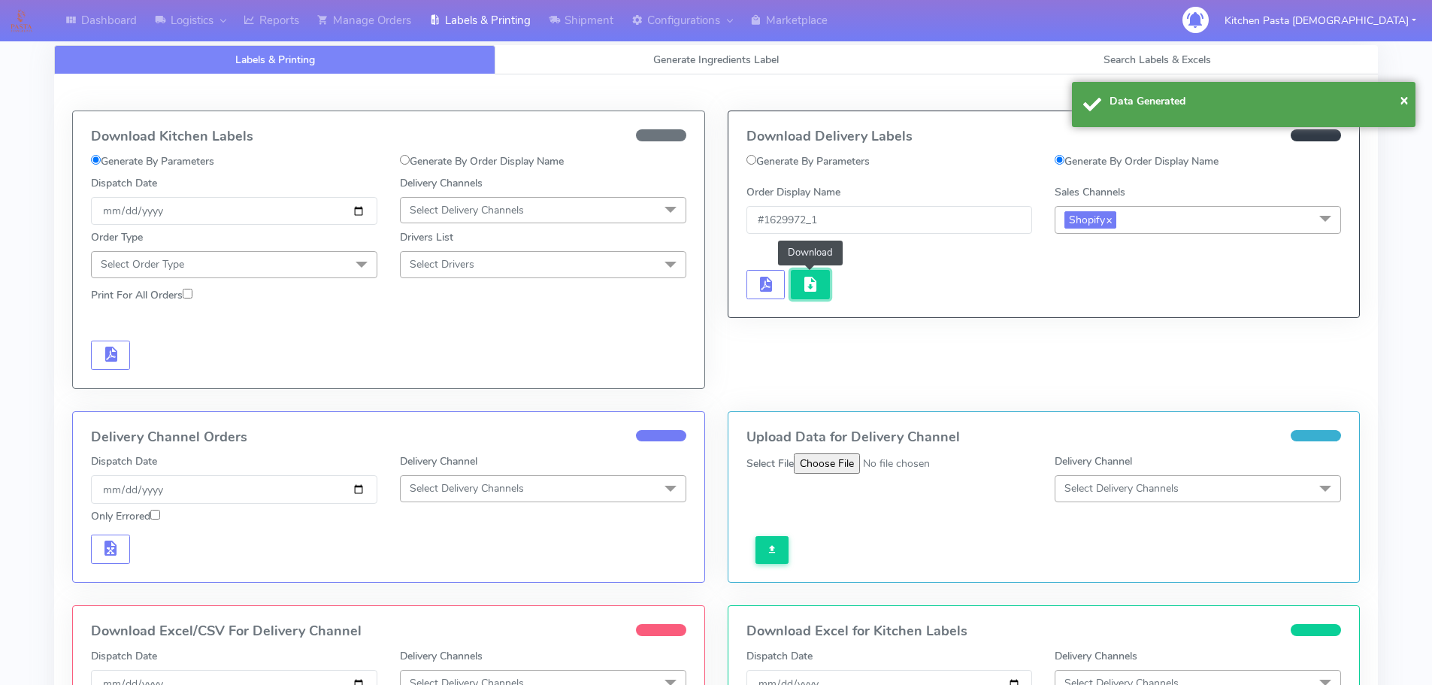
click at [795, 288] on button "button" at bounding box center [810, 284] width 39 height 29
